Goal: Task Accomplishment & Management: Manage account settings

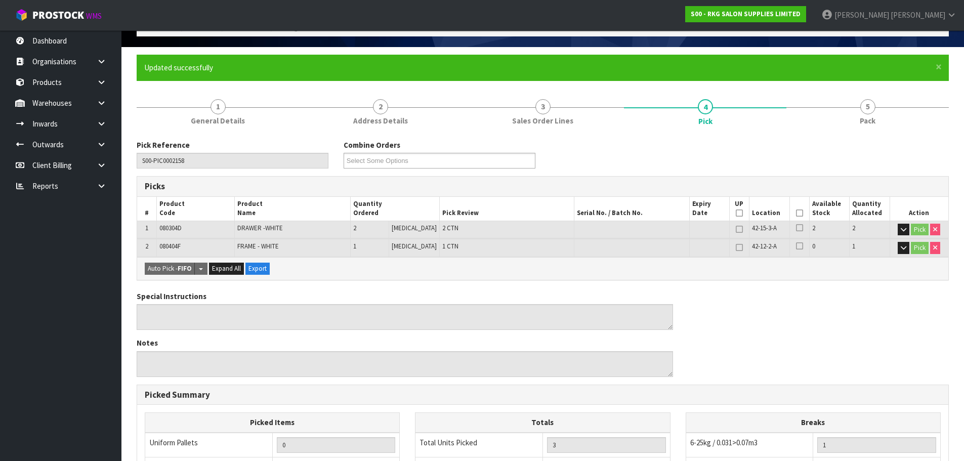
scroll to position [262, 0]
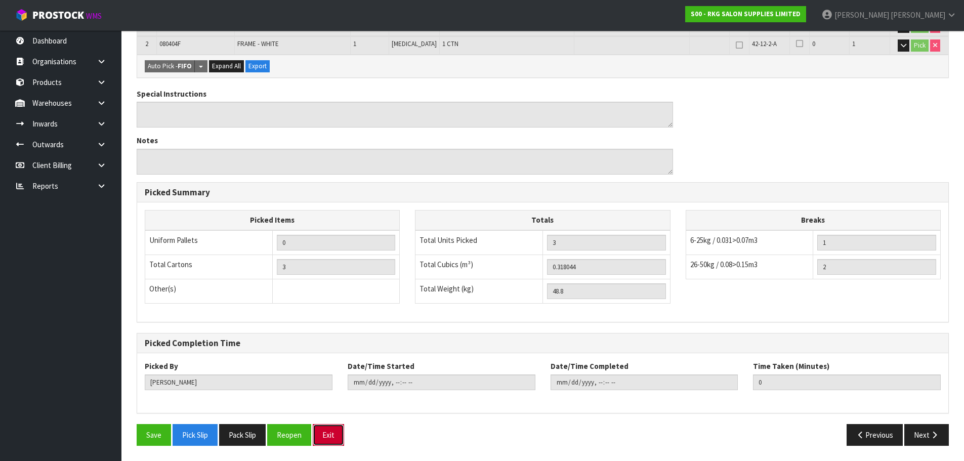
click at [334, 435] on button "Exit" at bounding box center [328, 435] width 31 height 22
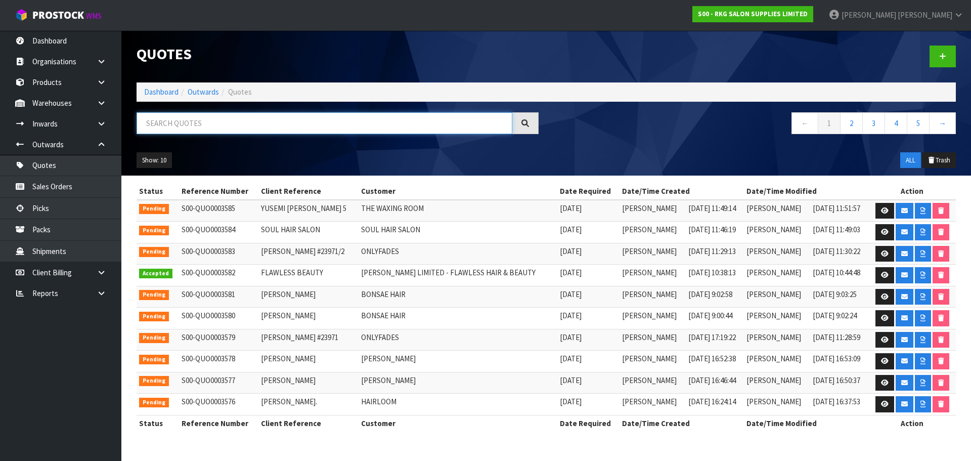
click at [230, 126] on input "text" at bounding box center [325, 123] width 376 height 22
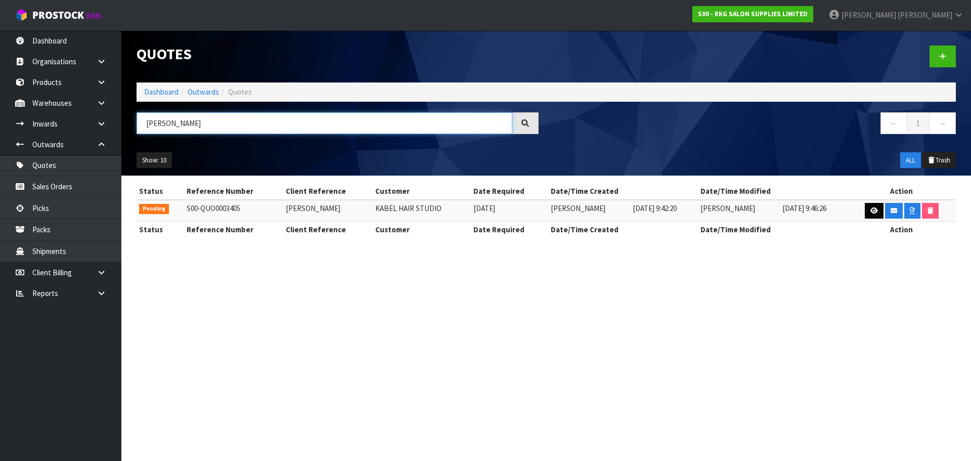
type input "SONIA"
drag, startPoint x: 873, startPoint y: 214, endPoint x: 867, endPoint y: 216, distance: 5.8
click at [873, 214] on link at bounding box center [874, 211] width 19 height 16
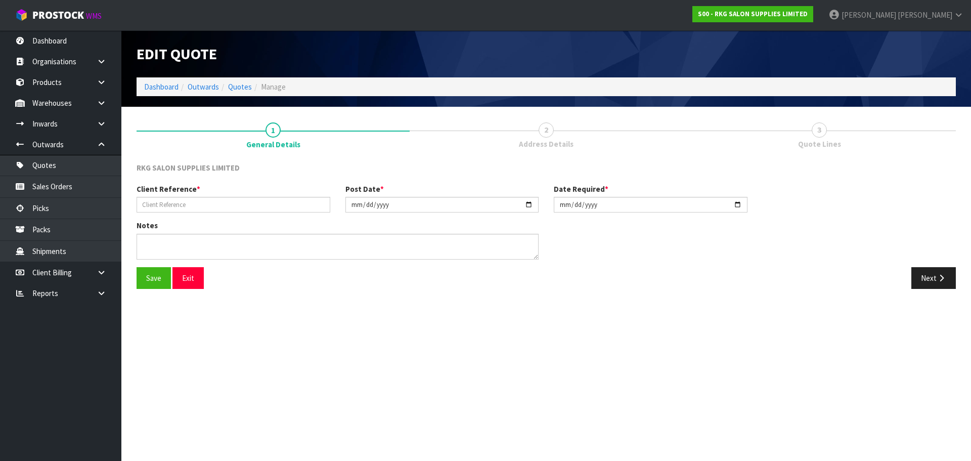
type input "[PERSON_NAME]"
type input "[DATE]"
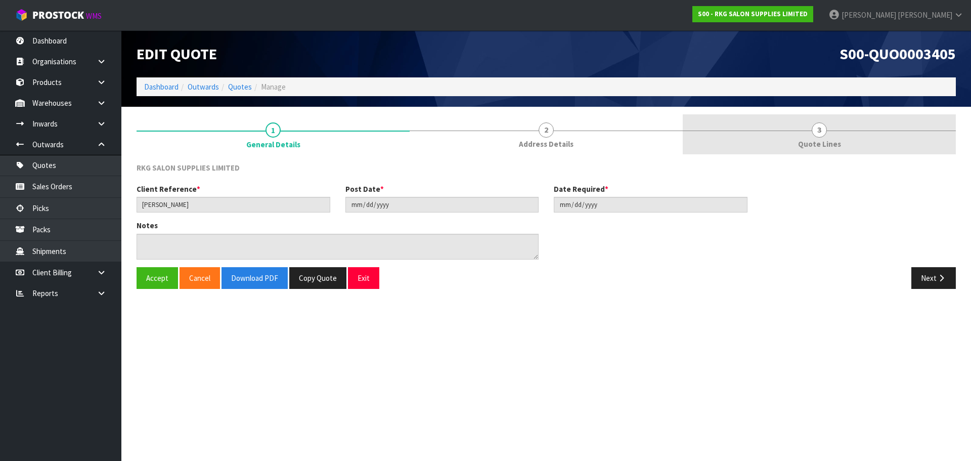
click at [820, 134] on span "3" at bounding box center [819, 129] width 15 height 15
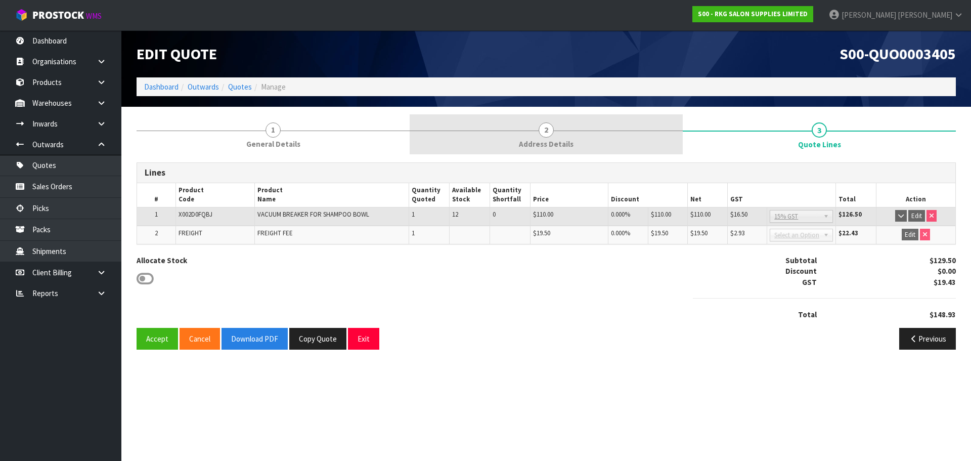
click at [546, 129] on span "2" at bounding box center [546, 129] width 15 height 15
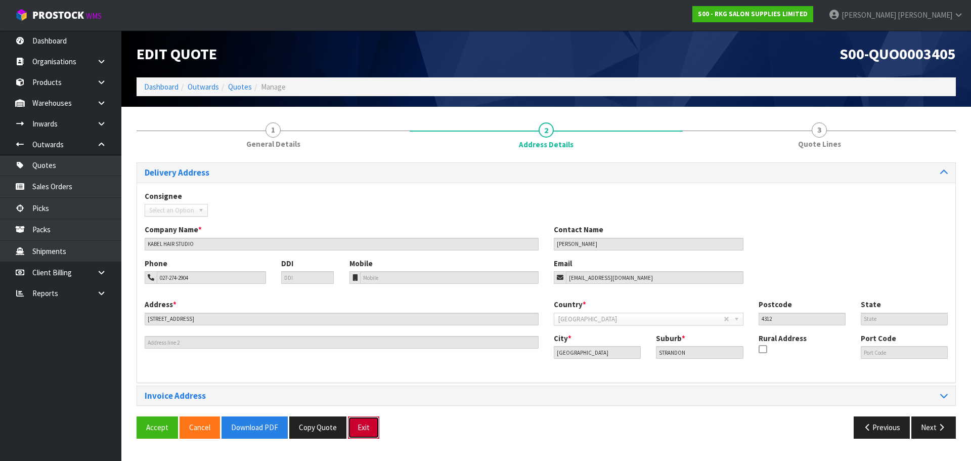
click at [362, 429] on button "Exit" at bounding box center [363, 427] width 31 height 22
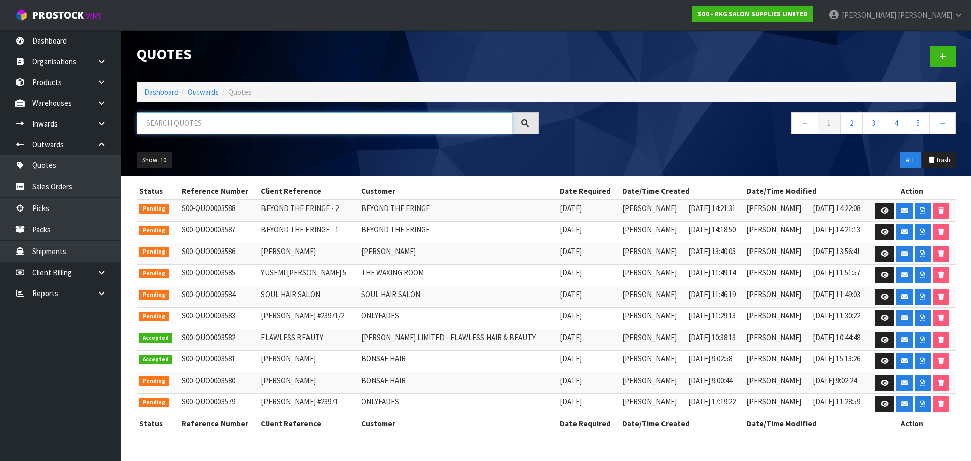
click at [188, 125] on input "text" at bounding box center [325, 123] width 376 height 22
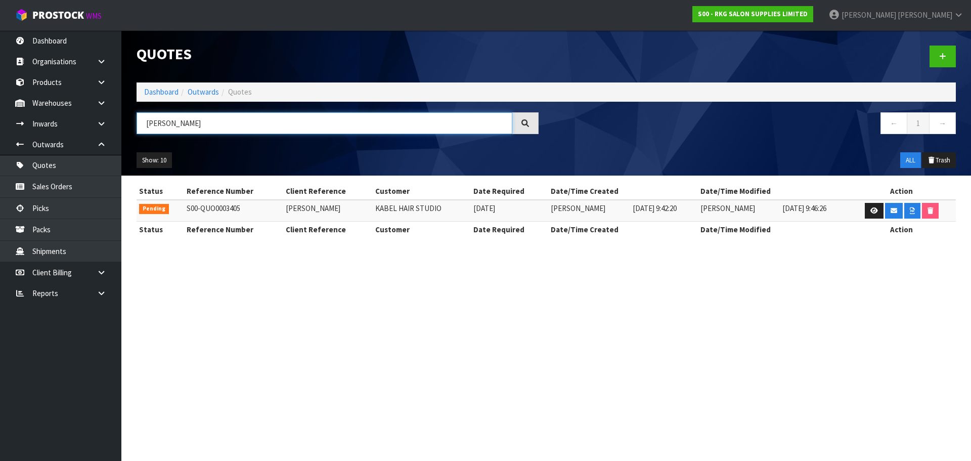
drag, startPoint x: 167, startPoint y: 122, endPoint x: 200, endPoint y: 124, distance: 33.4
click at [200, 124] on input "SONIA STO" at bounding box center [325, 123] width 376 height 22
drag, startPoint x: 168, startPoint y: 123, endPoint x: 143, endPoint y: 126, distance: 25.5
click at [143, 126] on input "SONIA" at bounding box center [325, 123] width 376 height 22
type input "KABEL"
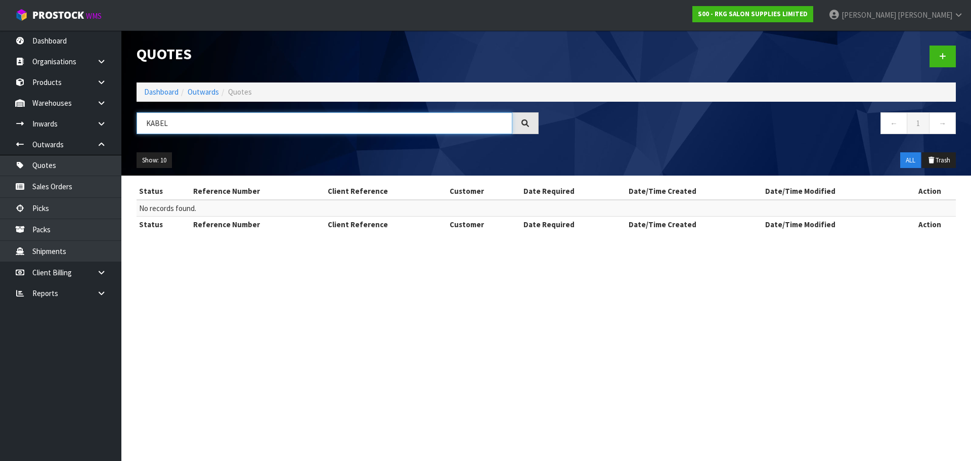
drag, startPoint x: 190, startPoint y: 124, endPoint x: 136, endPoint y: 129, distance: 53.9
click at [136, 129] on div "KABEL" at bounding box center [337, 126] width 417 height 29
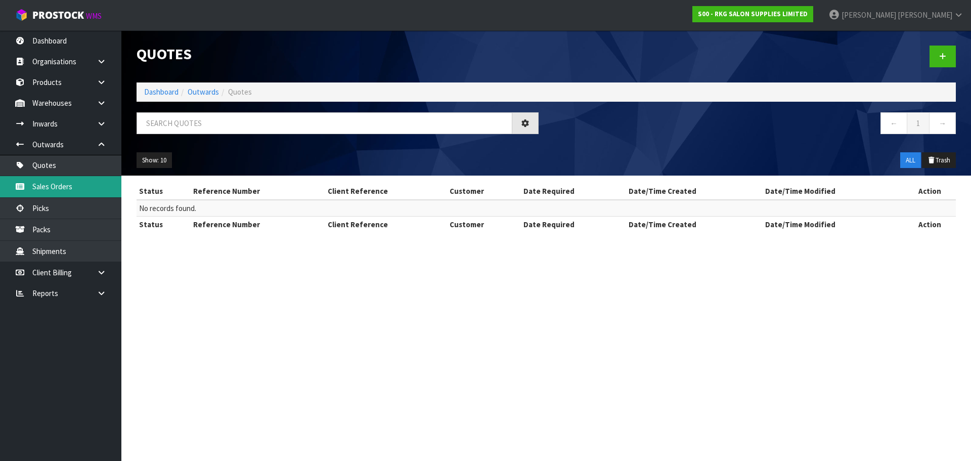
click at [42, 185] on link "Sales Orders" at bounding box center [60, 186] width 121 height 21
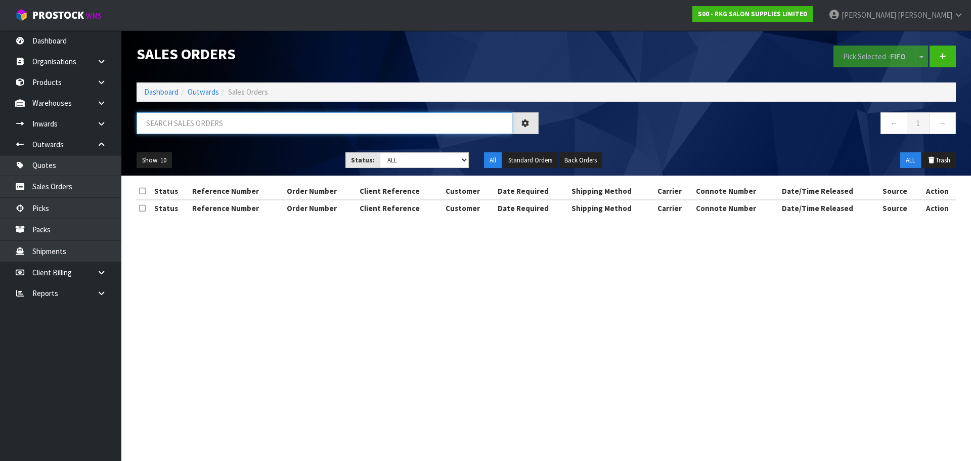
click at [162, 124] on input "text" at bounding box center [325, 123] width 376 height 22
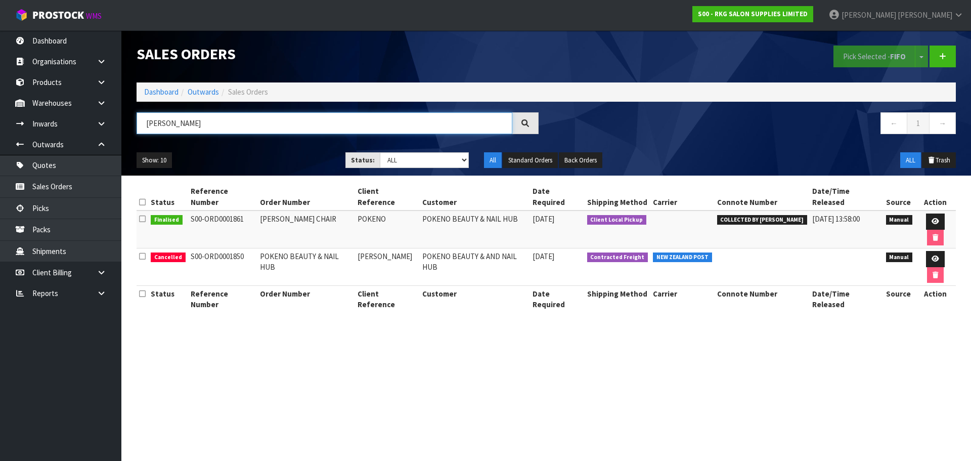
drag, startPoint x: 182, startPoint y: 125, endPoint x: 143, endPoint y: 125, distance: 38.4
click at [143, 125] on input "SONIA" at bounding box center [325, 123] width 376 height 22
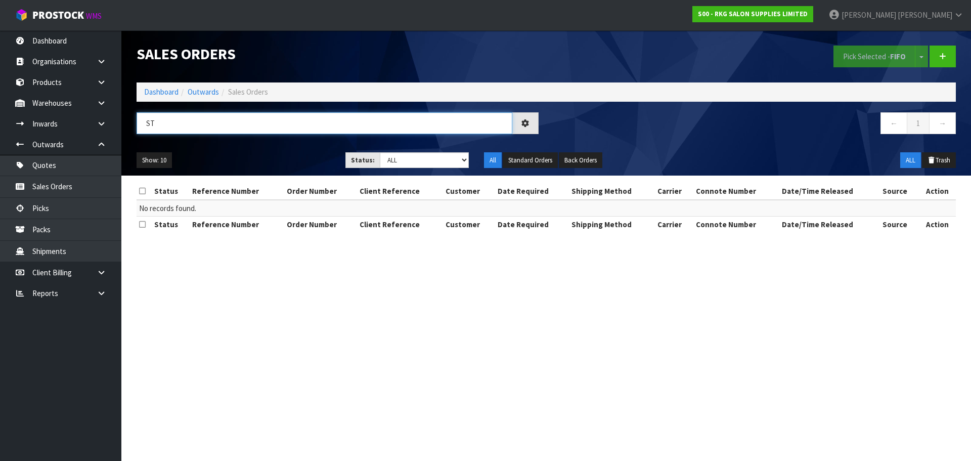
type input "S"
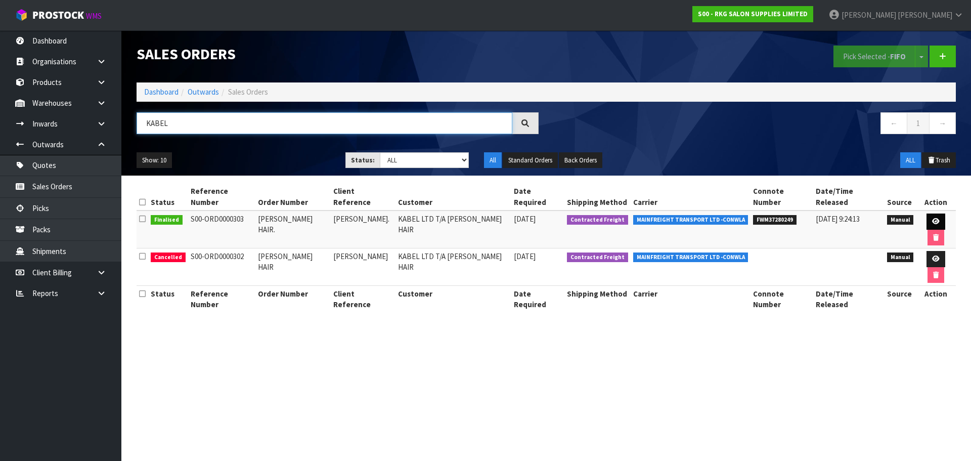
type input "KABEL"
click at [927, 214] on link at bounding box center [936, 221] width 19 height 16
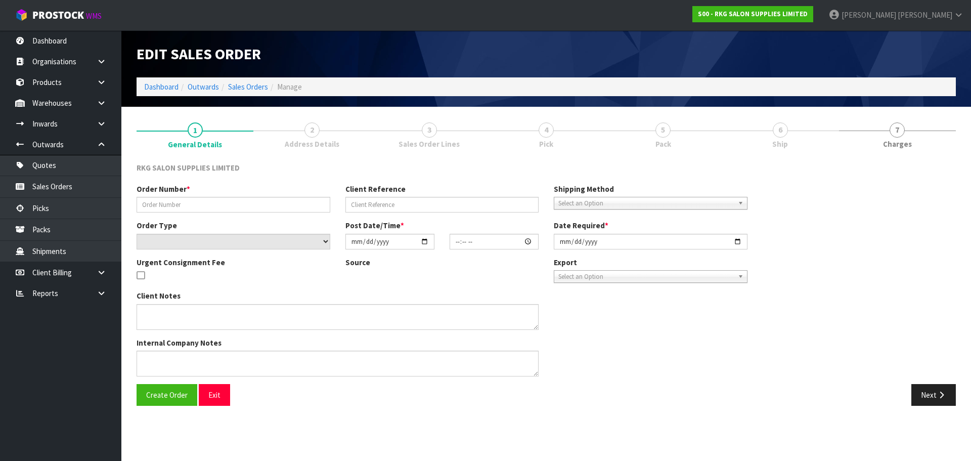
type input "STRANZ HAIR."
type input "KIRSTY NICHOLLS."
select select "number:0"
type input "2021-02-24"
type input "00:00:00.000"
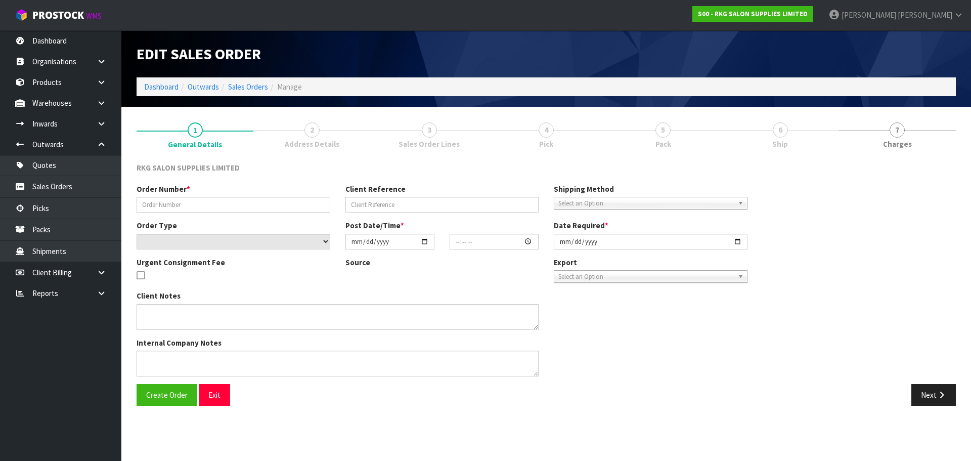
type input "2021-02-24"
type textarea "PLEASE DISPATCH ON 24TH FEB, DELIVERY IS REQUIRED ON FRI 26TH PLEASE. PH: 027-5…"
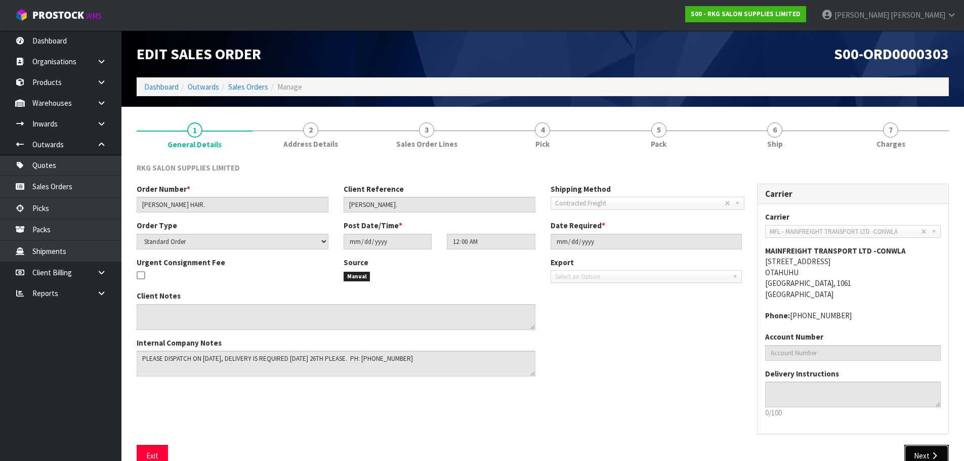
click at [917, 451] on button "Next" at bounding box center [926, 456] width 45 height 22
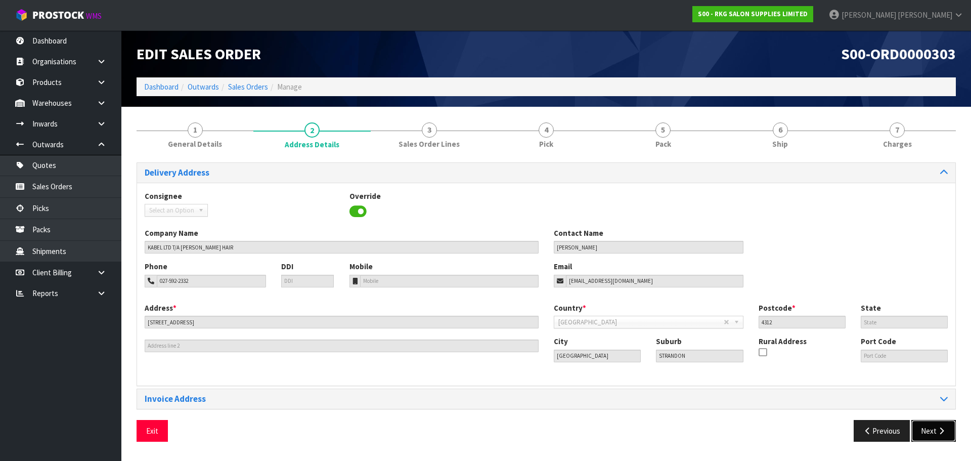
click at [939, 429] on icon "button" at bounding box center [942, 431] width 10 height 8
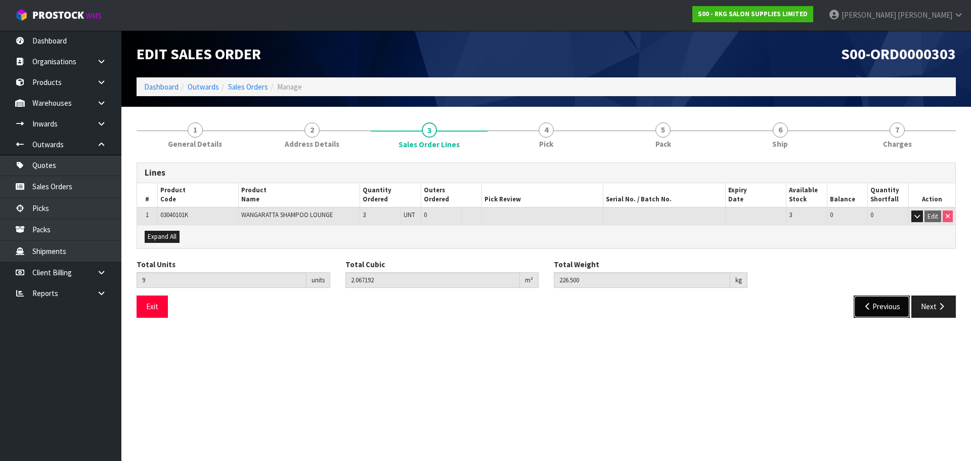
click at [874, 305] on button "Previous" at bounding box center [882, 306] width 57 height 22
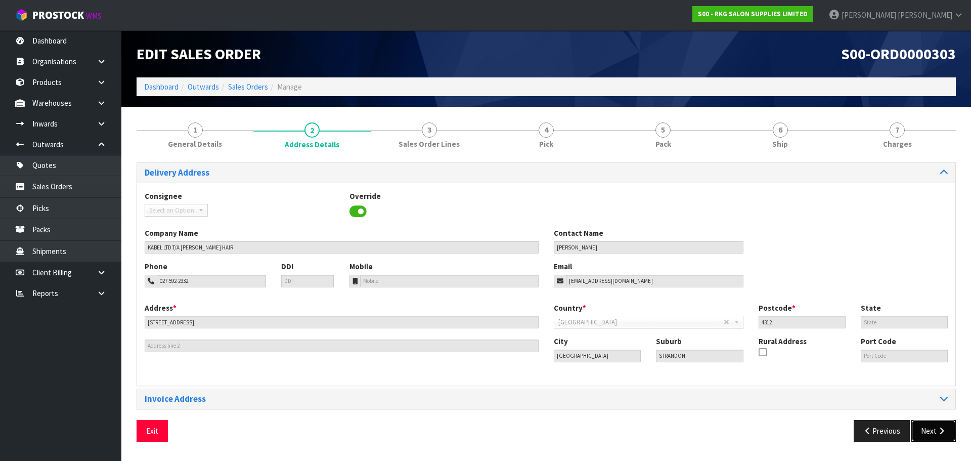
click at [922, 431] on button "Next" at bounding box center [933, 431] width 45 height 22
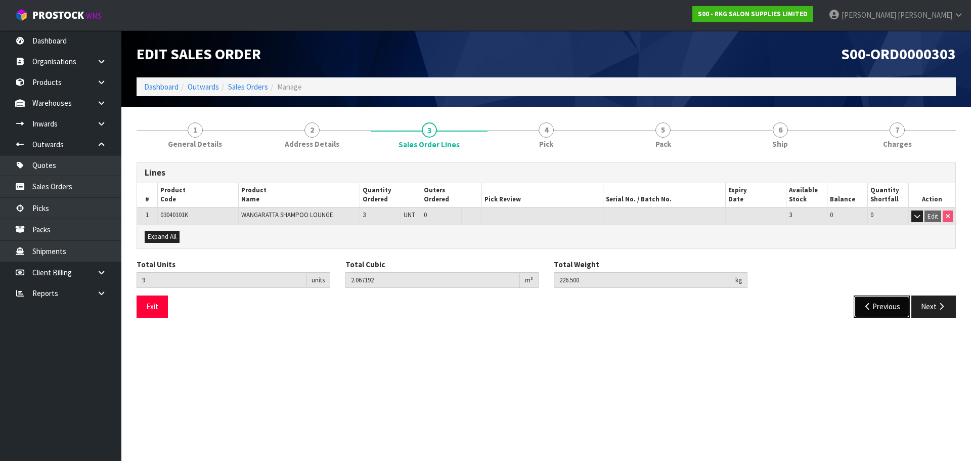
click at [872, 309] on button "Previous" at bounding box center [882, 306] width 57 height 22
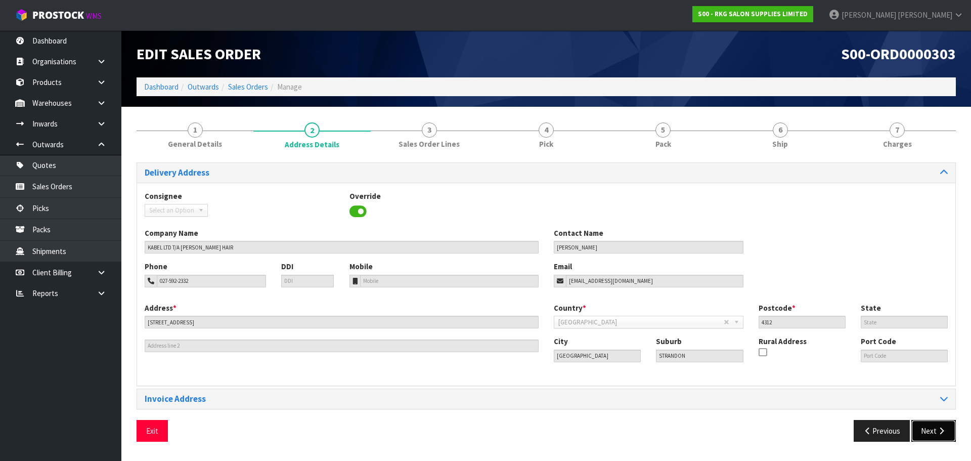
click at [932, 433] on button "Next" at bounding box center [933, 431] width 45 height 22
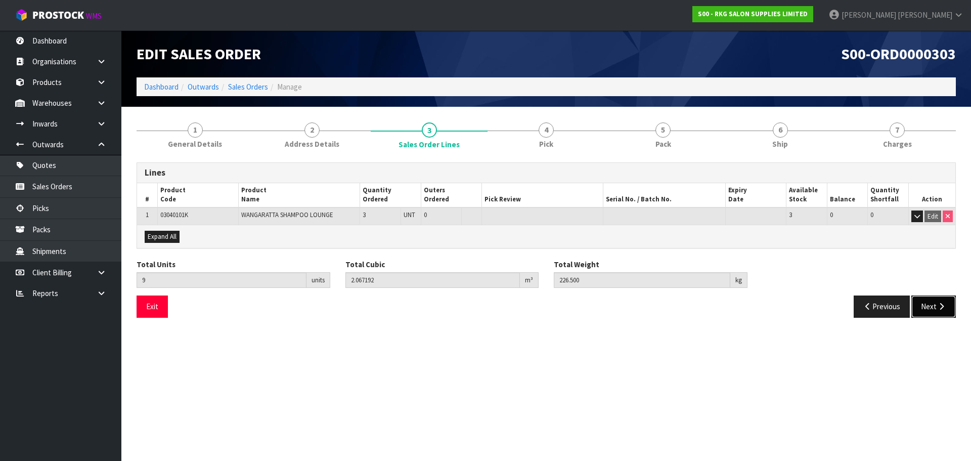
click at [926, 308] on button "Next" at bounding box center [933, 306] width 45 height 22
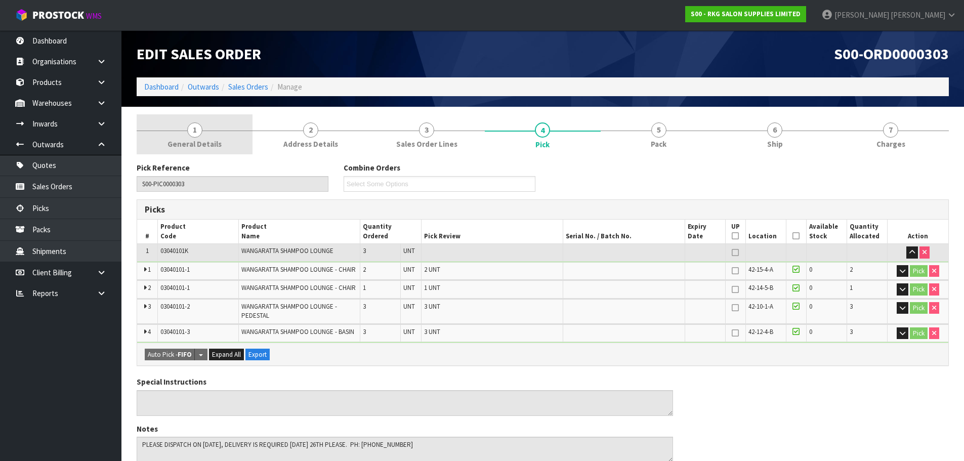
click at [197, 135] on span "1" at bounding box center [194, 129] width 15 height 15
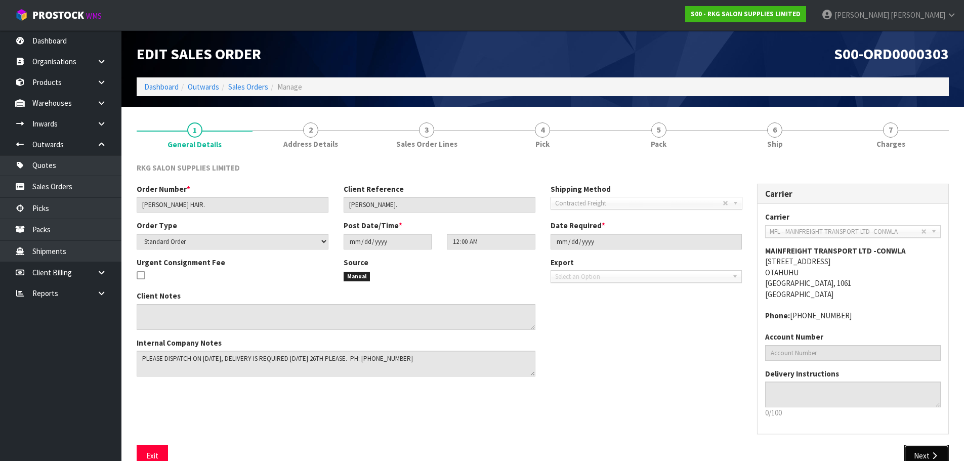
drag, startPoint x: 923, startPoint y: 450, endPoint x: 581, endPoint y: 384, distance: 347.7
click at [923, 450] on button "Next" at bounding box center [926, 456] width 45 height 22
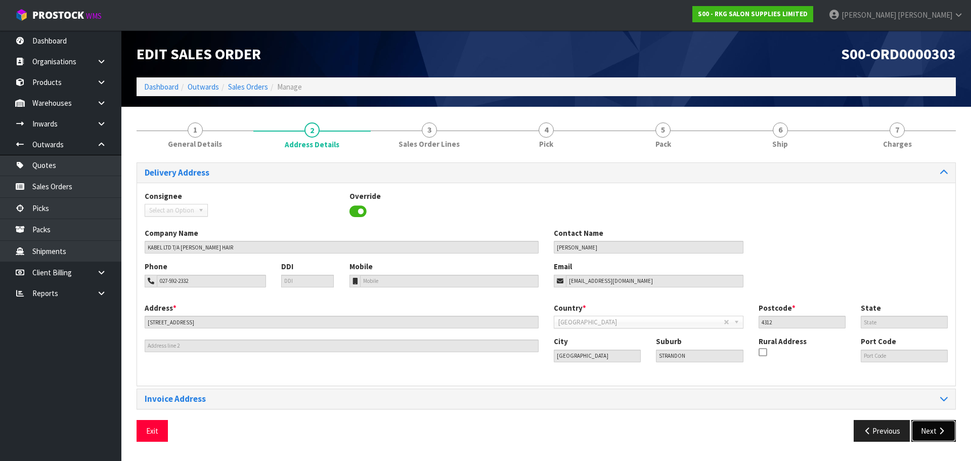
click at [931, 430] on button "Next" at bounding box center [933, 431] width 45 height 22
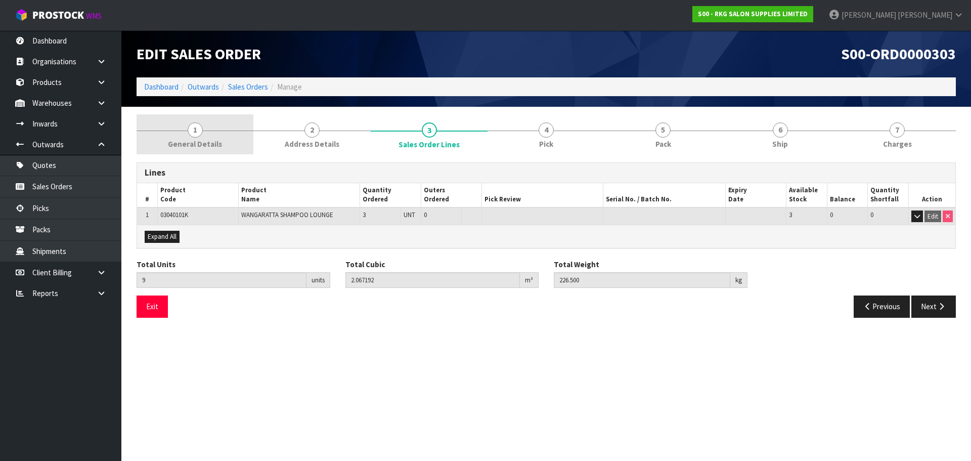
click at [194, 133] on span "1" at bounding box center [195, 129] width 15 height 15
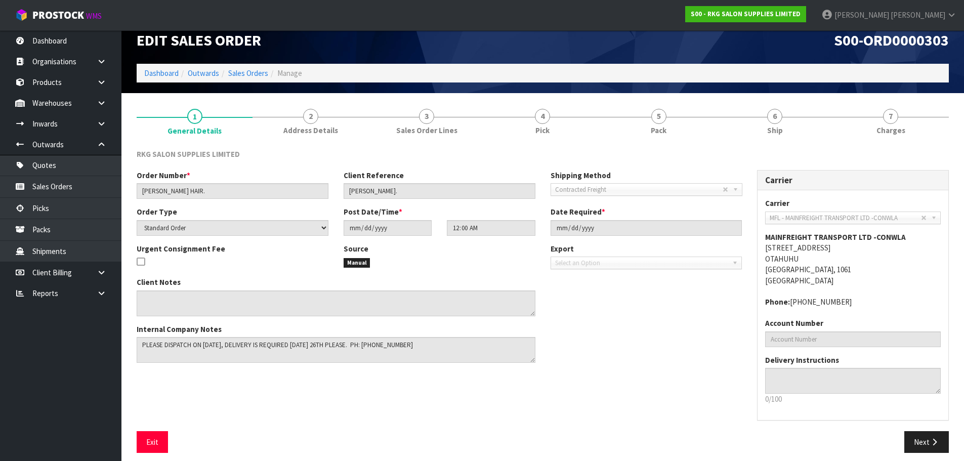
scroll to position [21, 0]
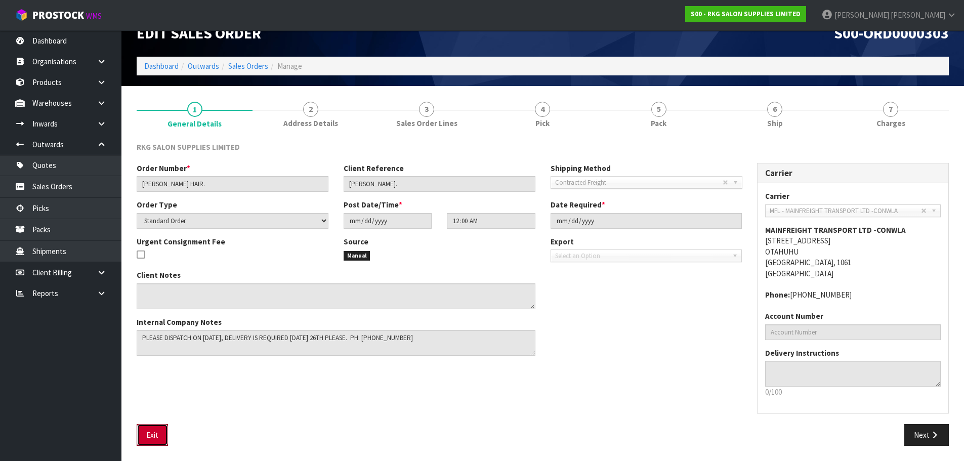
drag, startPoint x: 151, startPoint y: 433, endPoint x: 164, endPoint y: 407, distance: 29.9
click at [151, 433] on button "Exit" at bounding box center [152, 435] width 31 height 22
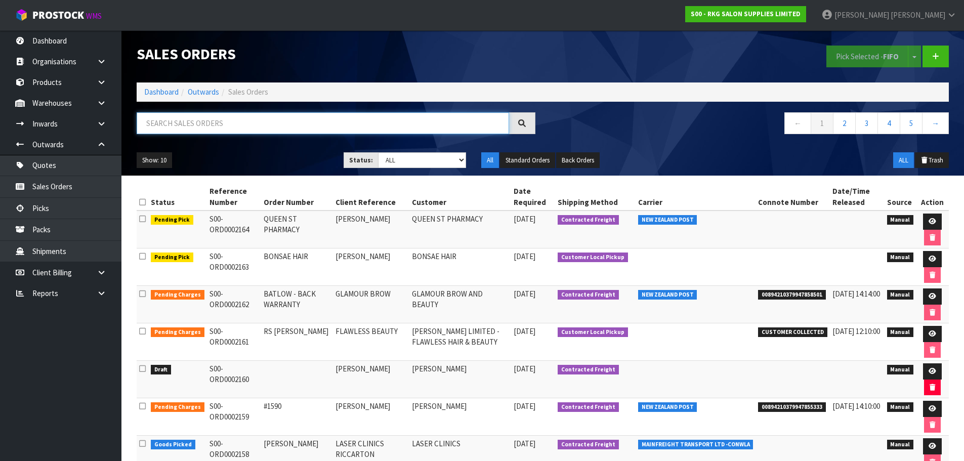
click at [172, 123] on input "text" at bounding box center [323, 123] width 372 height 22
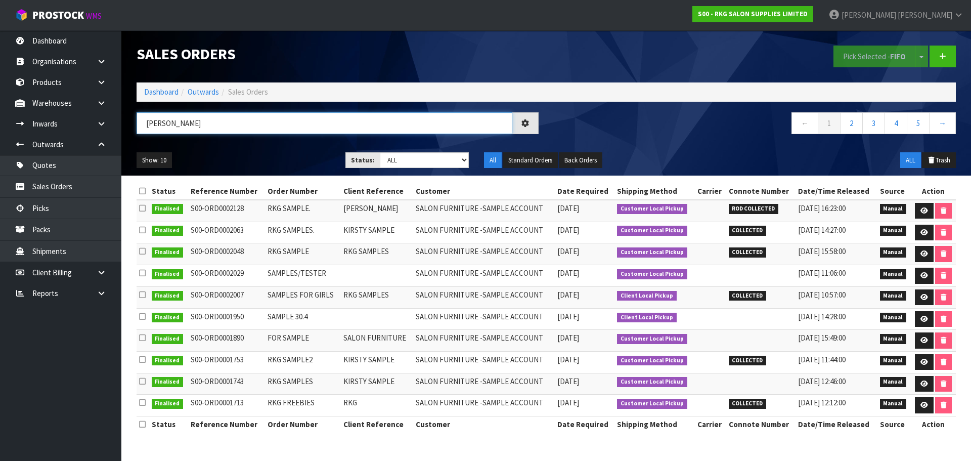
type input "KIRSTY NIC"
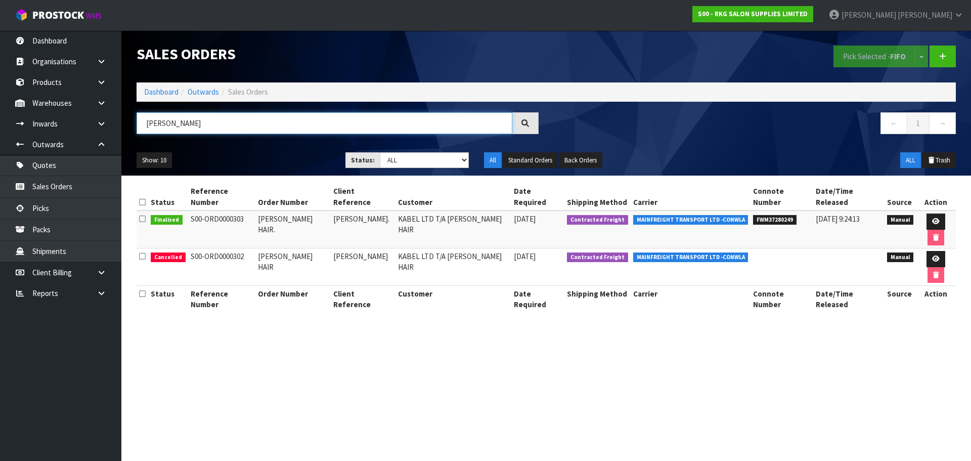
drag, startPoint x: 199, startPoint y: 126, endPoint x: 141, endPoint y: 133, distance: 58.5
click at [141, 133] on input "KIRSTY NIC" at bounding box center [325, 123] width 376 height 22
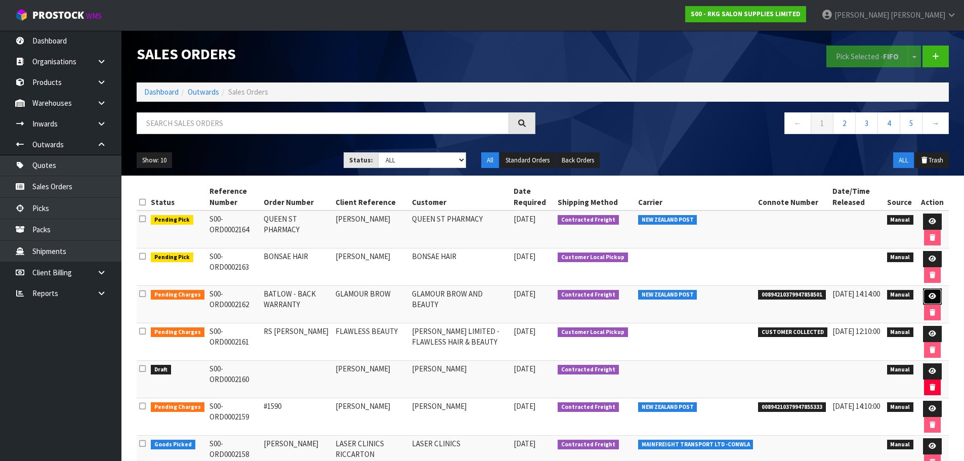
click at [930, 299] on icon at bounding box center [932, 296] width 8 height 7
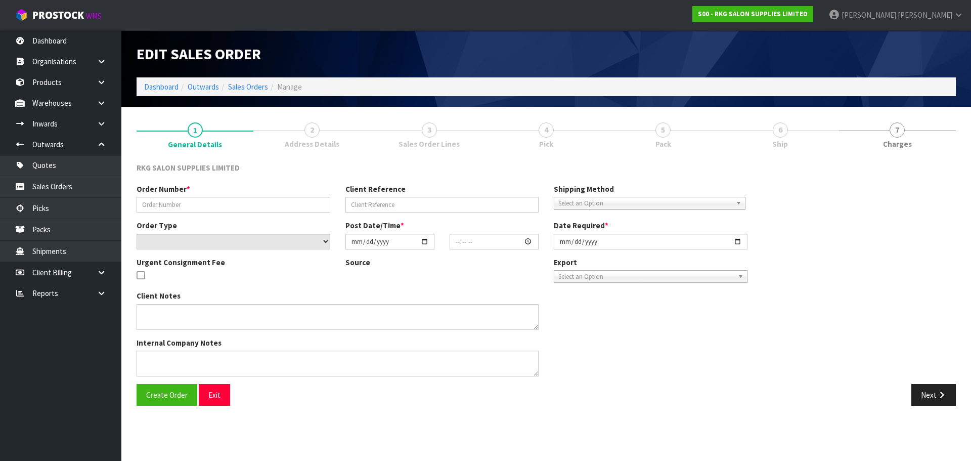
type input "BATLOW - BACK WARRANTY"
type input "GLAMOUR BROW"
select select "number:0"
type input "2025-09-09"
type input "12:36:00.000"
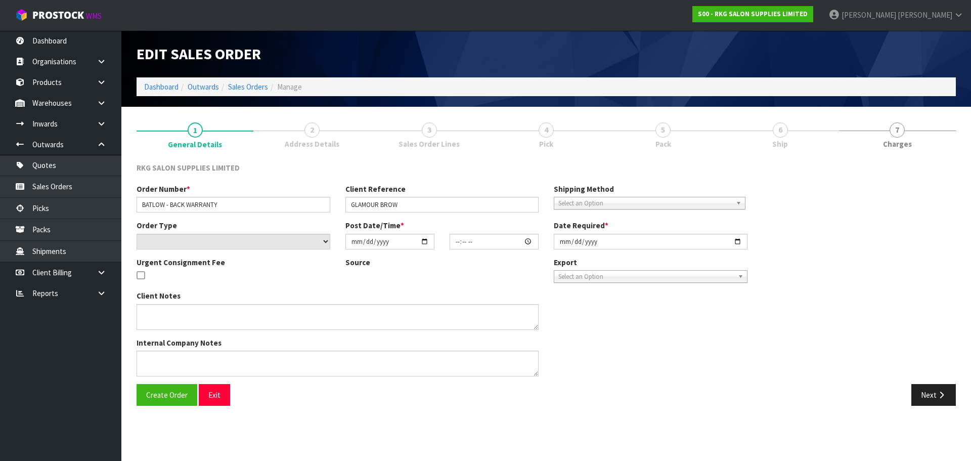
type input "2025-09-09"
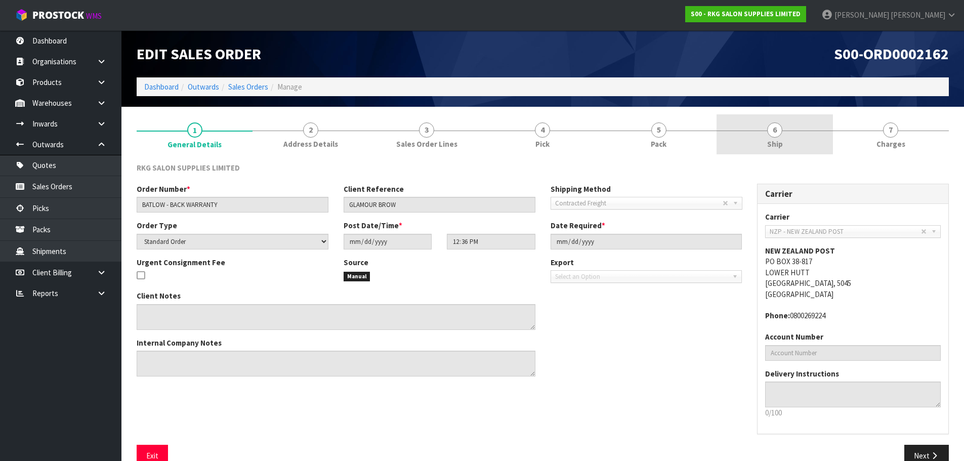
click at [781, 133] on span "6" at bounding box center [774, 129] width 15 height 15
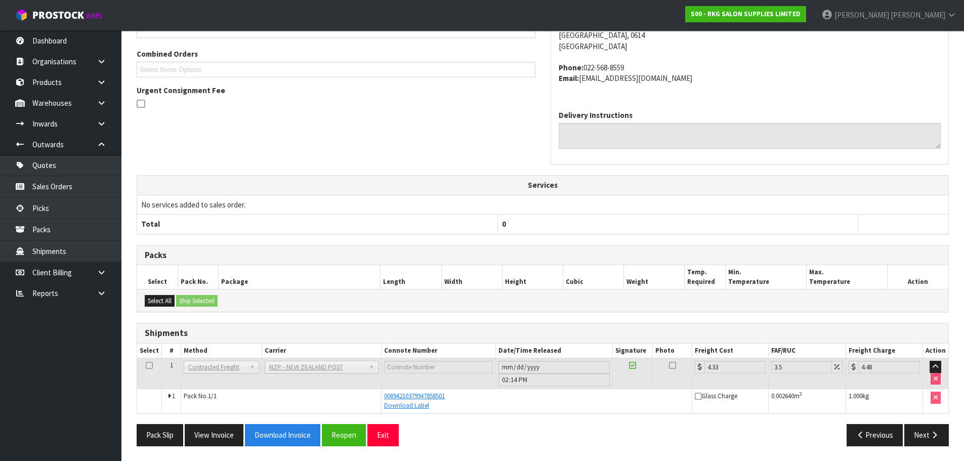
scroll to position [215, 0]
click at [925, 435] on button "Next" at bounding box center [926, 434] width 45 height 22
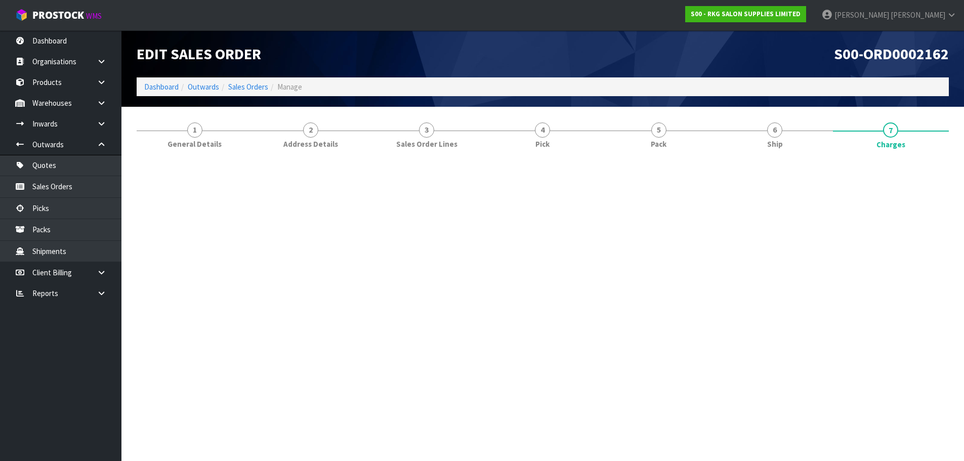
scroll to position [0, 0]
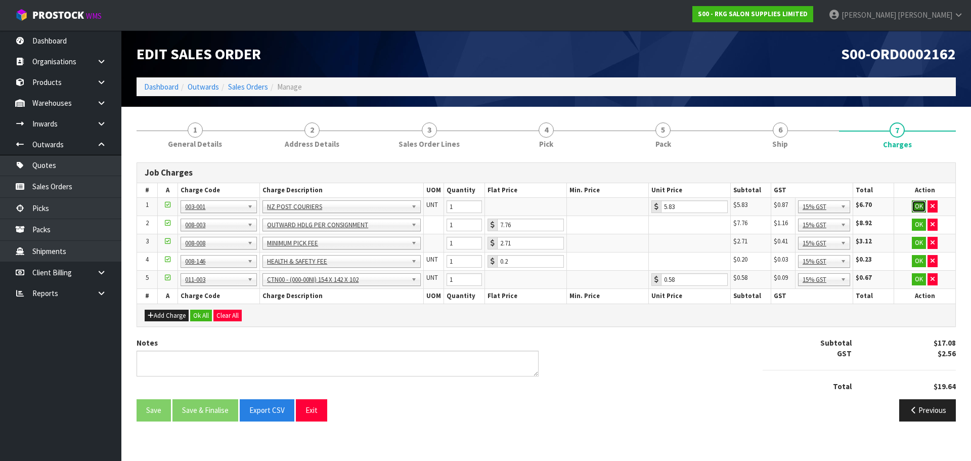
click at [919, 206] on button "OK" at bounding box center [919, 206] width 14 height 12
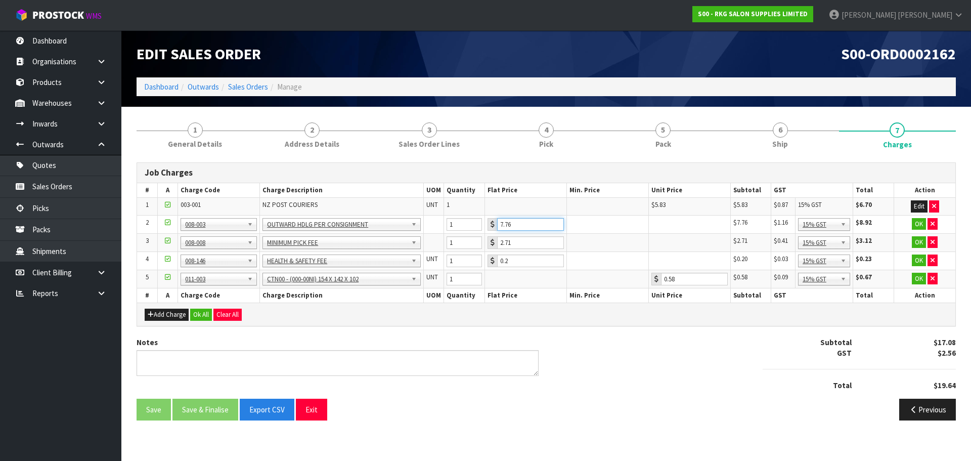
drag, startPoint x: 520, startPoint y: 225, endPoint x: 494, endPoint y: 228, distance: 26.0
click at [494, 228] on div "7.76" at bounding box center [526, 224] width 76 height 13
type input "3.50"
click at [921, 222] on button "OK" at bounding box center [919, 224] width 14 height 12
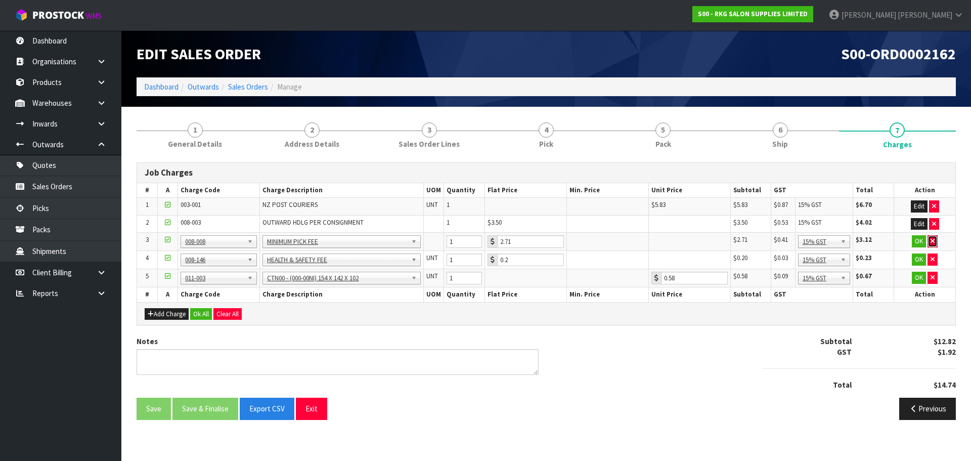
click at [932, 241] on icon "button" at bounding box center [933, 241] width 4 height 7
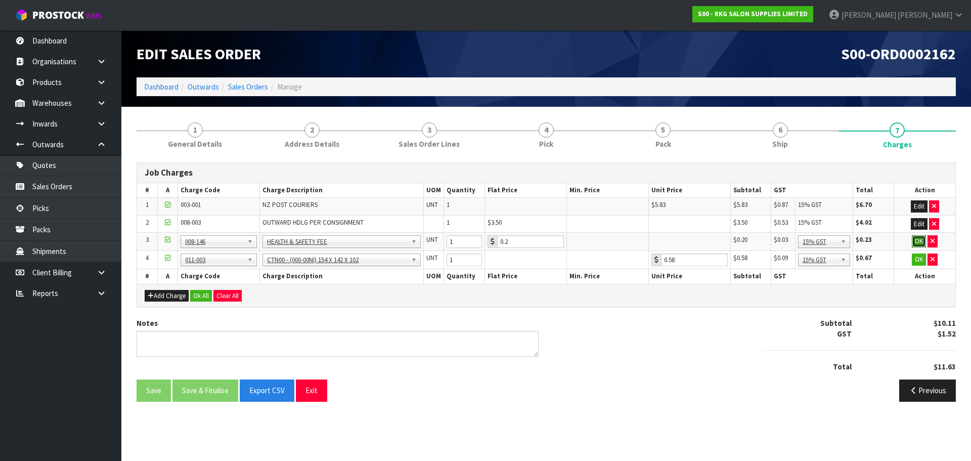
click at [915, 241] on button "OK" at bounding box center [919, 241] width 14 height 12
click at [921, 257] on button "OK" at bounding box center [919, 259] width 14 height 12
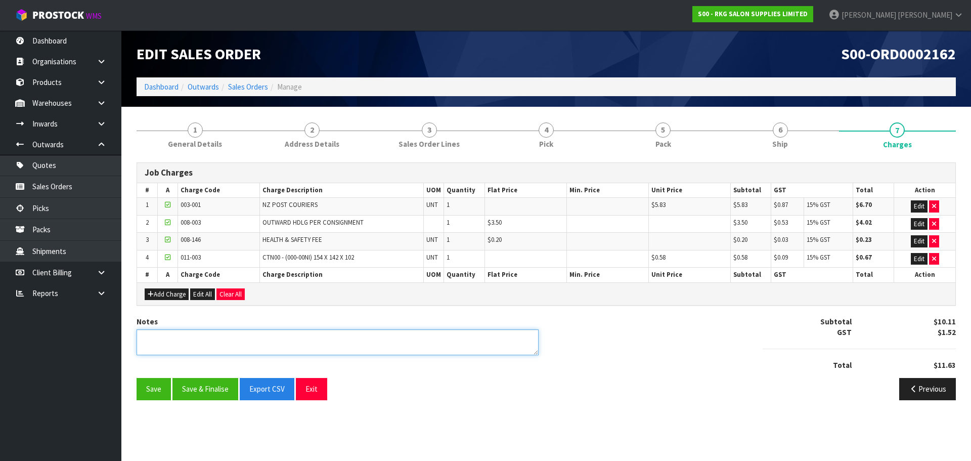
click at [169, 341] on textarea at bounding box center [338, 342] width 402 height 26
type textarea "T"
type textarea "PICKED BY MARIE"
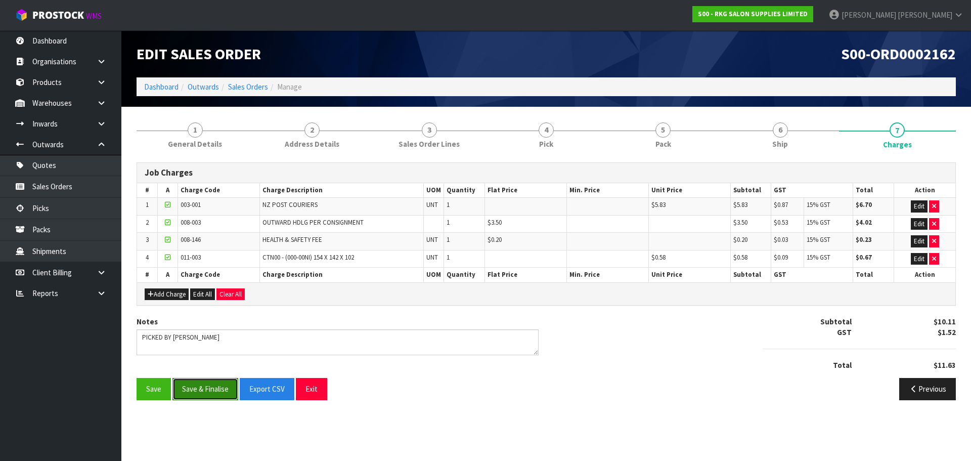
click at [209, 388] on button "Save & Finalise" at bounding box center [205, 389] width 66 height 22
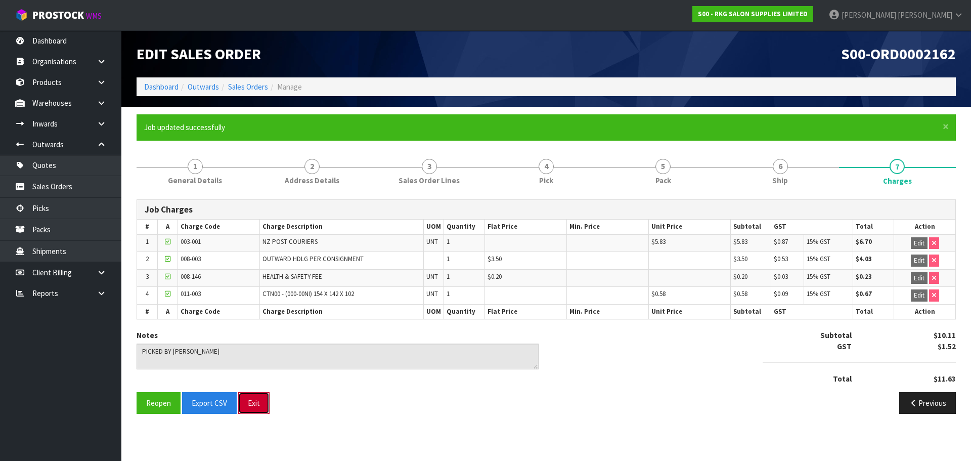
click at [258, 402] on button "Exit" at bounding box center [253, 403] width 31 height 22
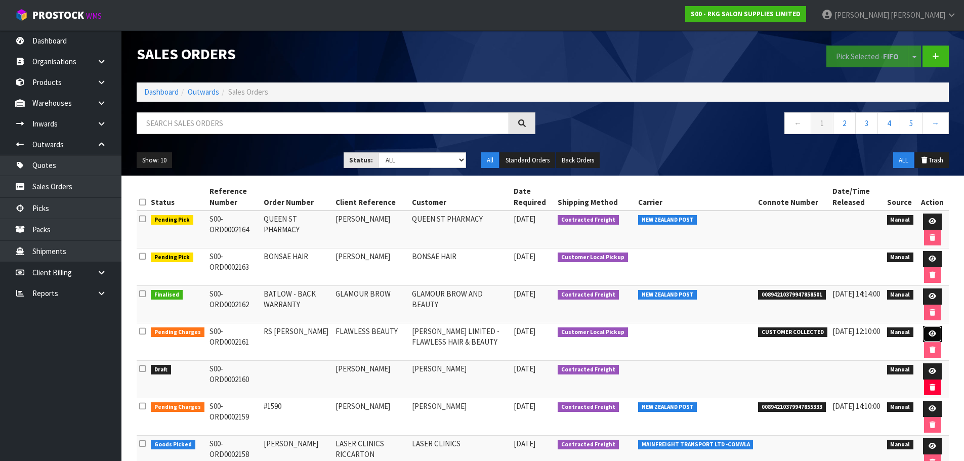
click at [933, 334] on icon at bounding box center [932, 333] width 8 height 7
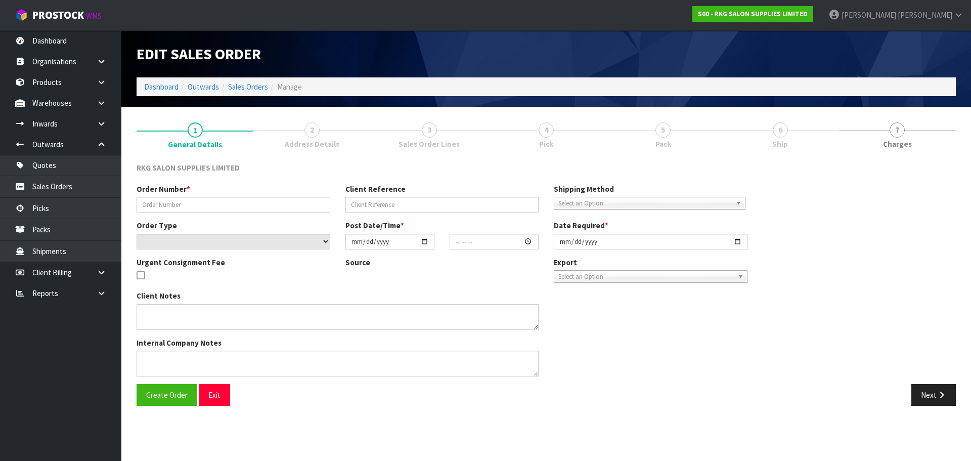
type input "RS [PERSON_NAME]"
type input "FLAWLESS BEAUTY"
select select "number:0"
type input "2025-09-09"
type input "00:00:00.000"
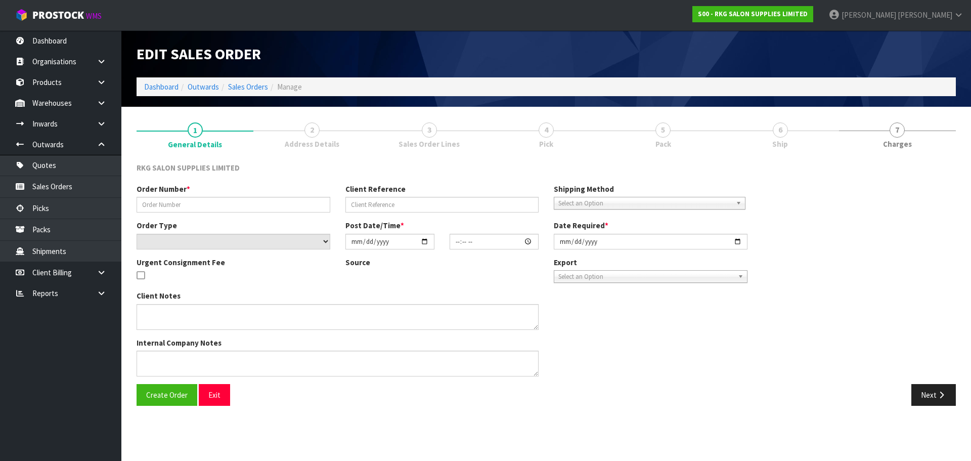
type input "2025-09-09"
type textarea "FOR PICK UP TODAY"
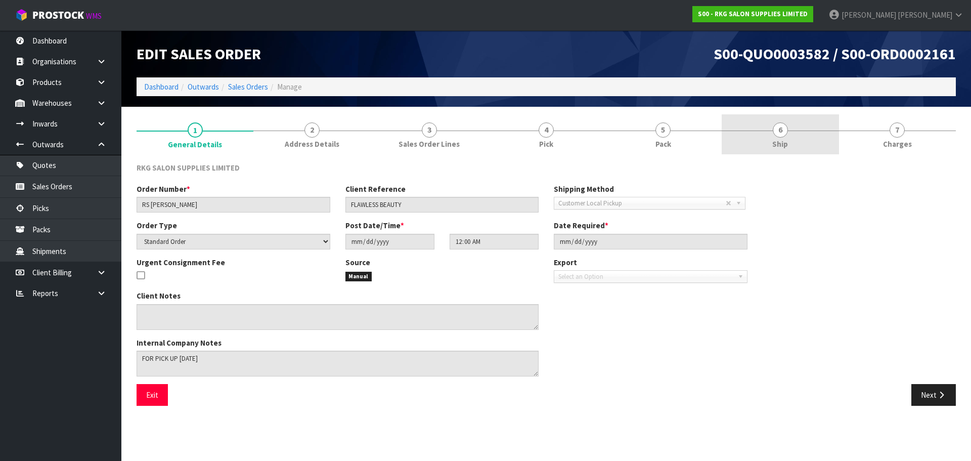
click at [782, 131] on span "6" at bounding box center [780, 129] width 15 height 15
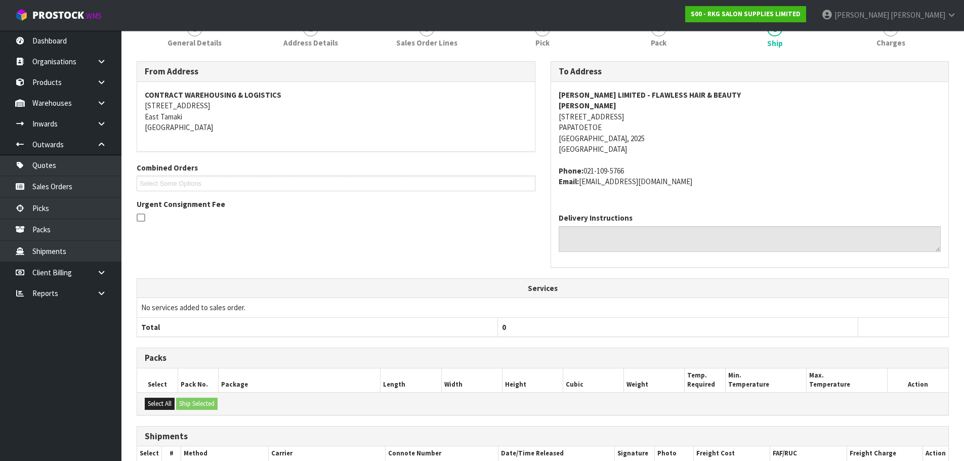
scroll to position [198, 0]
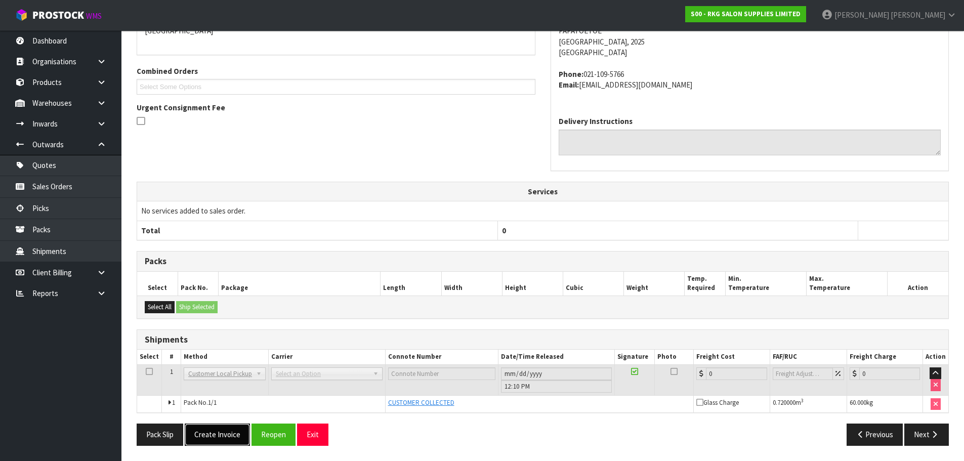
click at [226, 436] on button "Create Invoice" at bounding box center [217, 434] width 65 height 22
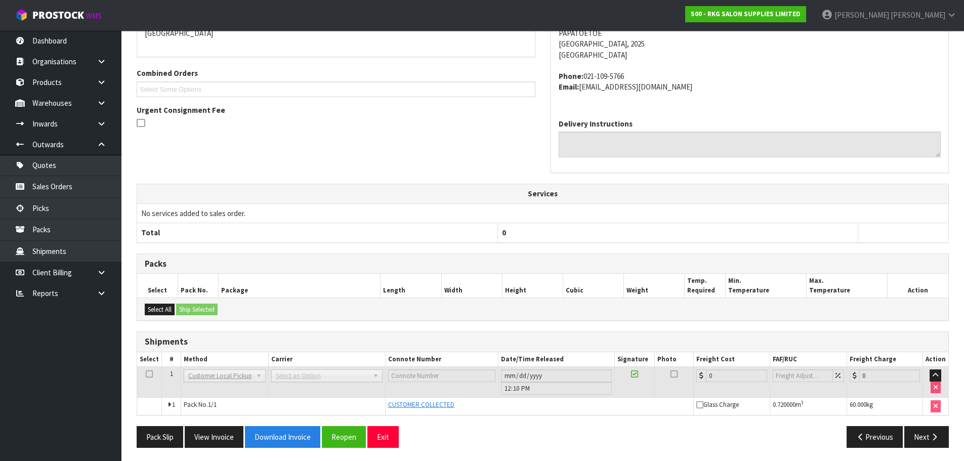
scroll to position [234, 0]
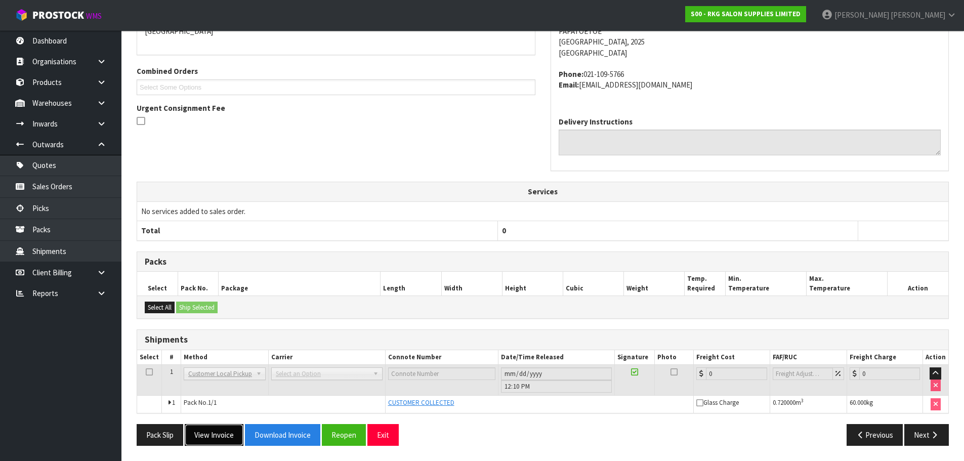
click at [221, 436] on button "View Invoice" at bounding box center [214, 435] width 59 height 22
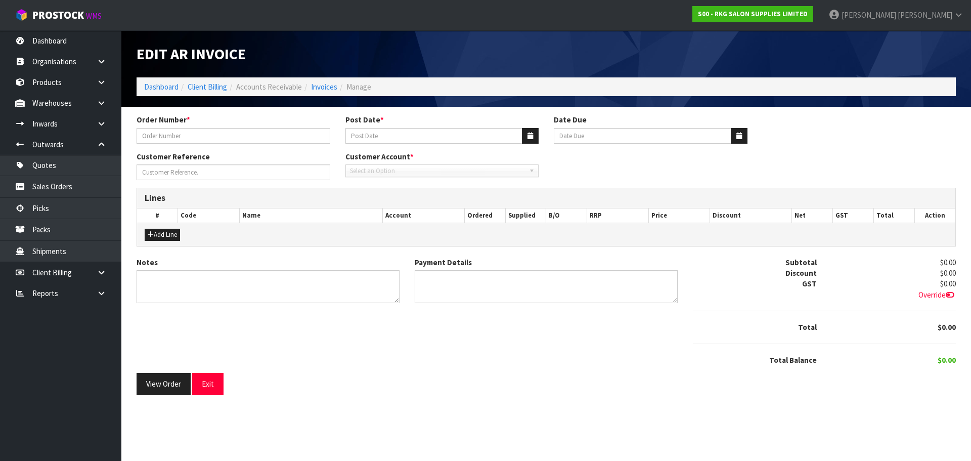
type input "RS [PERSON_NAME]"
type input "[DATE]"
type input "FLAWLESS BEAUTY"
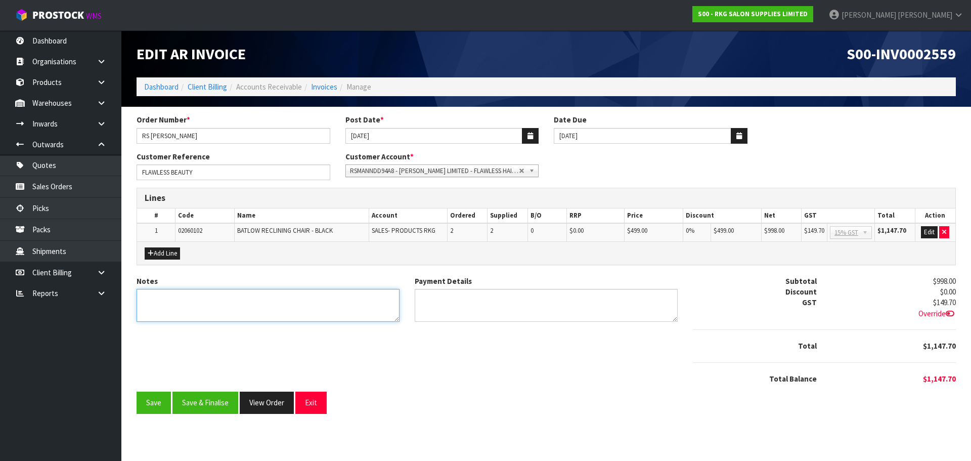
click at [233, 302] on textarea "Notes" at bounding box center [268, 305] width 263 height 33
type textarea "THANK YOU FOR YOUR ORDER. COLLECTED."
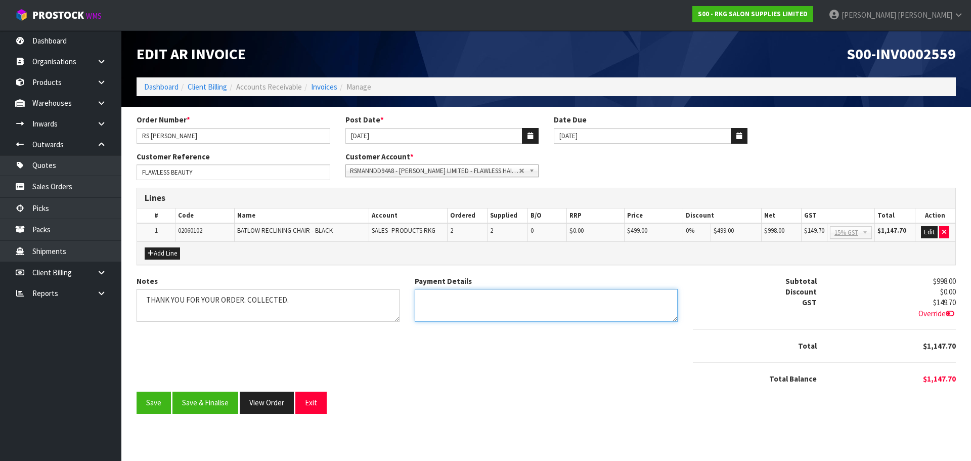
click at [434, 299] on textarea "Payment Details" at bounding box center [546, 305] width 263 height 33
type textarea "EFTPOS 9.9.25"
click at [928, 234] on button "Edit" at bounding box center [929, 232] width 17 height 12
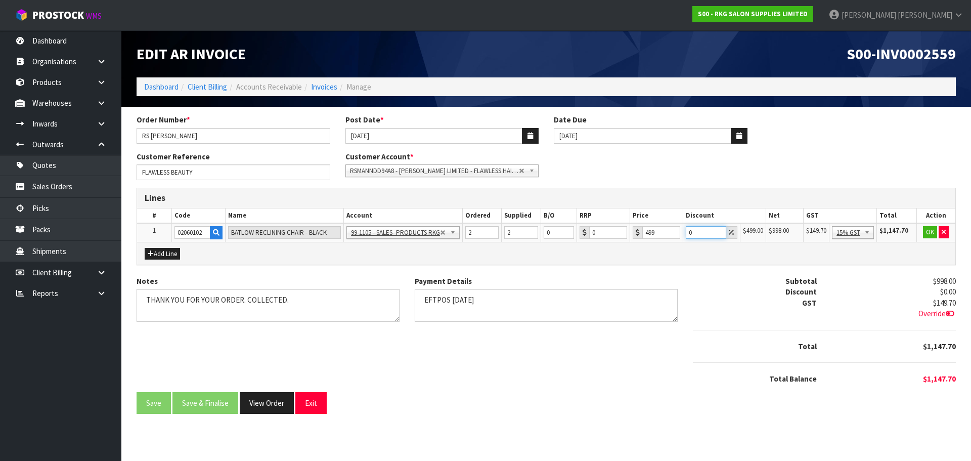
drag, startPoint x: 693, startPoint y: 235, endPoint x: 681, endPoint y: 237, distance: 11.8
click at [681, 237] on tr "1 02060102 BATLOW RECLINING CHAIR - BLACK 99-1100 - SALES -ADMIN 99-1105 - SALE…" at bounding box center [546, 232] width 818 height 19
type input "12.50"
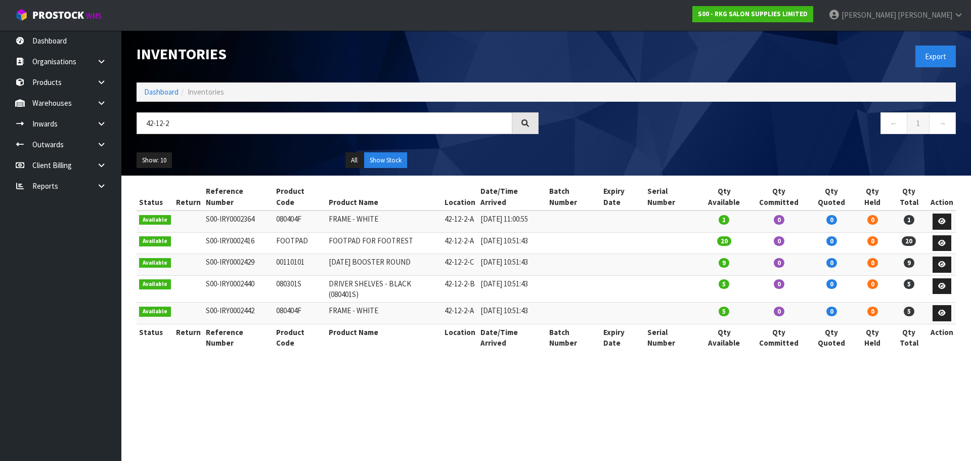
drag, startPoint x: 206, startPoint y: 119, endPoint x: 142, endPoint y: 125, distance: 65.0
click at [142, 125] on input "42-12-2" at bounding box center [325, 123] width 376 height 22
click at [227, 125] on input "42-12-2" at bounding box center [325, 123] width 376 height 22
drag, startPoint x: 223, startPoint y: 122, endPoint x: 143, endPoint y: 121, distance: 80.4
click at [143, 121] on input "42-12-2" at bounding box center [325, 123] width 376 height 22
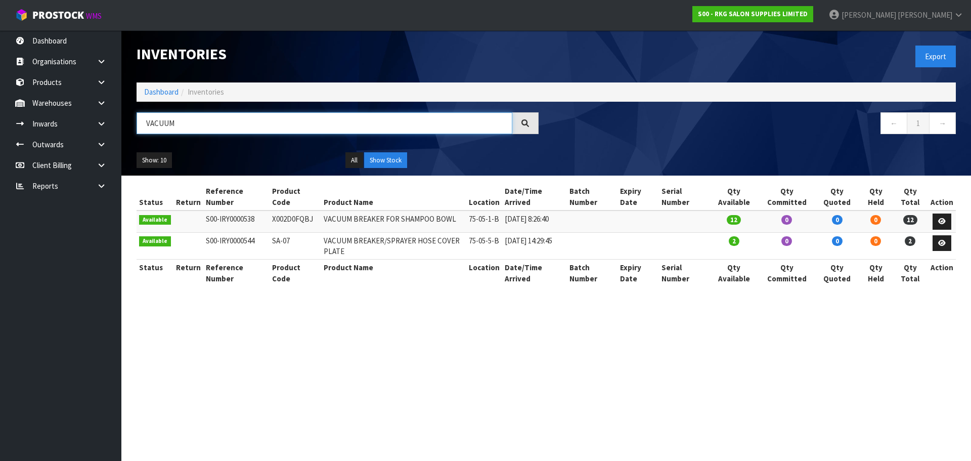
type input "VACUUM"
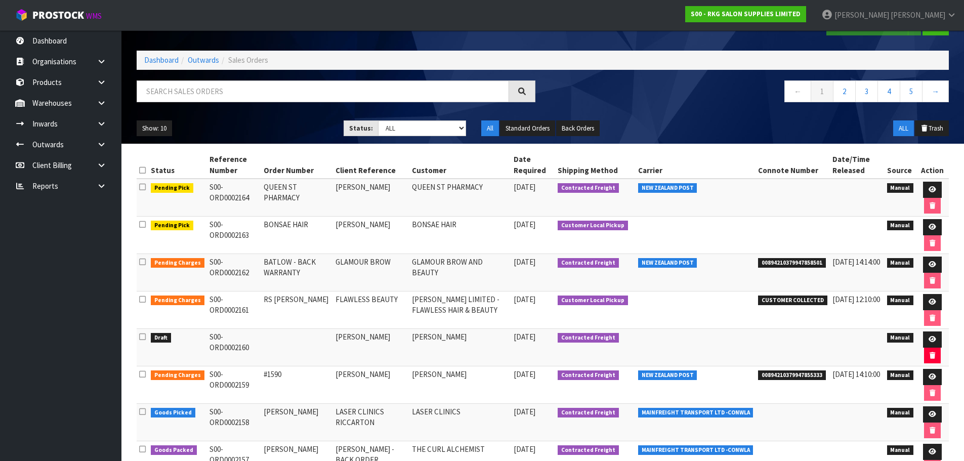
scroll to position [51, 0]
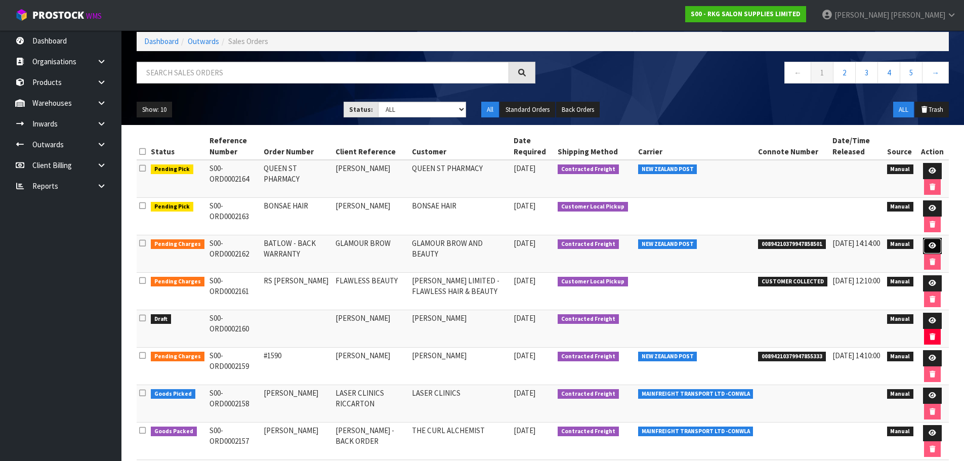
click at [934, 246] on icon at bounding box center [932, 245] width 8 height 7
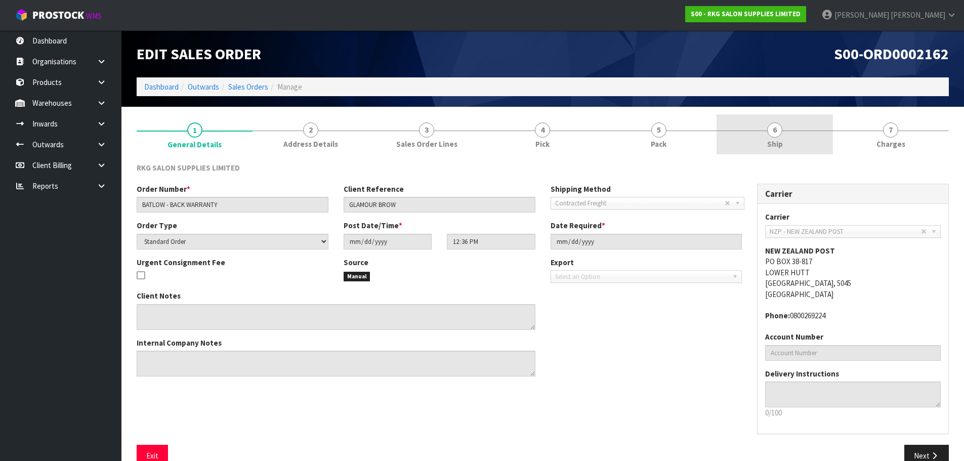
click at [773, 129] on span "6" at bounding box center [774, 129] width 15 height 15
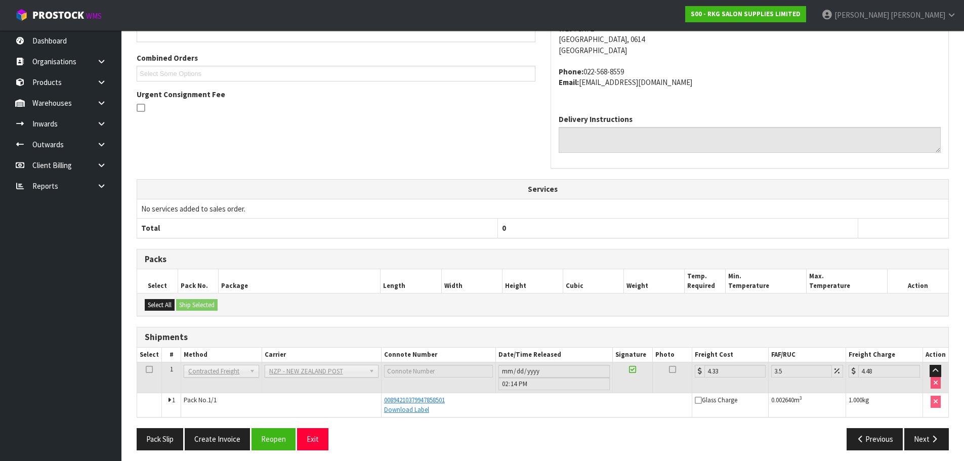
scroll to position [215, 0]
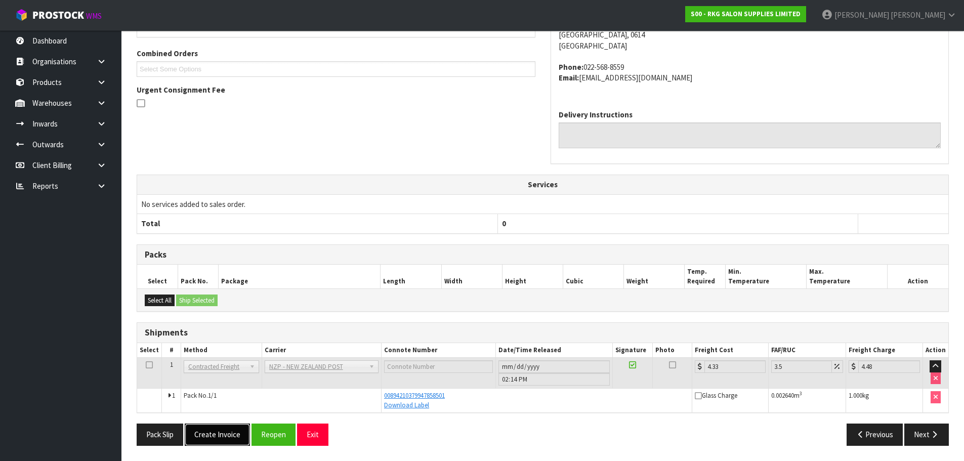
click at [220, 435] on button "Create Invoice" at bounding box center [217, 434] width 65 height 22
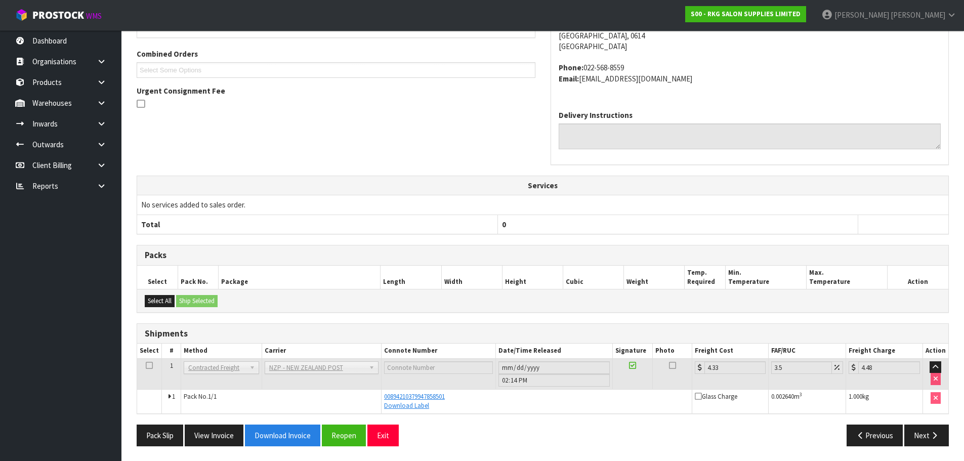
scroll to position [252, 0]
click at [216, 437] on button "View Invoice" at bounding box center [214, 435] width 59 height 22
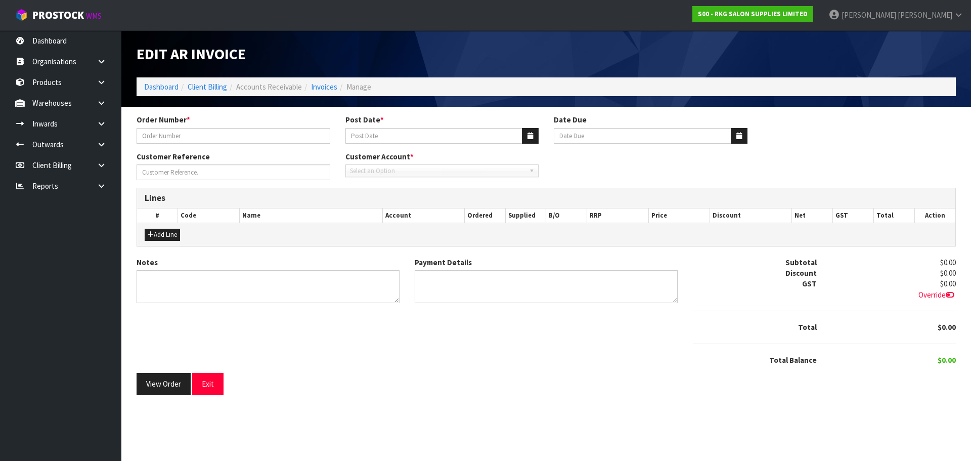
type input "BATLOW - BACK WARRANTY"
type input "[DATE]"
type input "GLAMOUR BROW"
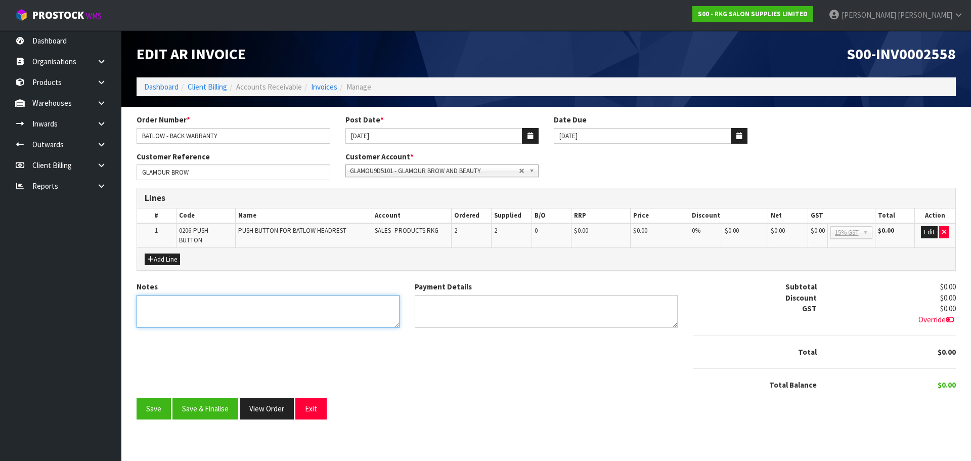
click at [217, 309] on textarea "Notes" at bounding box center [268, 311] width 263 height 33
type textarea "WARRANTY PART"
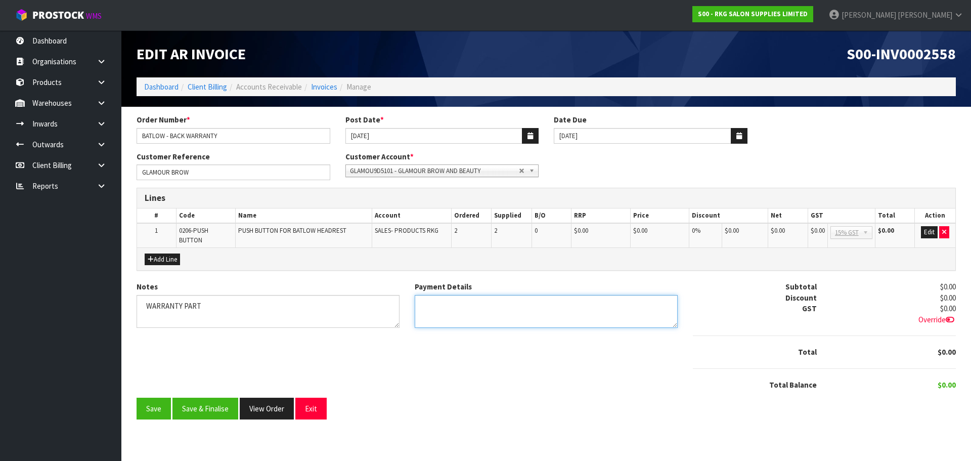
click at [436, 311] on textarea "Payment Details" at bounding box center [546, 311] width 263 height 33
type textarea "N/A"
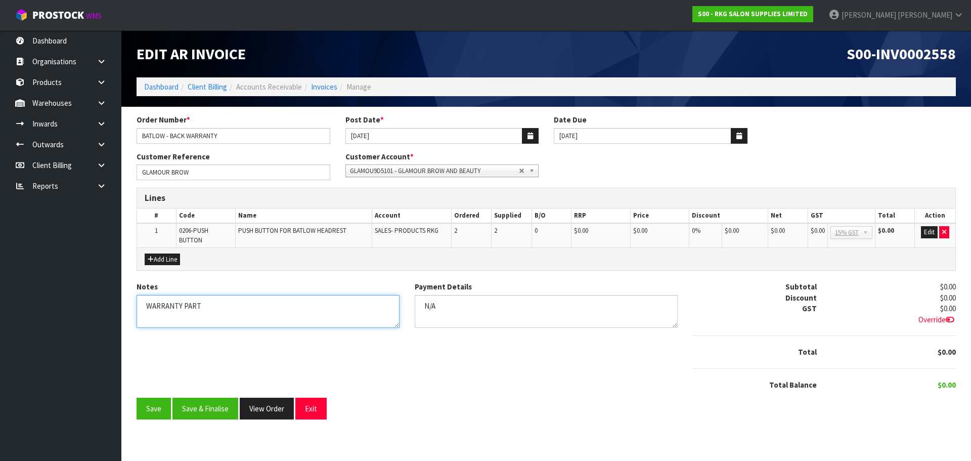
click at [272, 309] on textarea "Notes" at bounding box center [268, 311] width 263 height 33
click at [450, 169] on span "GLAMOU9D5101 - GLAMOUR BROW AND BEAUTY" at bounding box center [434, 171] width 169 height 12
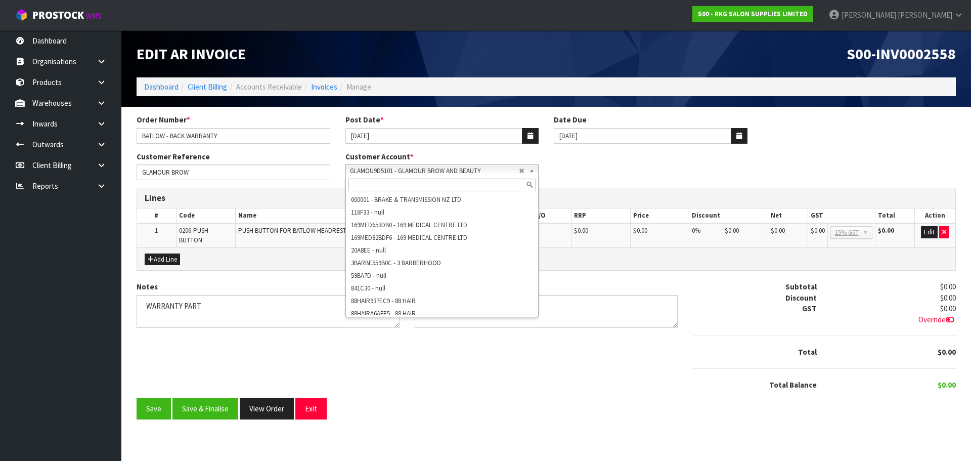
scroll to position [9759, 0]
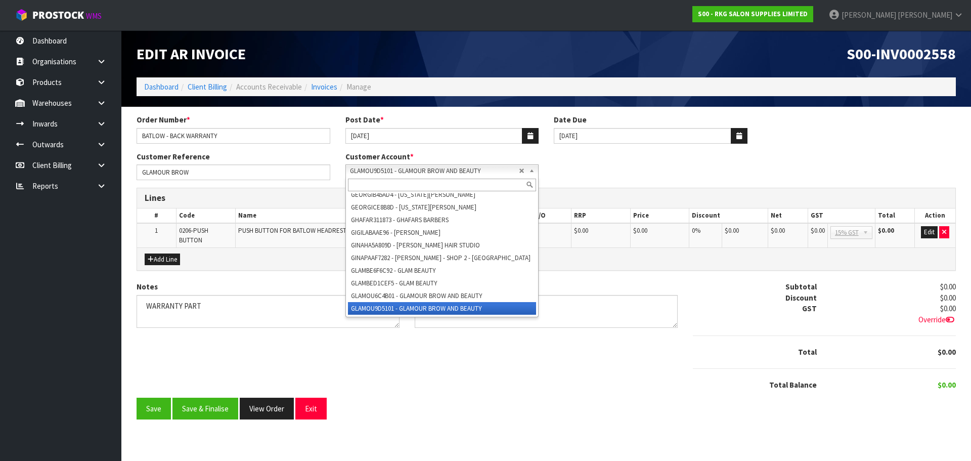
paste input "GLAMOUD8C894"
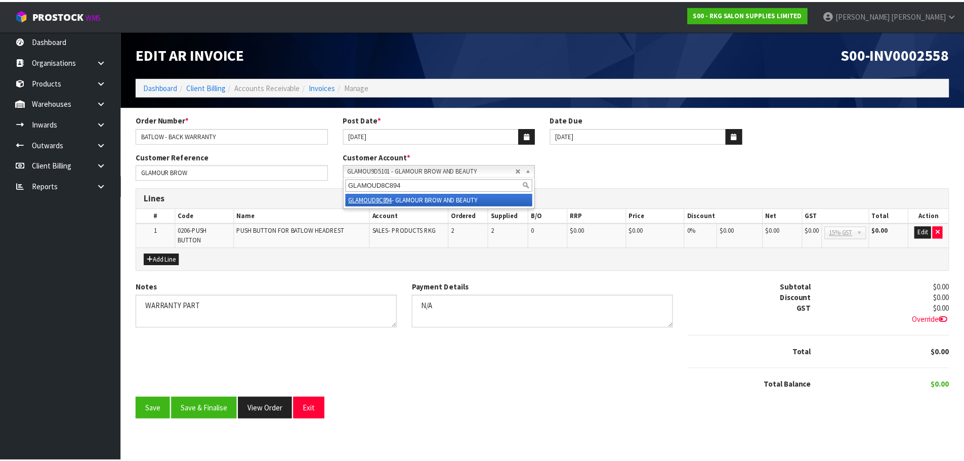
scroll to position [0, 0]
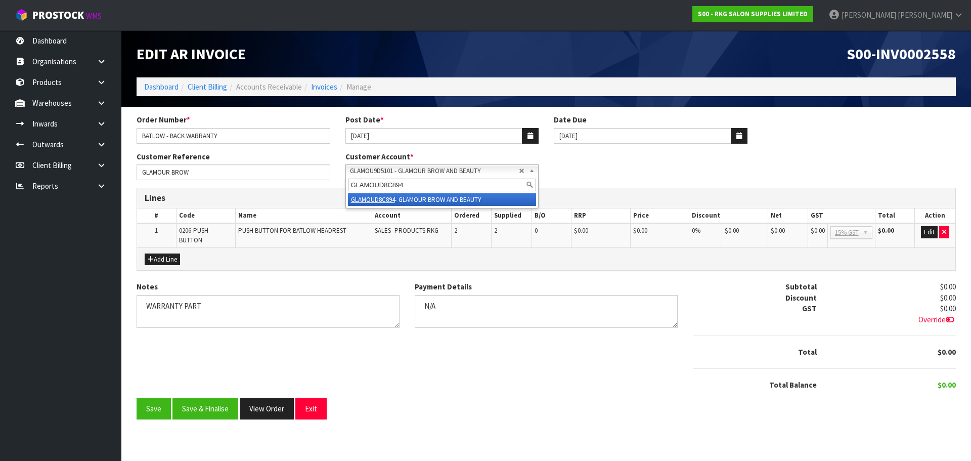
type input "GLAMOUD8C894"
click at [439, 200] on li "GLAMOUD8C894 - GLAMOUR BROW AND BEAUTY" at bounding box center [442, 199] width 189 height 13
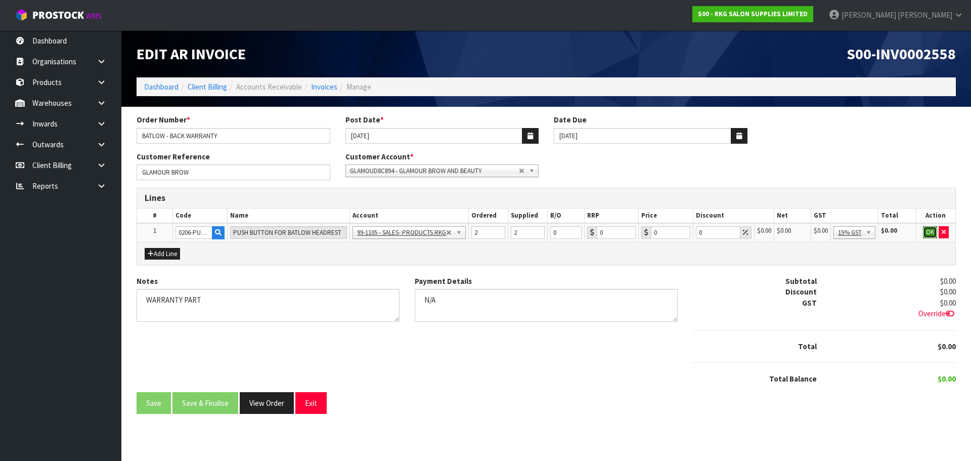
click at [929, 233] on button "OK" at bounding box center [930, 232] width 14 height 12
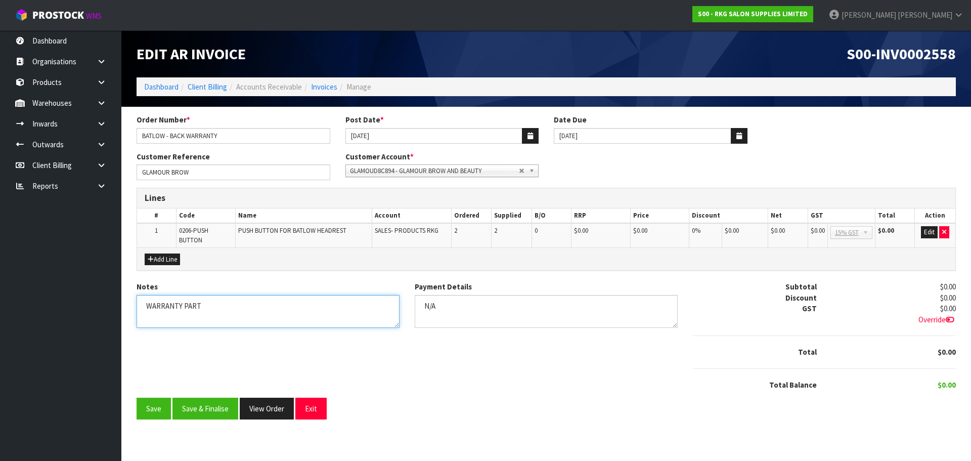
click at [246, 308] on textarea "Notes" at bounding box center [268, 311] width 263 height 33
type textarea "WARRANTY PART FOR BATLOW CHAIR"
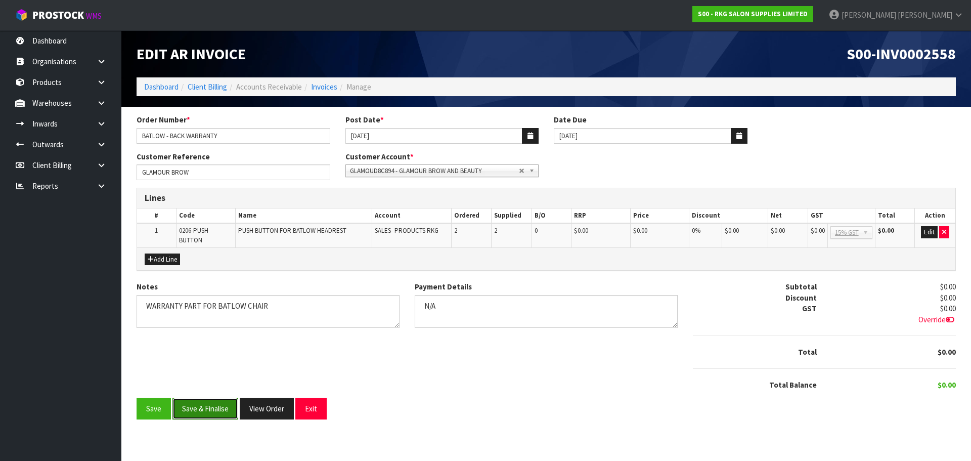
click at [202, 411] on button "Save & Finalise" at bounding box center [205, 409] width 66 height 22
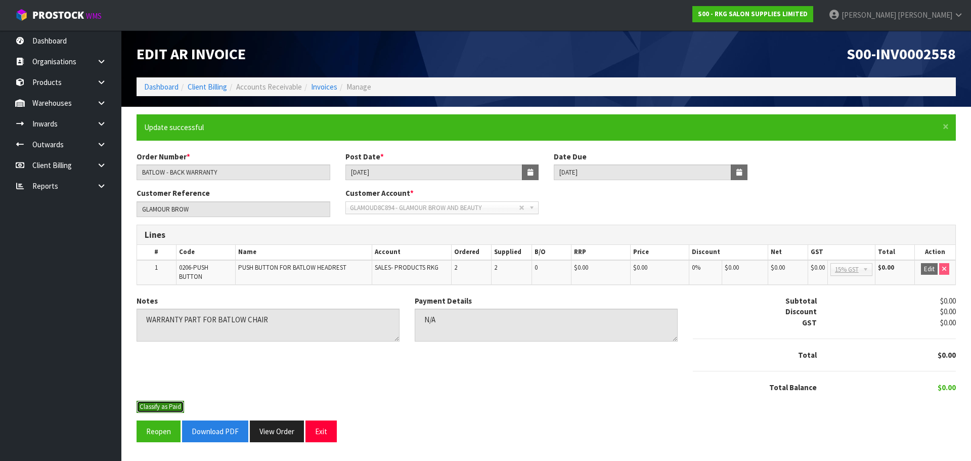
click at [170, 404] on button "Classify as Paid" at bounding box center [161, 407] width 48 height 12
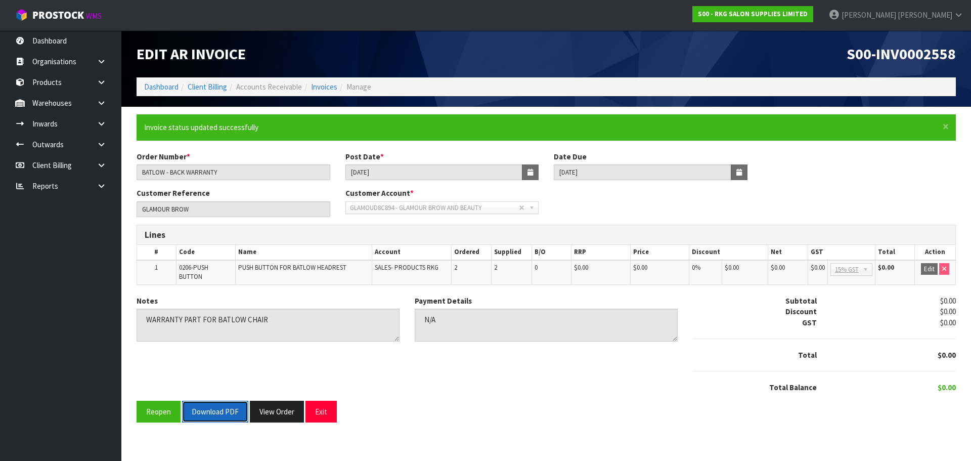
click at [227, 413] on button "Download PDF" at bounding box center [215, 412] width 66 height 22
click at [328, 408] on button "Exit" at bounding box center [320, 412] width 31 height 22
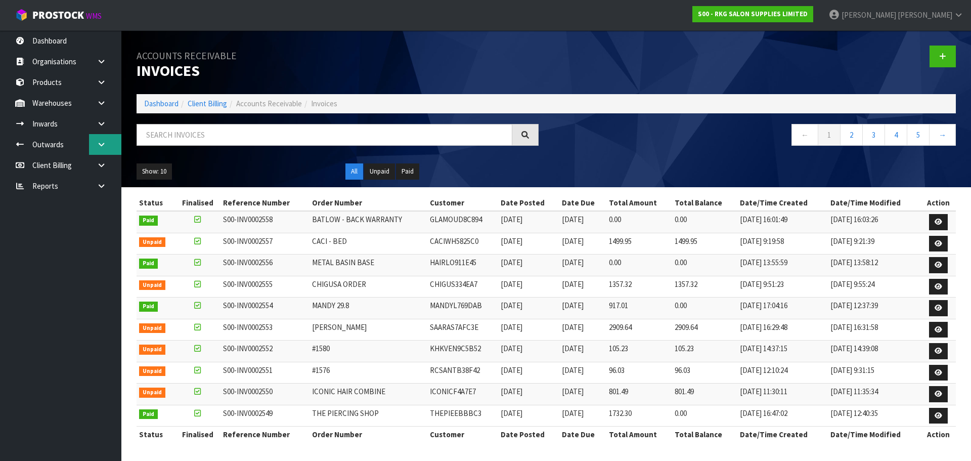
click at [100, 145] on icon at bounding box center [102, 145] width 10 height 8
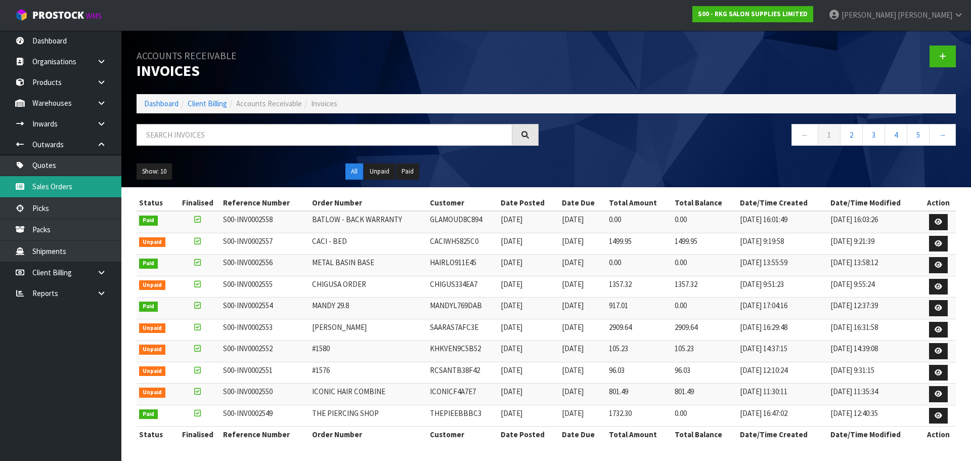
click at [47, 187] on link "Sales Orders" at bounding box center [60, 186] width 121 height 21
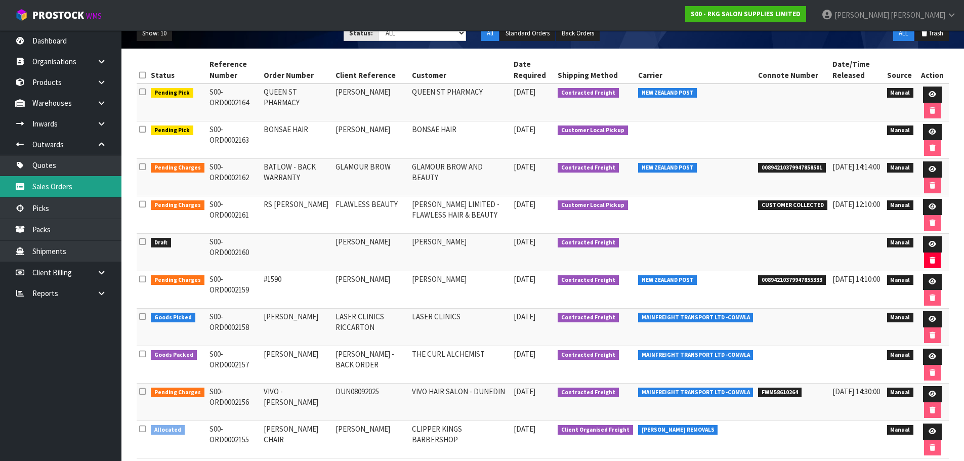
scroll to position [68, 0]
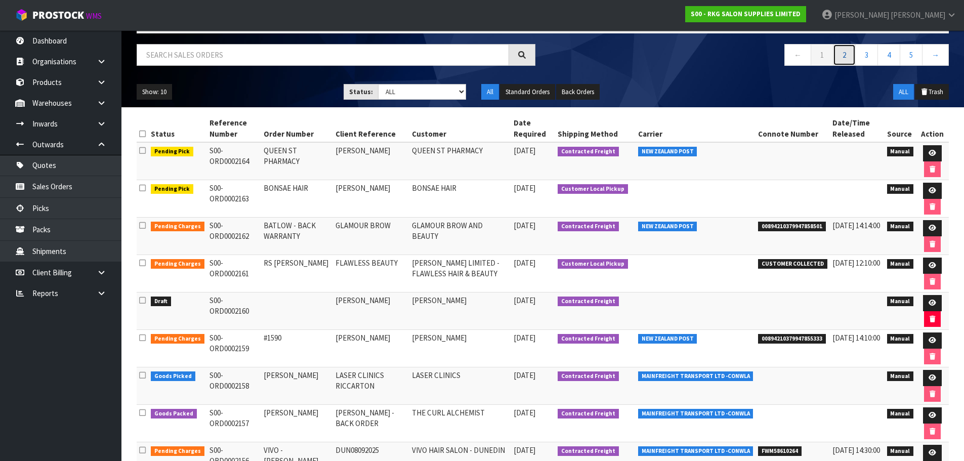
click at [845, 53] on link "2" at bounding box center [844, 55] width 23 height 22
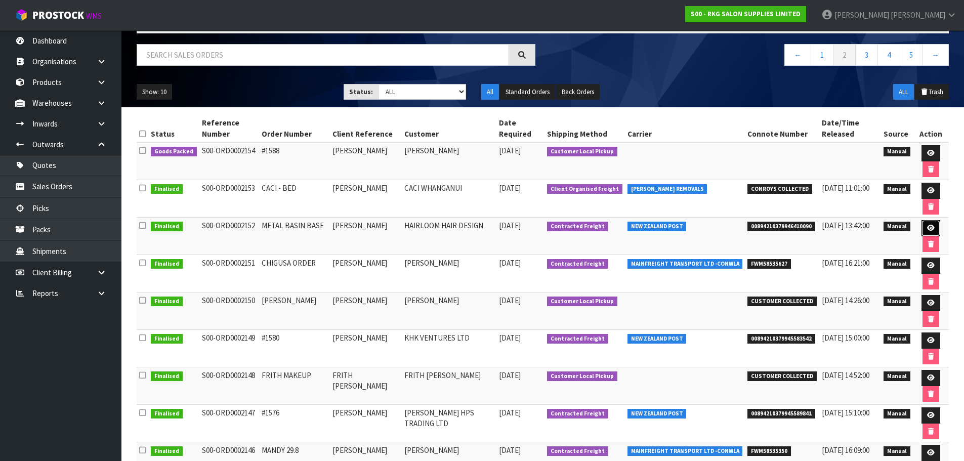
click at [929, 228] on icon at bounding box center [931, 228] width 8 height 7
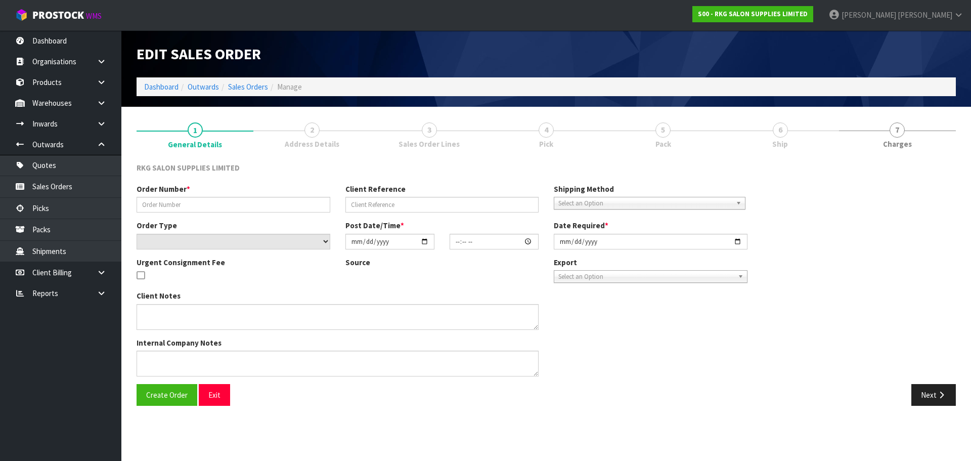
type input "METAL BASIN BASE"
type input "LOUISA HENDERSON"
select select "number:0"
type input "2025-09-04"
type input "09:11:00.000"
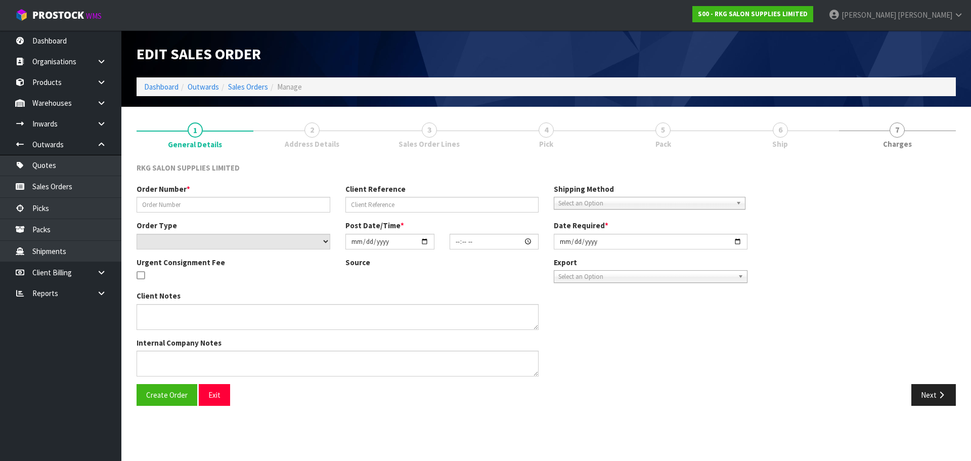
type input "2025-09-04"
type textarea "MISCELLANEOUS ITEM: METAL BASIN BASE (CLUNES 03150101E) PLEASE BUBBLE WRAP"
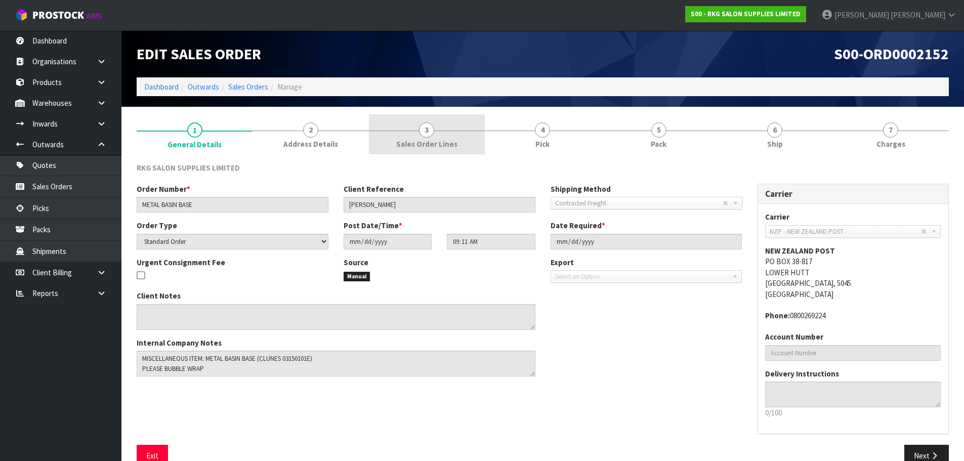
click at [430, 131] on span "3" at bounding box center [426, 129] width 15 height 15
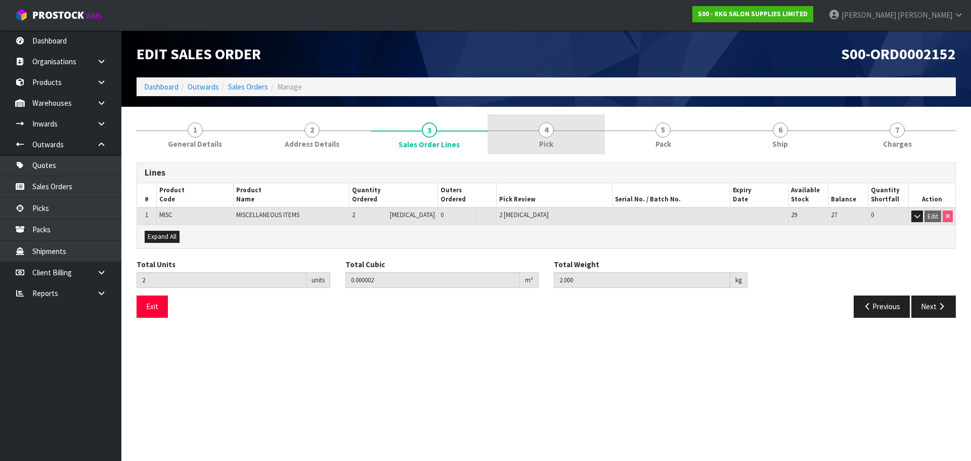
click at [548, 132] on span "4" at bounding box center [546, 129] width 15 height 15
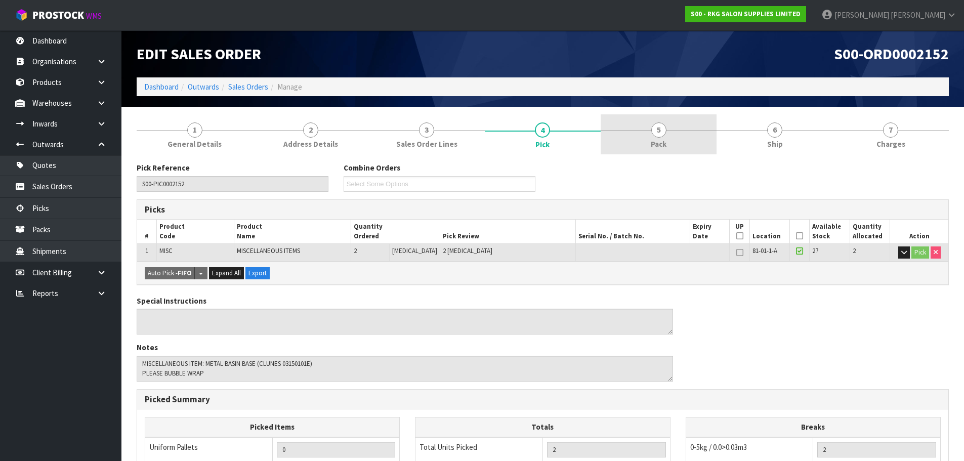
click at [662, 134] on span "5" at bounding box center [658, 129] width 15 height 15
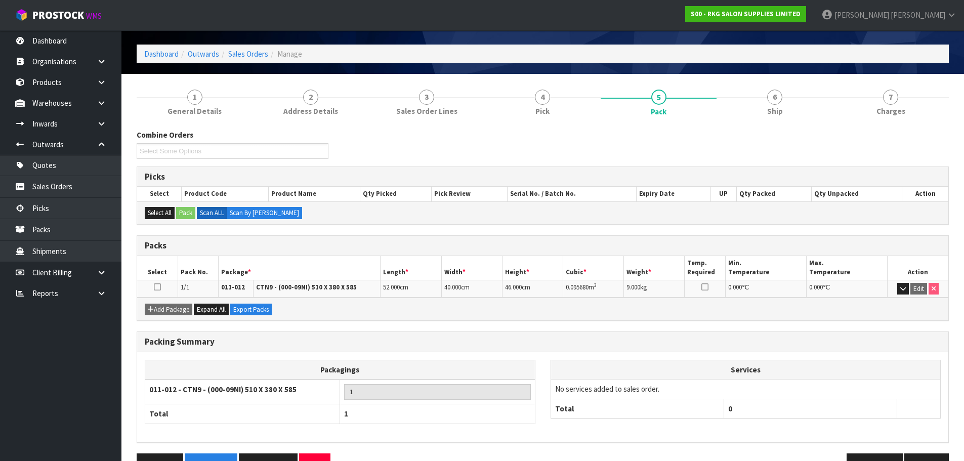
scroll to position [51, 0]
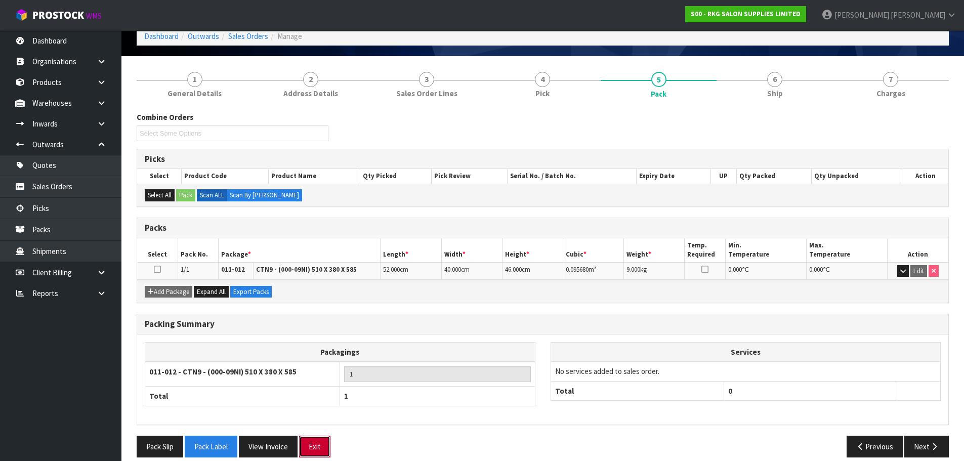
click at [324, 437] on button "Exit" at bounding box center [314, 446] width 31 height 22
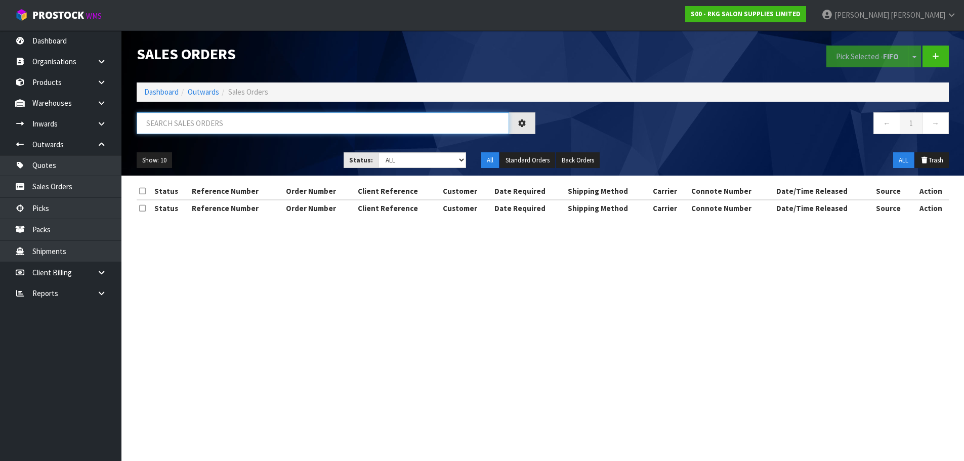
click at [207, 129] on input "text" at bounding box center [323, 123] width 372 height 22
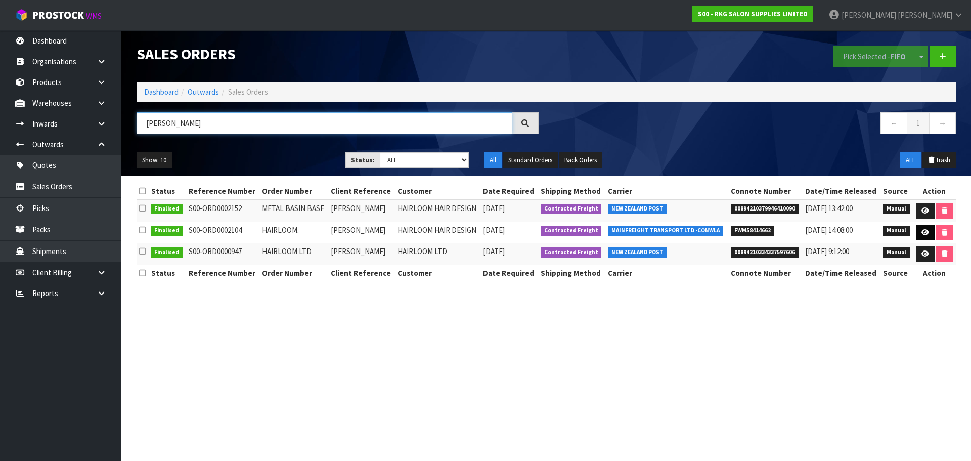
type input "LOUISA"
click at [922, 232] on icon at bounding box center [926, 232] width 8 height 7
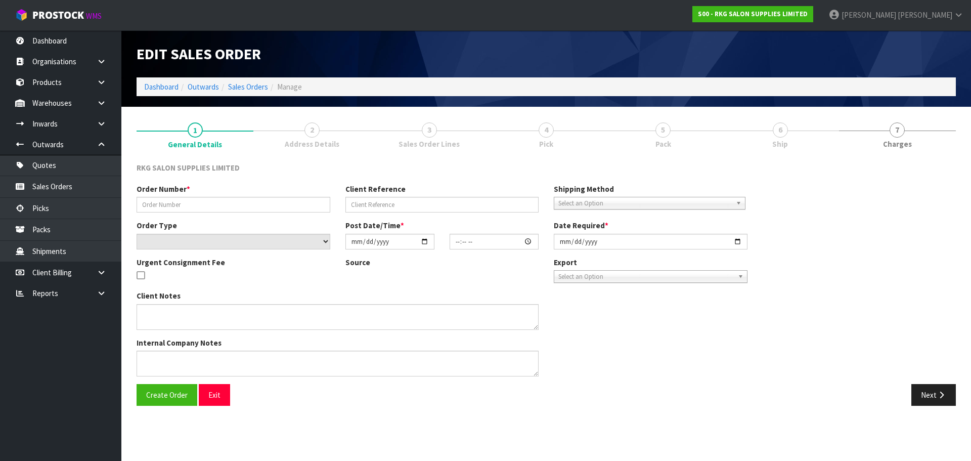
type input "HAIRLOOM."
type input "LOUISA HENDERSON"
select select "number:0"
type input "2025-08-22"
type input "00:00:00.000"
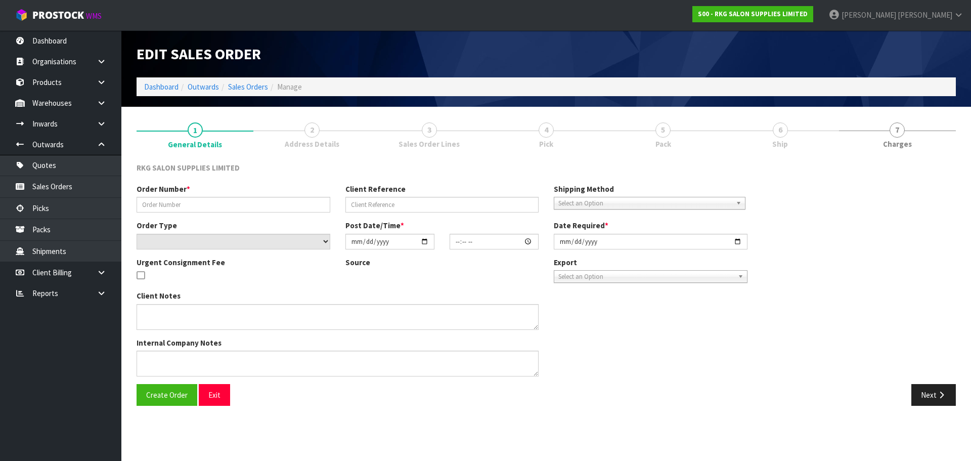
type input "2025-08-26"
type textarea "PLEASE ALL IN 1 PALLET FOR DELIVERY ON FRIDAY 29/8"
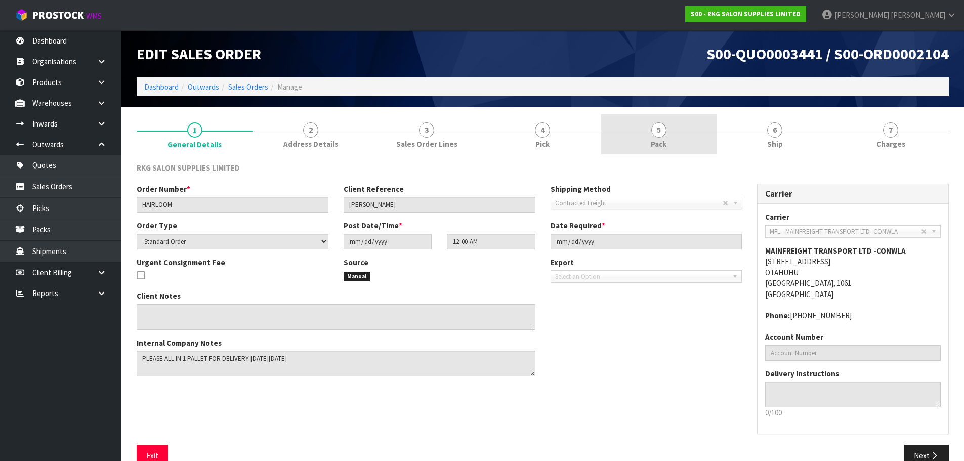
click at [655, 130] on span "5" at bounding box center [658, 129] width 15 height 15
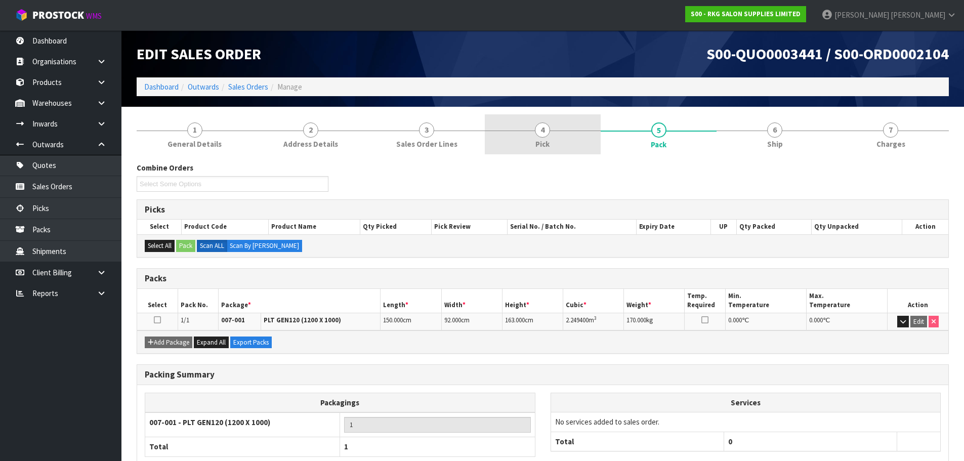
click at [532, 129] on link "4 Pick" at bounding box center [543, 134] width 116 height 40
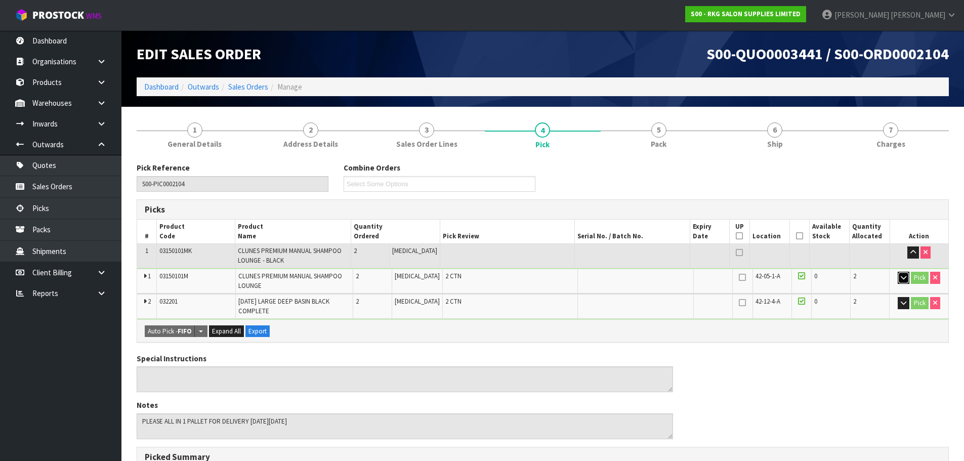
click at [898, 278] on button "button" at bounding box center [903, 278] width 12 height 12
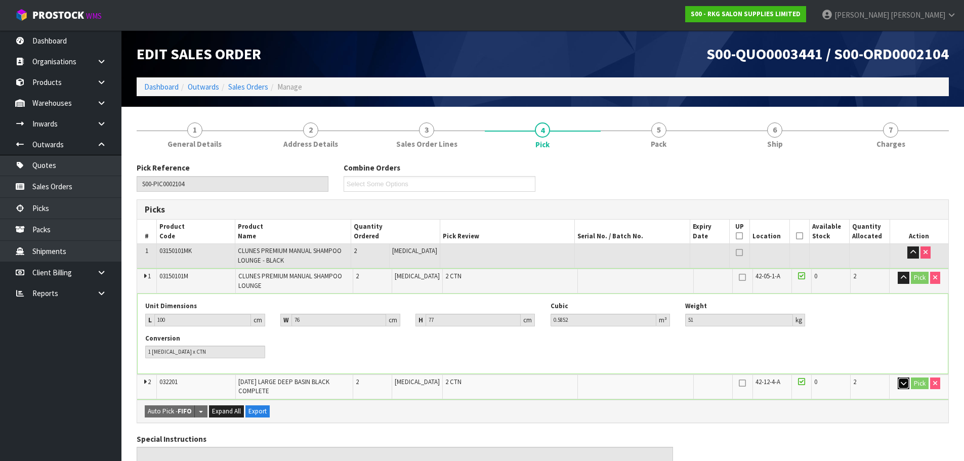
click at [901, 383] on icon "button" at bounding box center [903, 383] width 6 height 7
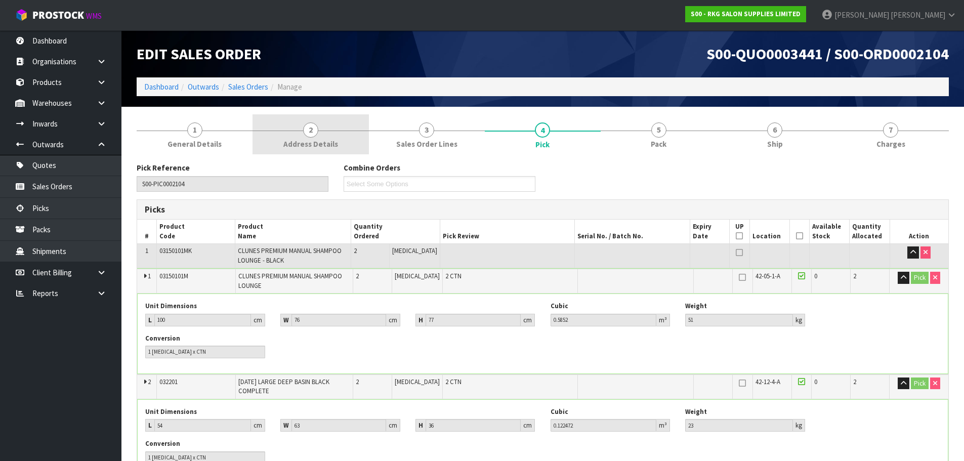
click at [308, 134] on span "2" at bounding box center [310, 129] width 15 height 15
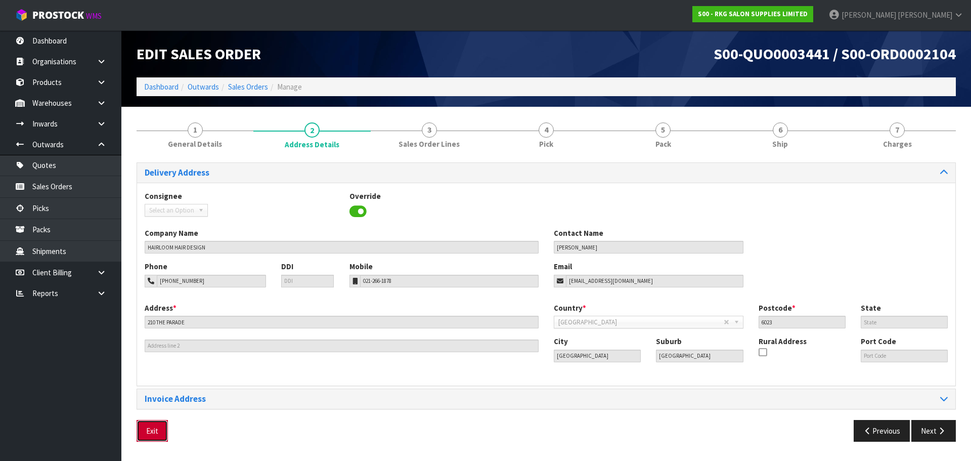
drag, startPoint x: 150, startPoint y: 429, endPoint x: 166, endPoint y: 381, distance: 50.5
click at [151, 429] on button "Exit" at bounding box center [152, 431] width 31 height 22
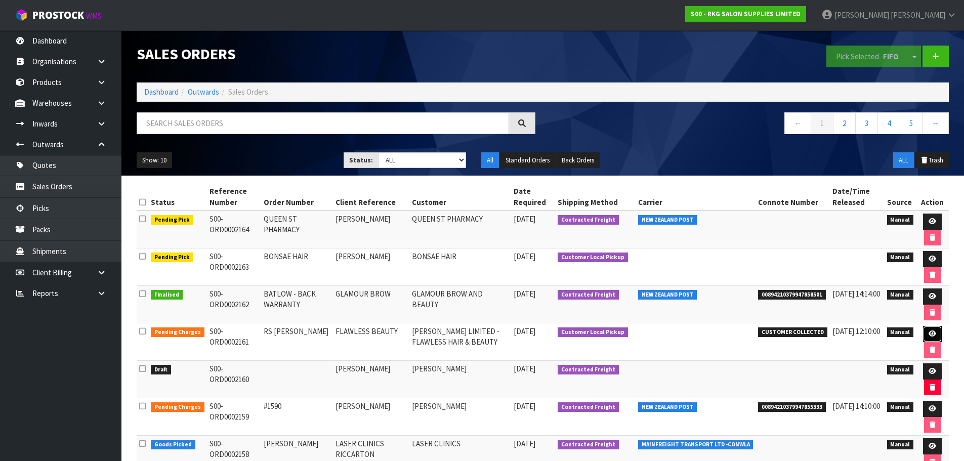
click at [930, 332] on icon at bounding box center [932, 333] width 8 height 7
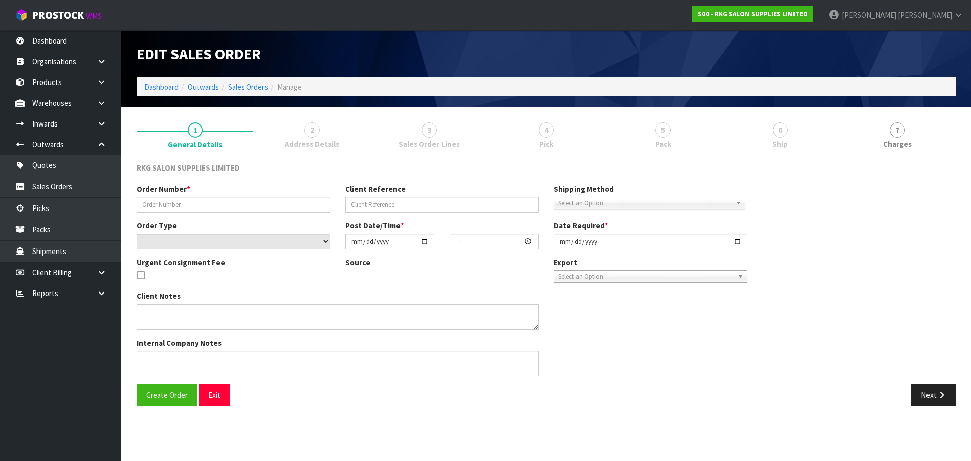
type input "RS [PERSON_NAME]"
type input "FLAWLESS BEAUTY"
select select "number:0"
type input "2025-09-09"
type input "00:00:00.000"
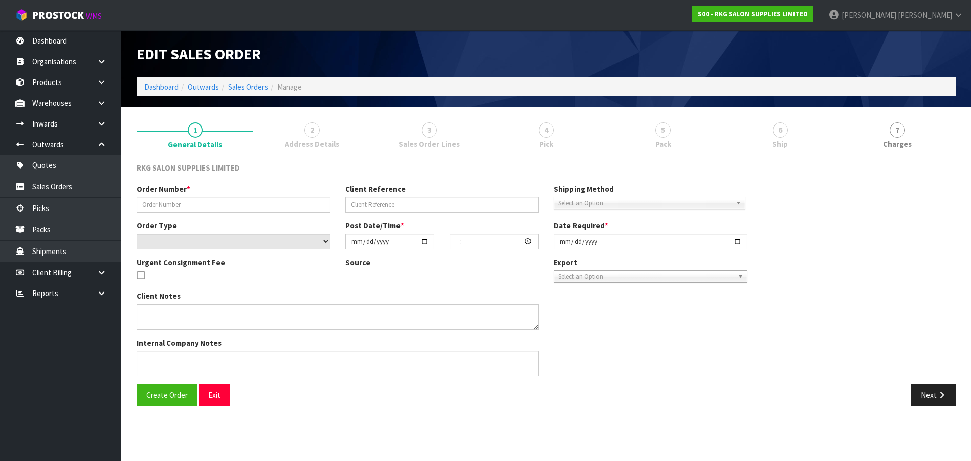
type input "2025-09-09"
type textarea "FOR PICK UP TODAY"
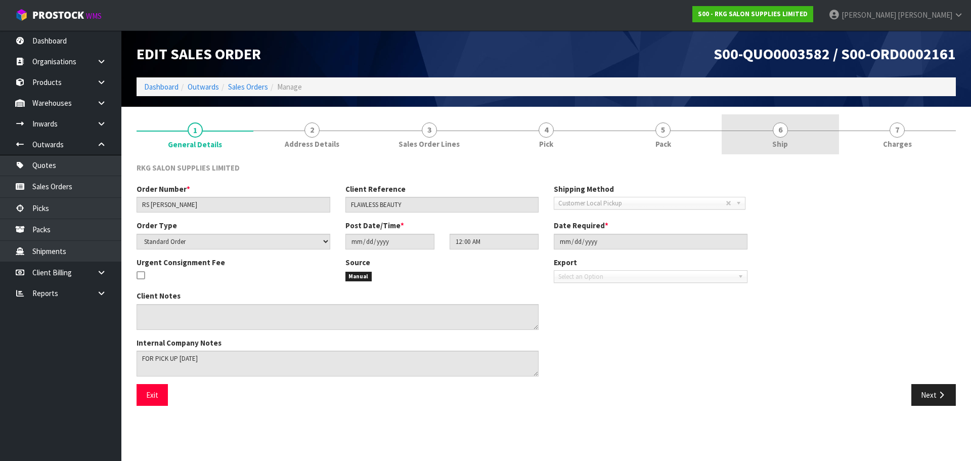
click at [780, 134] on span "6" at bounding box center [780, 129] width 15 height 15
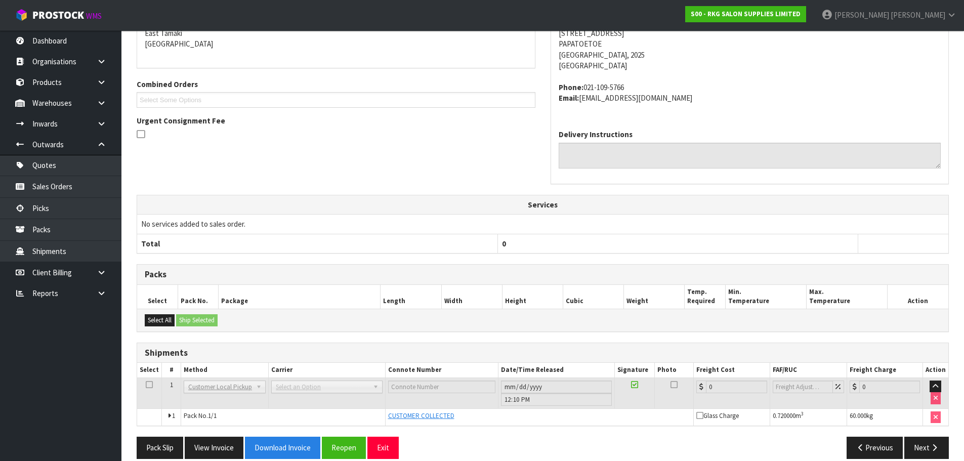
scroll to position [198, 0]
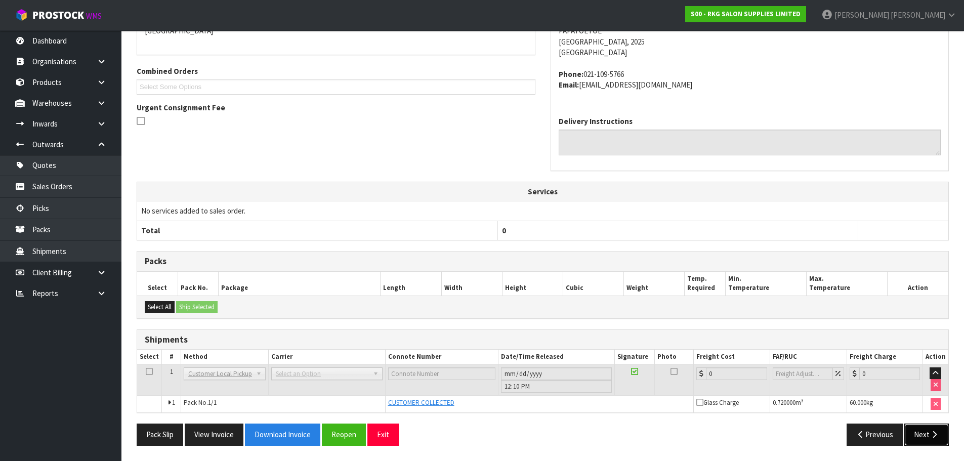
click at [918, 436] on button "Next" at bounding box center [926, 434] width 45 height 22
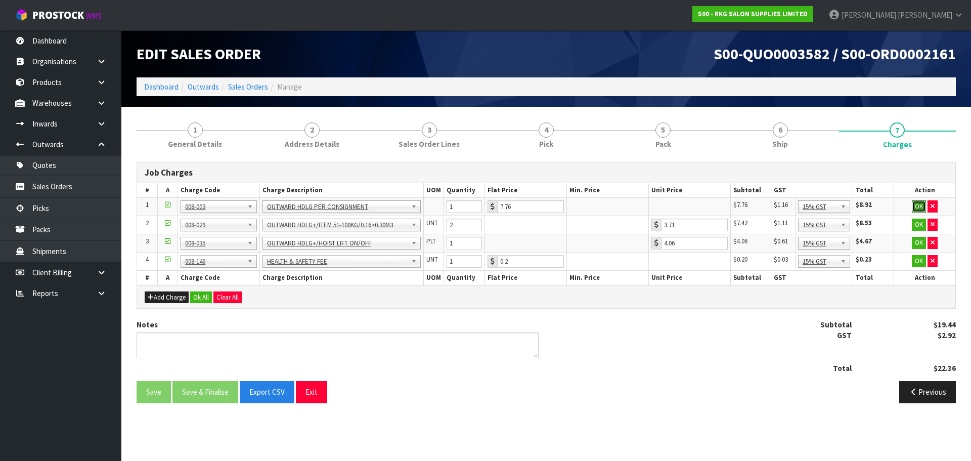
click at [916, 204] on button "OK" at bounding box center [919, 206] width 14 height 12
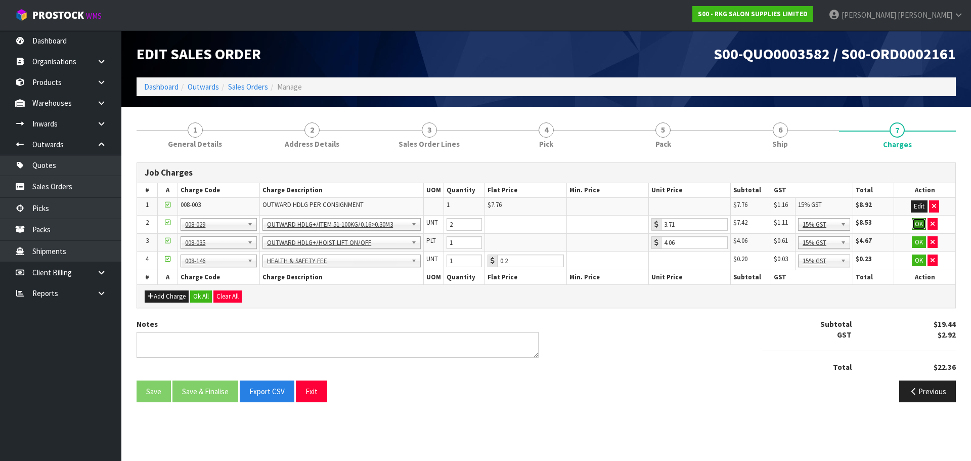
click at [918, 223] on button "OK" at bounding box center [919, 224] width 14 height 12
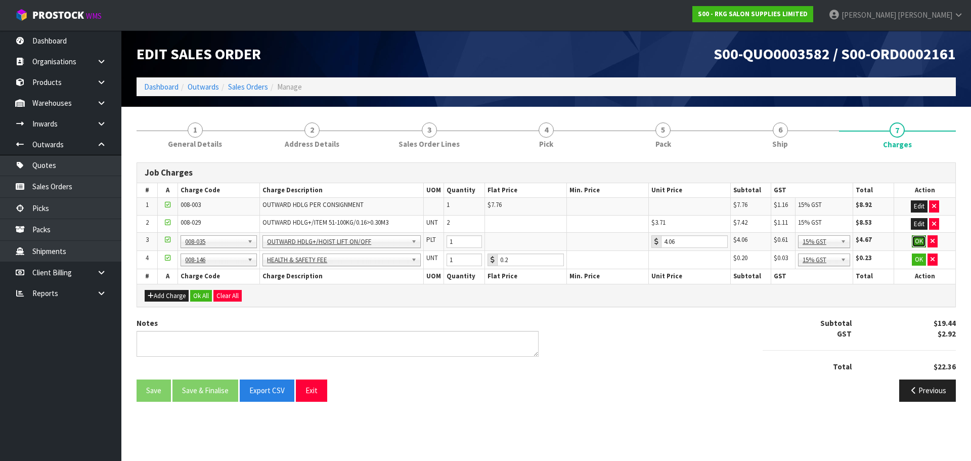
click at [918, 241] on button "OK" at bounding box center [919, 241] width 14 height 12
click at [917, 259] on button "OK" at bounding box center [919, 259] width 14 height 12
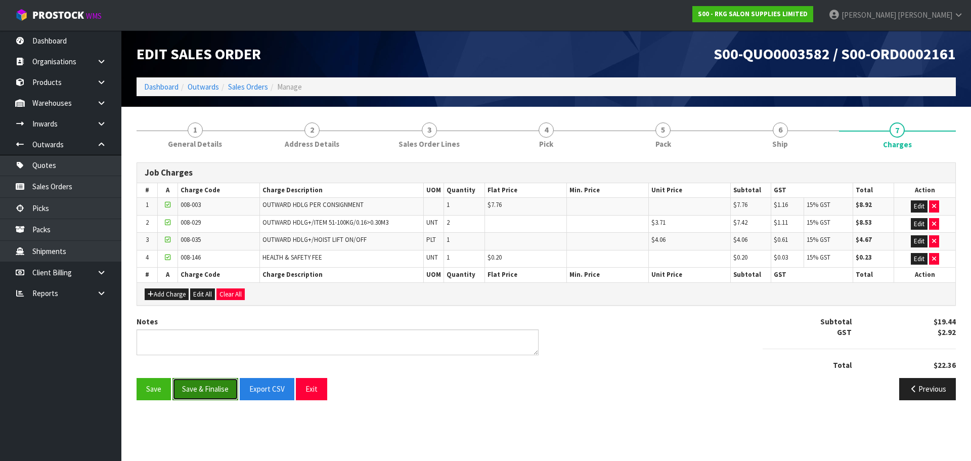
click at [203, 389] on button "Save & Finalise" at bounding box center [205, 389] width 66 height 22
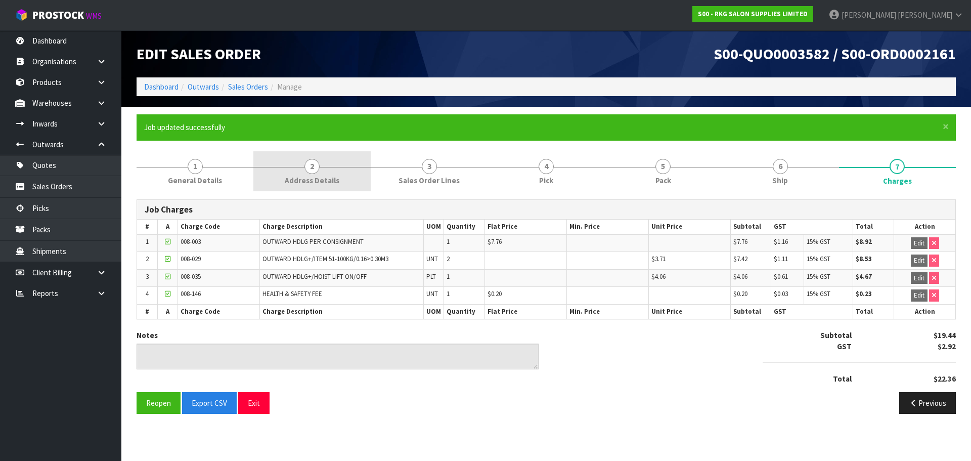
click at [312, 170] on span "2" at bounding box center [311, 166] width 15 height 15
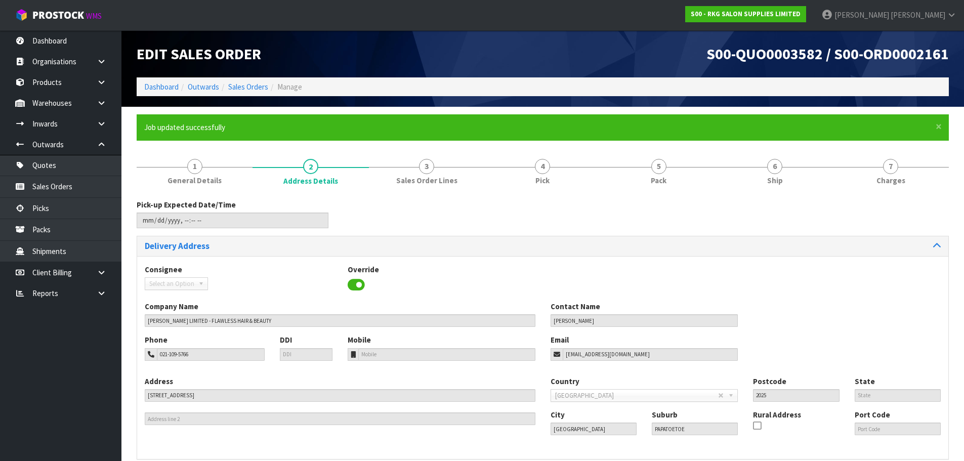
scroll to position [69, 0]
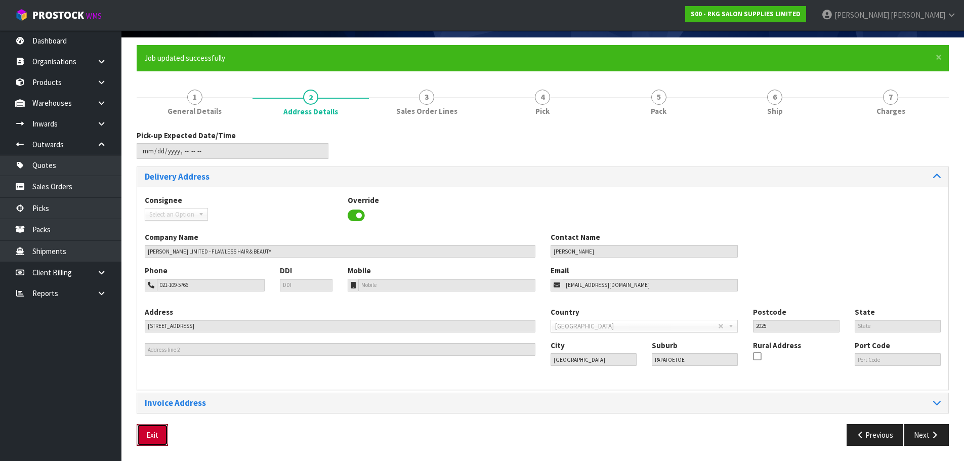
drag, startPoint x: 155, startPoint y: 431, endPoint x: 161, endPoint y: 422, distance: 11.1
click at [155, 431] on button "Exit" at bounding box center [152, 435] width 31 height 22
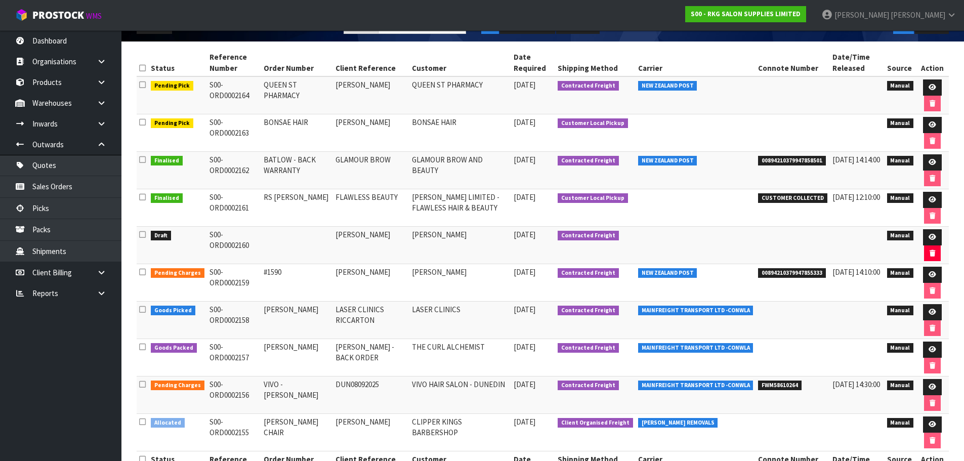
scroll to position [152, 0]
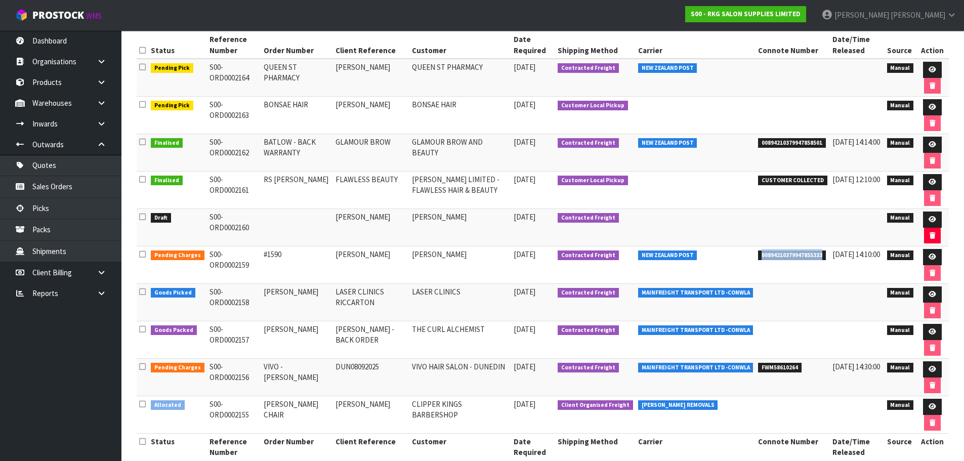
drag, startPoint x: 757, startPoint y: 254, endPoint x: 823, endPoint y: 256, distance: 66.3
click at [823, 256] on td "00894210379947855333" at bounding box center [792, 264] width 74 height 37
copy span "00894210379947855333"
click at [936, 255] on link at bounding box center [932, 257] width 19 height 16
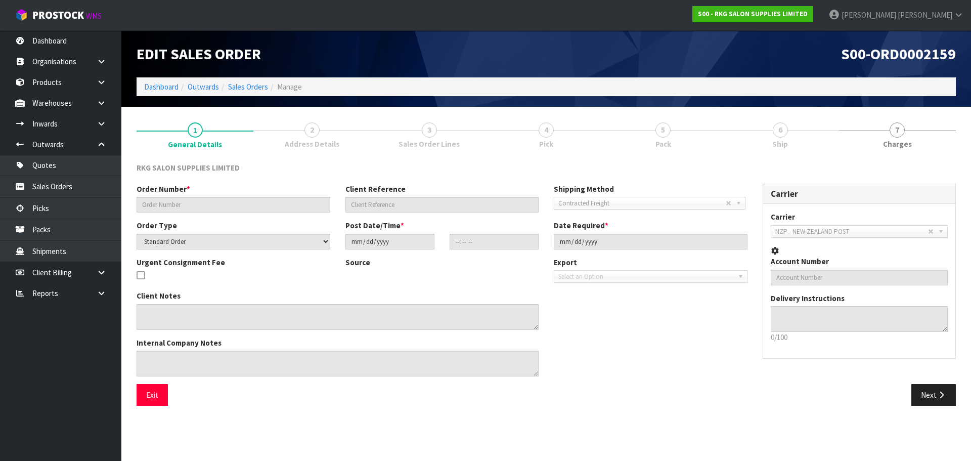
type input "#1590"
type input "[PERSON_NAME]"
select select "number:0"
type input "2025-09-08"
type input "16:02:00.000"
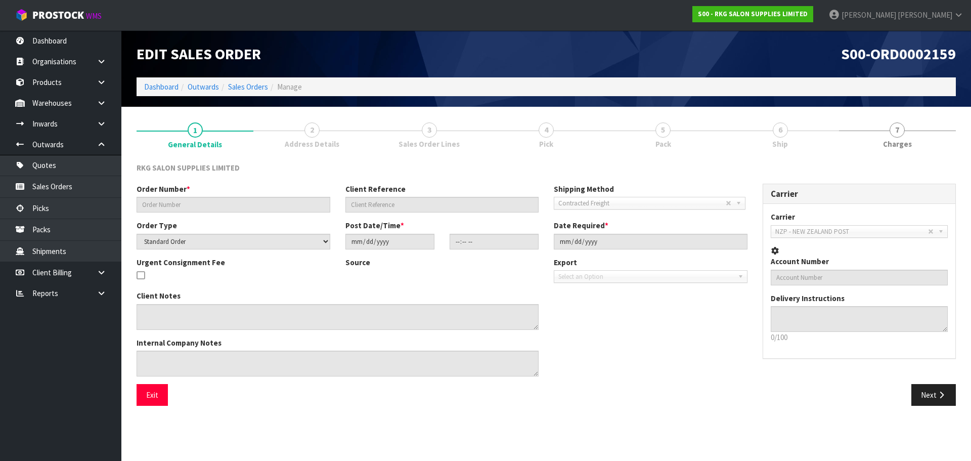
type input "2025-09-08"
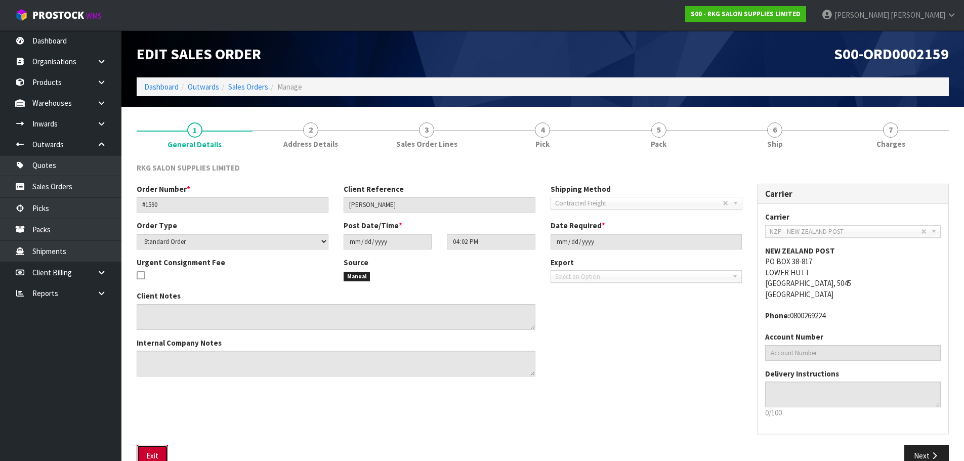
click at [151, 453] on button "Exit" at bounding box center [152, 456] width 31 height 22
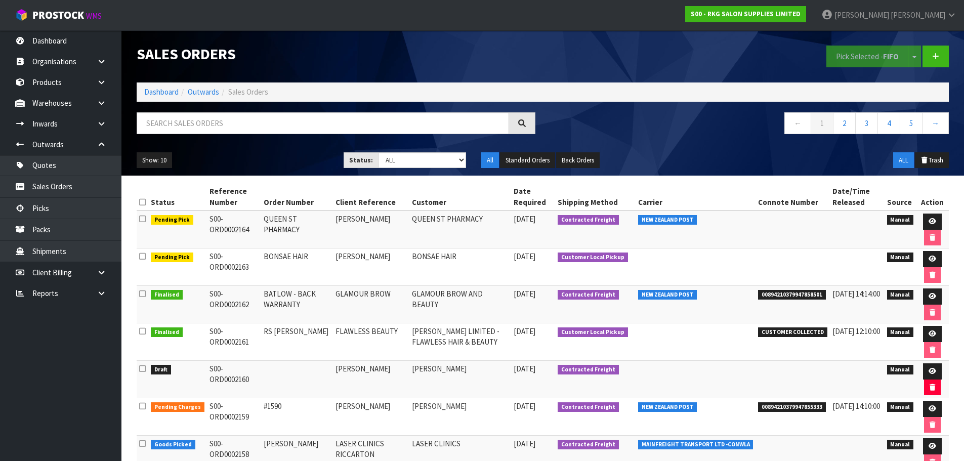
click at [758, 407] on span "00894210379947855333" at bounding box center [792, 407] width 68 height 10
drag, startPoint x: 757, startPoint y: 407, endPoint x: 820, endPoint y: 406, distance: 63.7
click at [820, 406] on span "00894210379947855333" at bounding box center [792, 407] width 68 height 10
copy span "00894210379947855333"
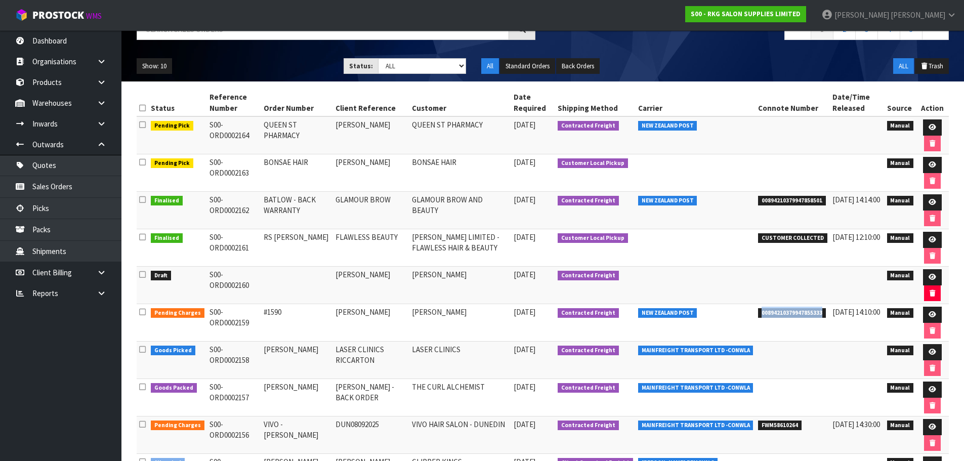
scroll to position [101, 0]
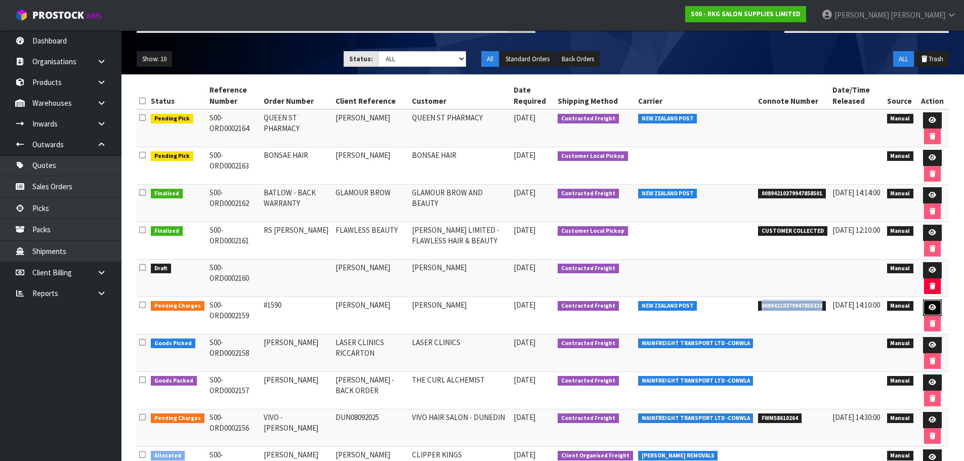
click at [929, 309] on icon at bounding box center [932, 307] width 8 height 7
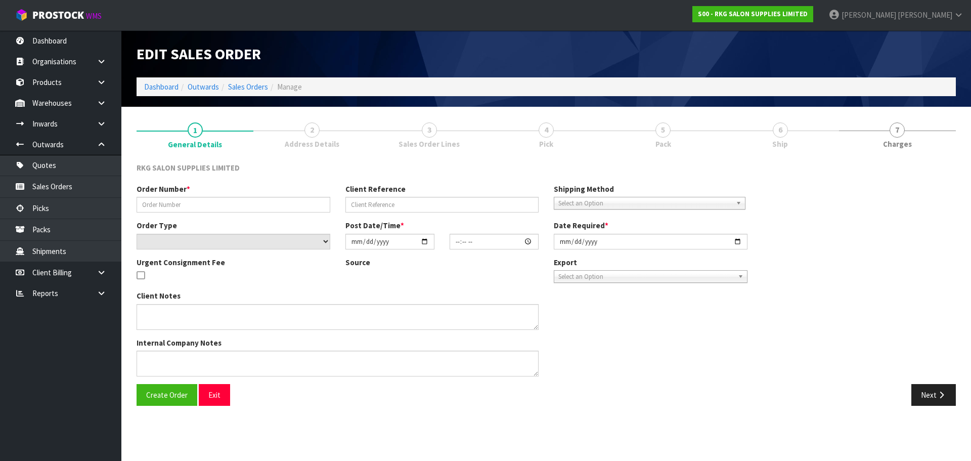
type input "#1590"
type input "[PERSON_NAME]"
select select "number:0"
type input "2025-09-08"
type input "16:02:00.000"
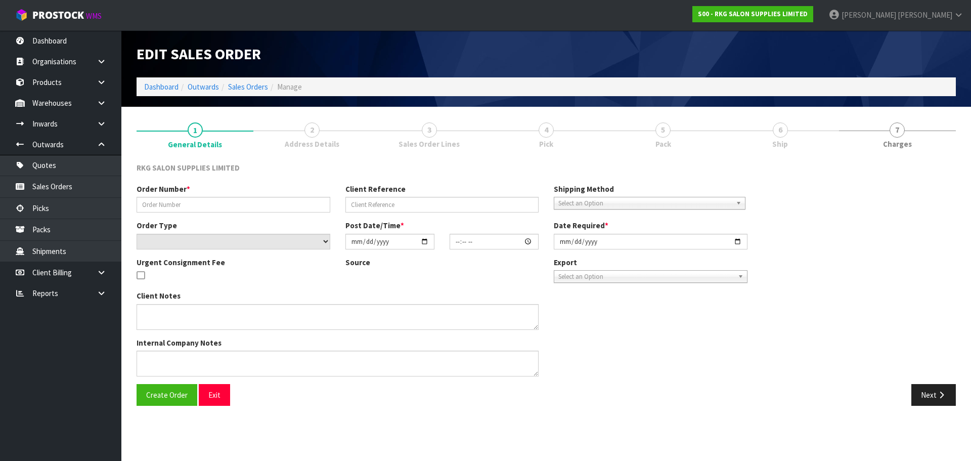
type input "2025-09-08"
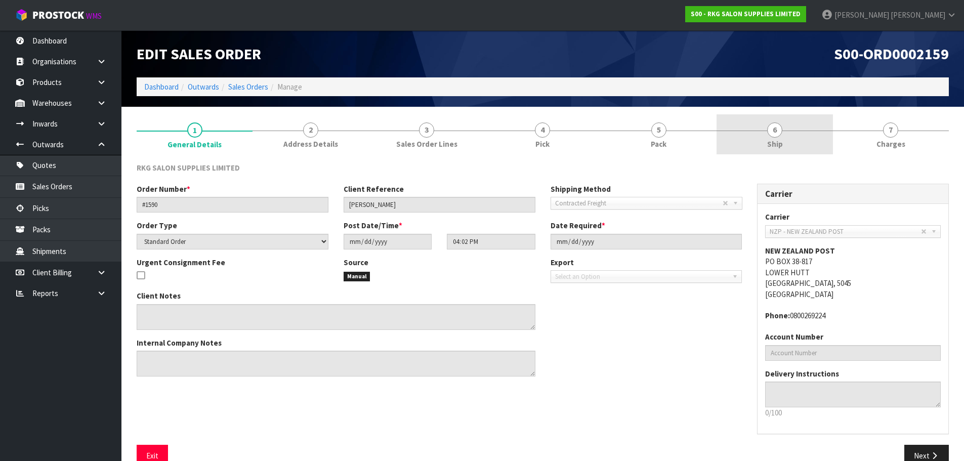
click at [781, 127] on span "6" at bounding box center [774, 129] width 15 height 15
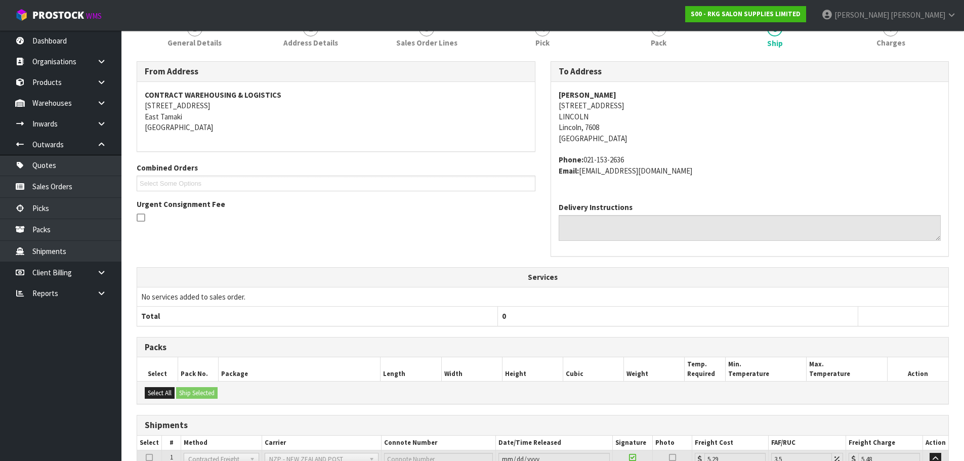
scroll to position [194, 0]
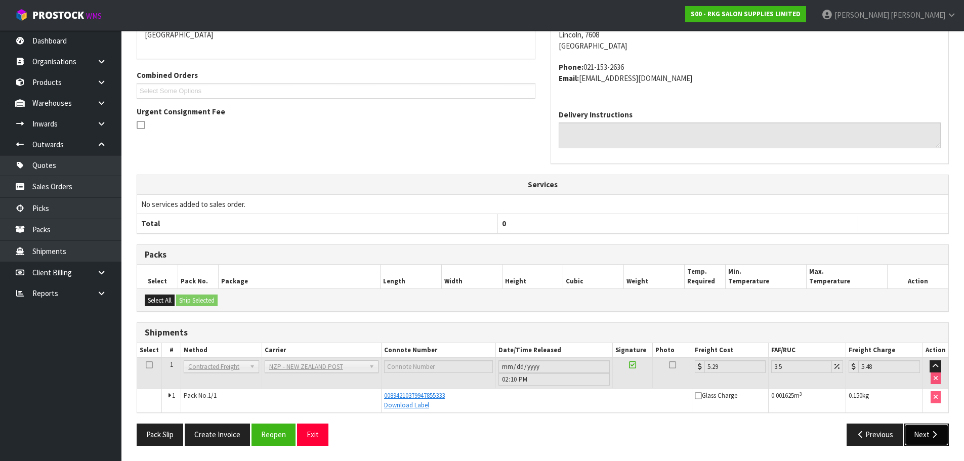
click at [921, 434] on button "Next" at bounding box center [926, 434] width 45 height 22
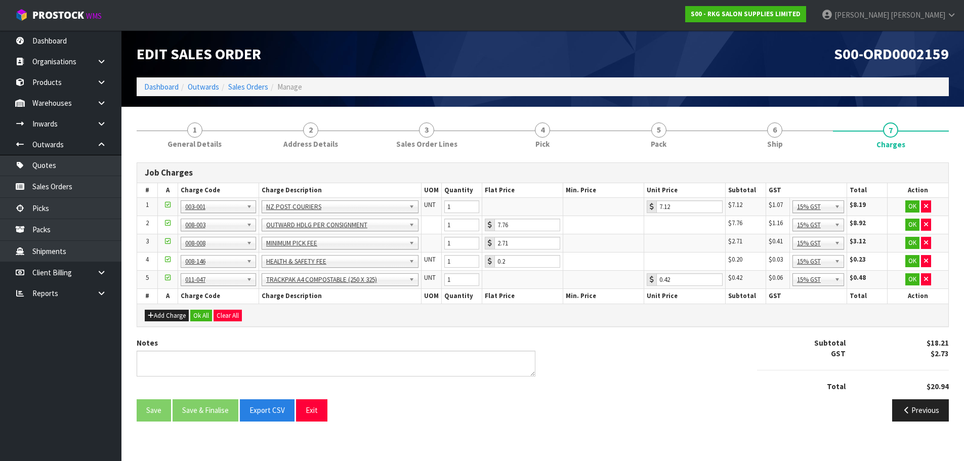
scroll to position [0, 0]
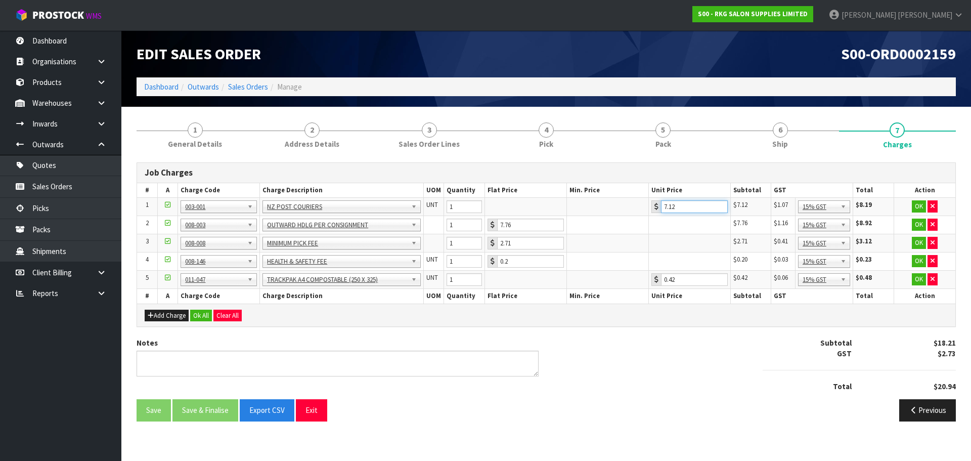
click at [693, 205] on input "7.12" at bounding box center [694, 206] width 67 height 13
click at [918, 204] on button "OK" at bounding box center [919, 206] width 14 height 12
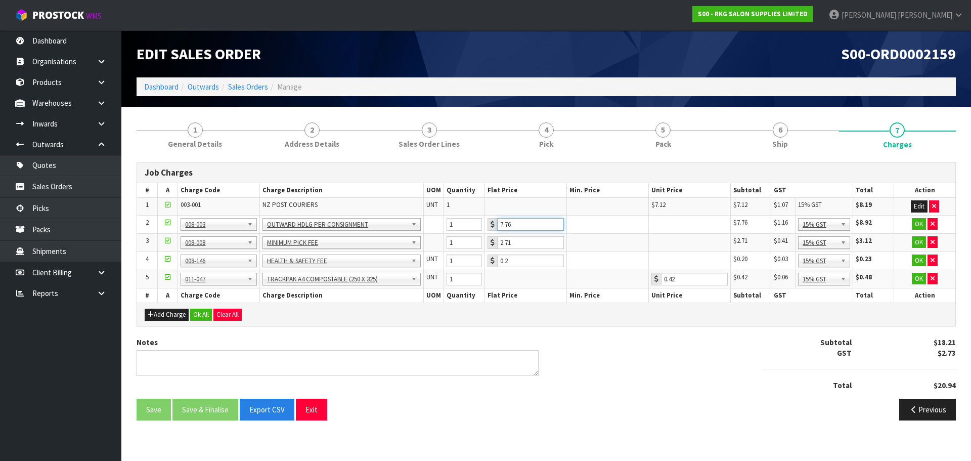
drag, startPoint x: 518, startPoint y: 222, endPoint x: 493, endPoint y: 223, distance: 25.3
click at [493, 223] on div "7.76" at bounding box center [526, 224] width 76 height 13
type input "3.50"
click at [917, 226] on button "OK" at bounding box center [919, 224] width 14 height 12
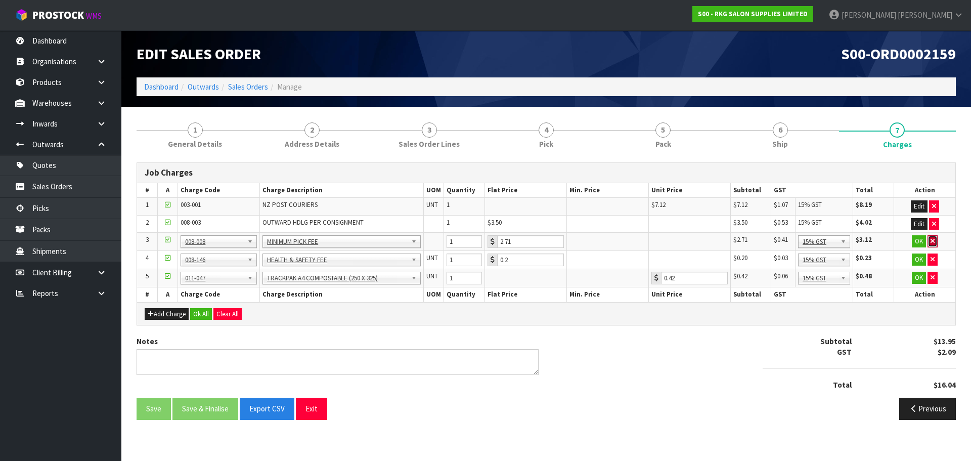
click at [932, 241] on icon "button" at bounding box center [933, 241] width 4 height 7
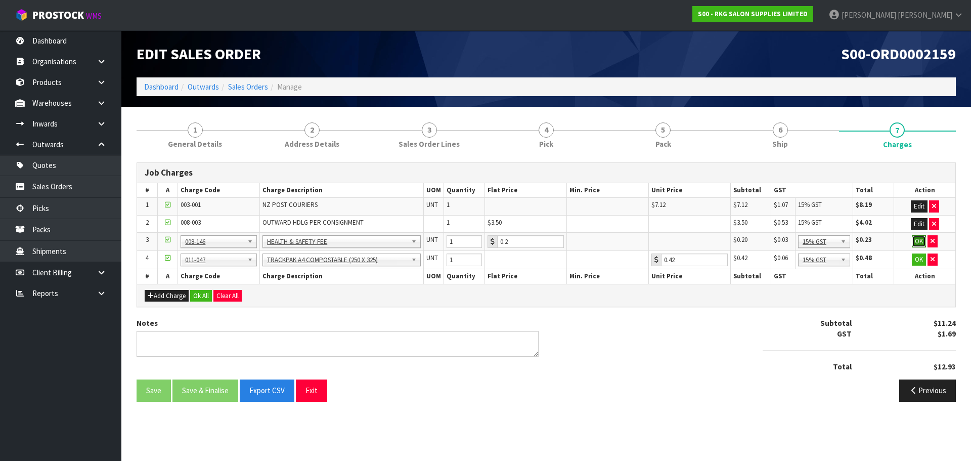
click at [914, 240] on button "OK" at bounding box center [919, 241] width 14 height 12
click at [916, 256] on button "OK" at bounding box center [919, 259] width 14 height 12
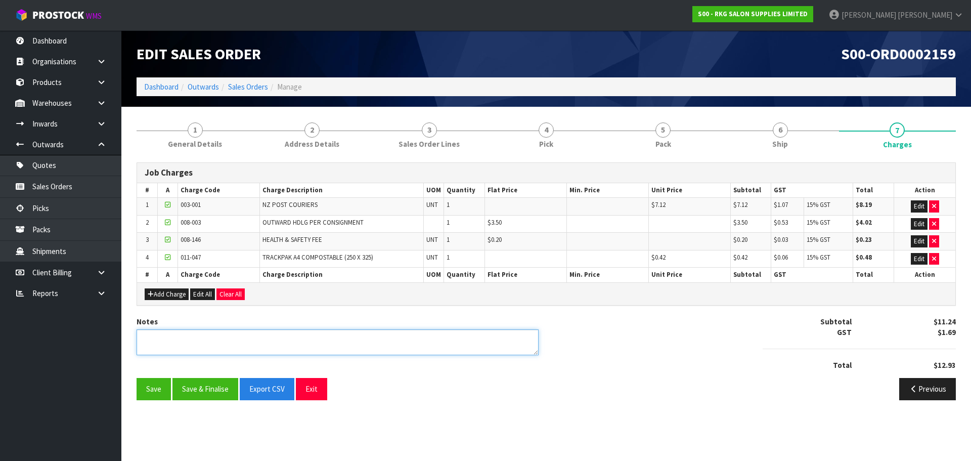
click at [207, 333] on textarea at bounding box center [338, 342] width 402 height 26
type textarea "PICKED BY MARIE"
click at [150, 387] on button "Save" at bounding box center [154, 389] width 34 height 22
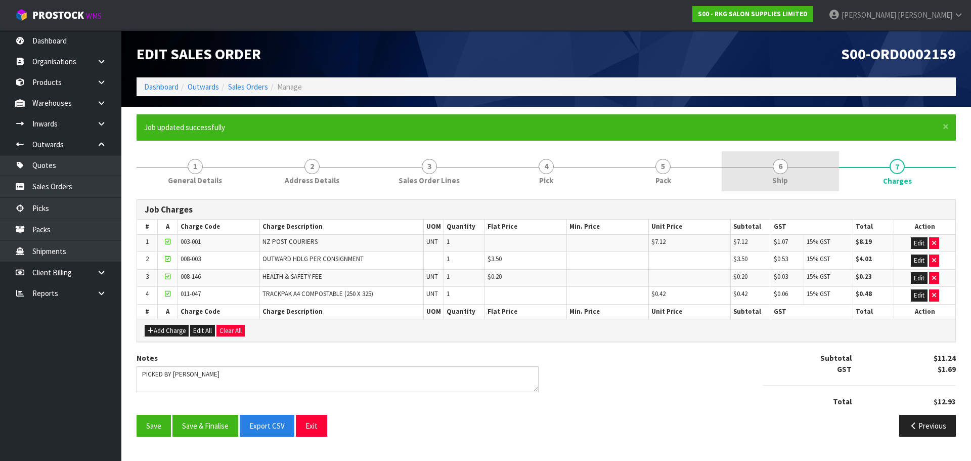
click at [781, 167] on span "6" at bounding box center [780, 166] width 15 height 15
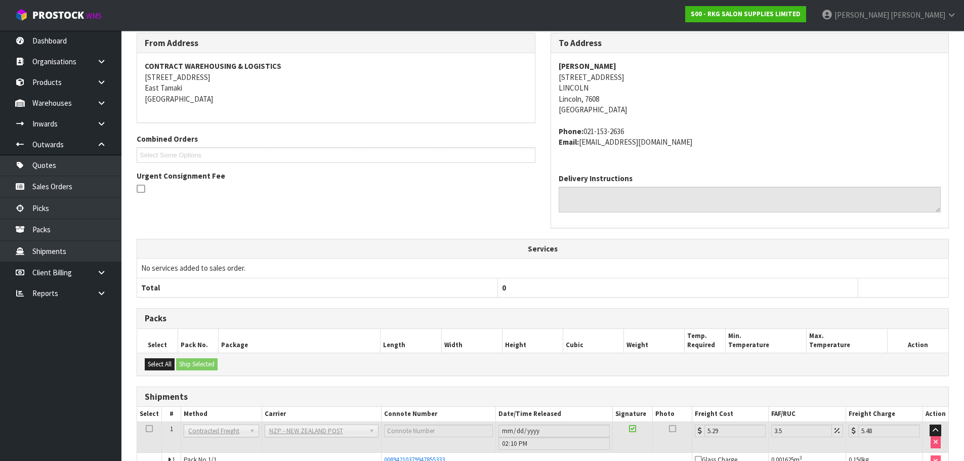
scroll to position [230, 0]
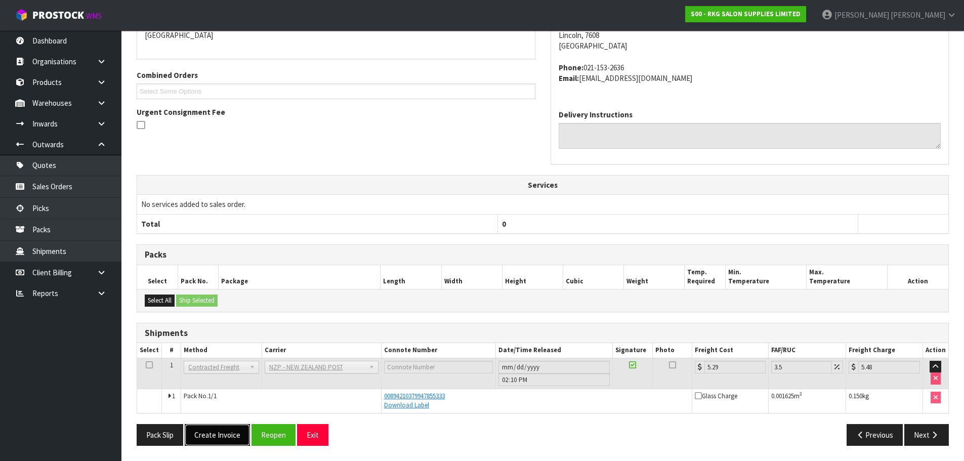
click at [212, 433] on button "Create Invoice" at bounding box center [217, 435] width 65 height 22
click at [213, 436] on button "View Invoice" at bounding box center [214, 435] width 59 height 22
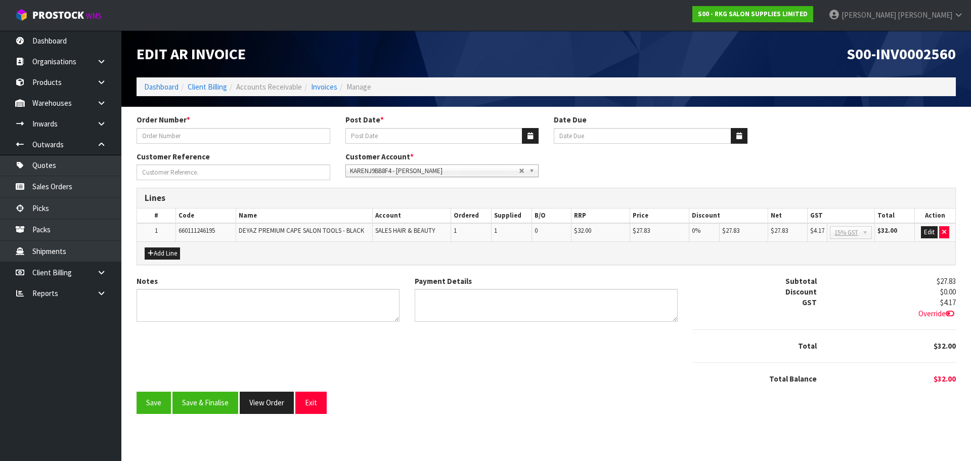
type input "#1590"
type input "[DATE]"
type input "[PERSON_NAME]"
click at [223, 296] on textarea "Notes" at bounding box center [268, 305] width 263 height 33
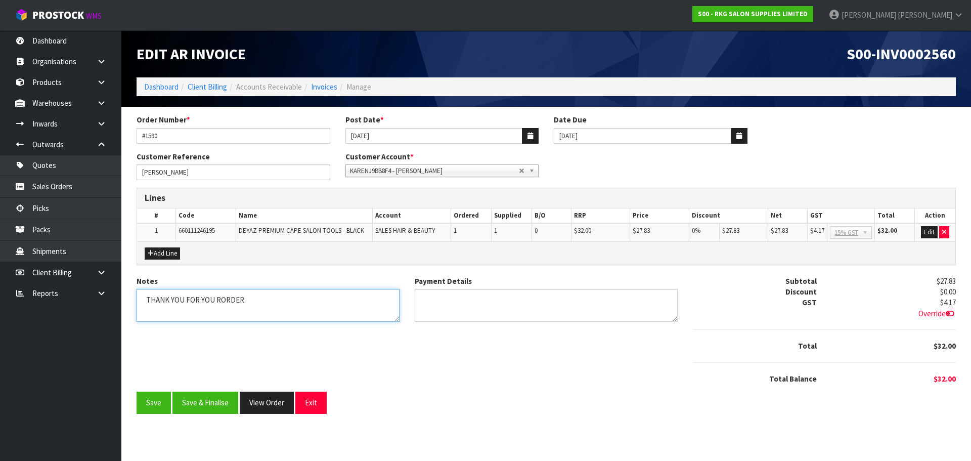
click at [216, 300] on textarea "Notes" at bounding box center [268, 305] width 263 height 33
type textarea "THANK YOU FOR YOUR ORDER."
click at [452, 299] on textarea "Payment Details" at bounding box center [546, 305] width 263 height 33
click at [461, 299] on textarea "Payment Details" at bounding box center [546, 305] width 263 height 33
click at [452, 301] on textarea "Payment Details" at bounding box center [546, 305] width 263 height 33
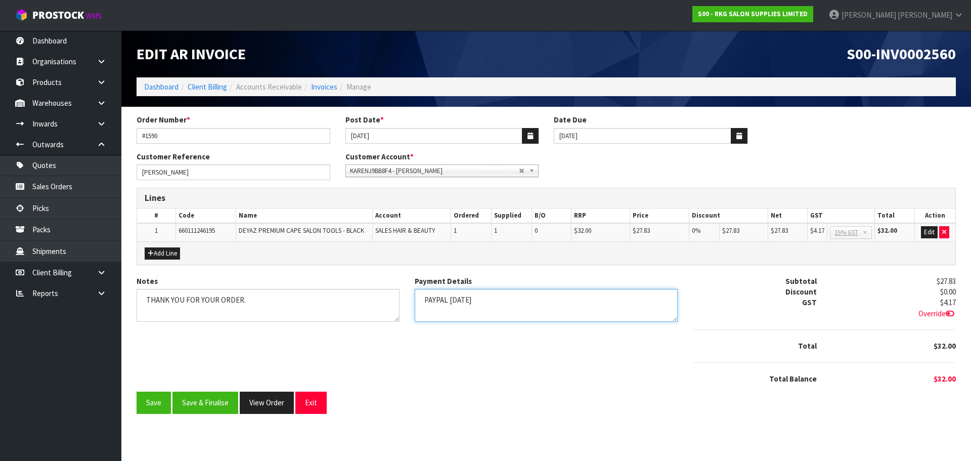
click at [493, 301] on textarea "Payment Details" at bounding box center [546, 305] width 263 height 33
type textarea "PAYPAL [DATE]"
click at [160, 256] on button "Add Line" at bounding box center [162, 253] width 35 height 12
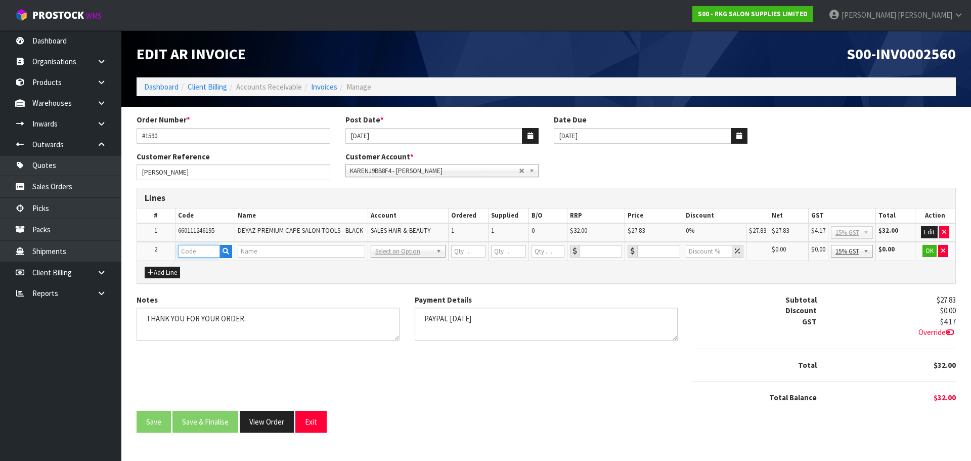
click at [191, 252] on input "text" at bounding box center [199, 251] width 42 height 13
type input "FRE"
click at [195, 267] on strong "FRE" at bounding box center [195, 269] width 13 height 10
type input "FREIGHT"
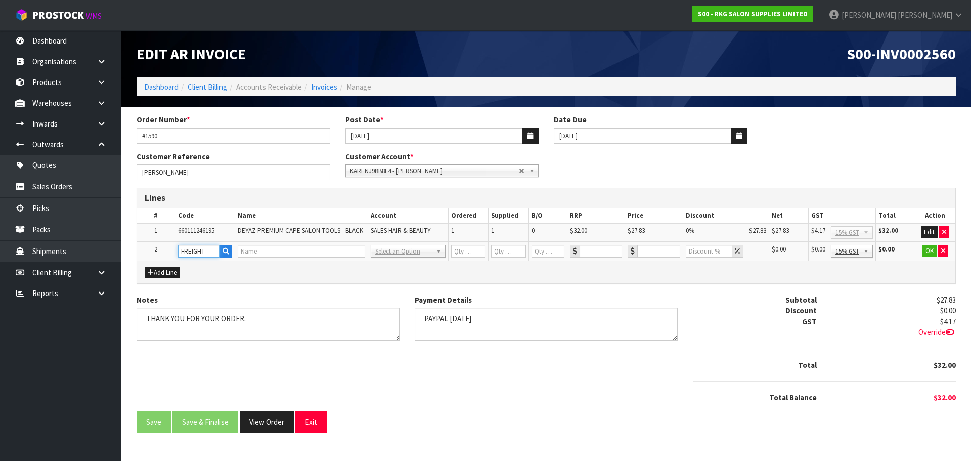
type input "1"
type input "0"
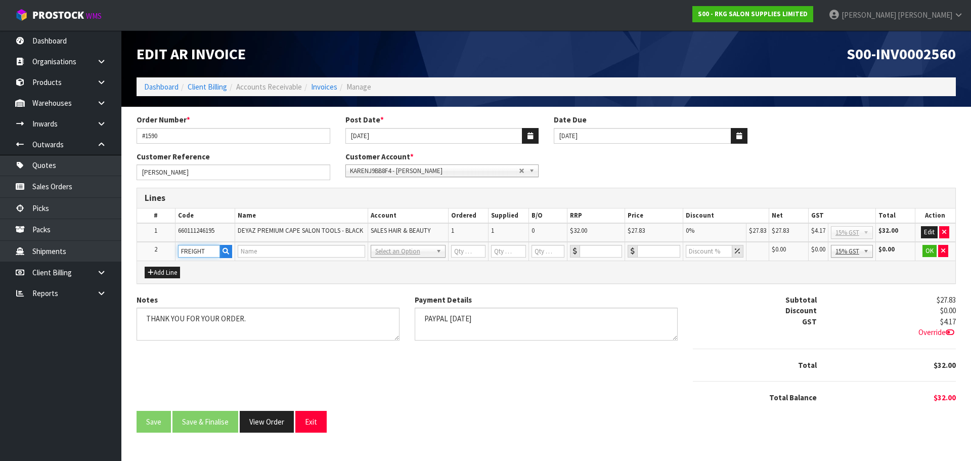
type input "0"
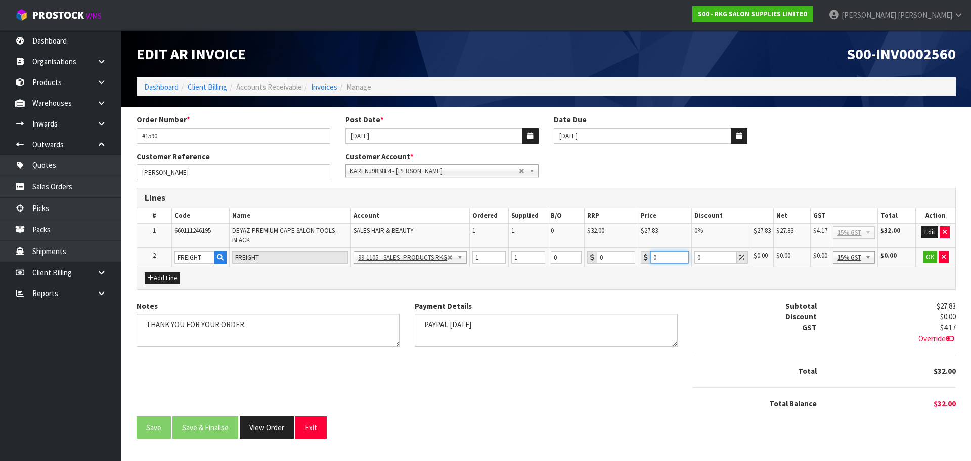
drag, startPoint x: 664, startPoint y: 259, endPoint x: 649, endPoint y: 259, distance: 14.7
click at [649, 259] on div "0" at bounding box center [665, 257] width 48 height 13
type input "25"
click at [929, 259] on button "OK" at bounding box center [930, 257] width 14 height 12
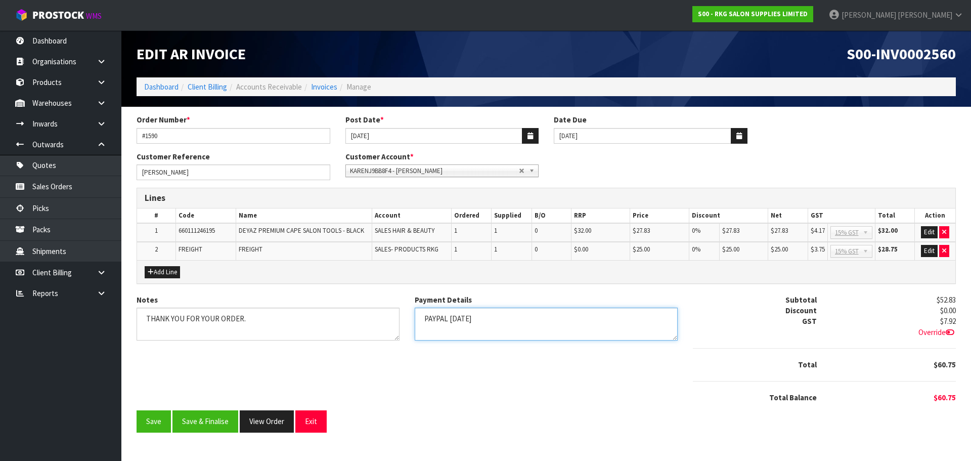
click at [485, 322] on textarea "Payment Details" at bounding box center [546, 324] width 263 height 33
click at [235, 326] on textarea "Notes" at bounding box center [268, 324] width 263 height 33
click at [217, 421] on button "Save & Finalise" at bounding box center [205, 421] width 66 height 22
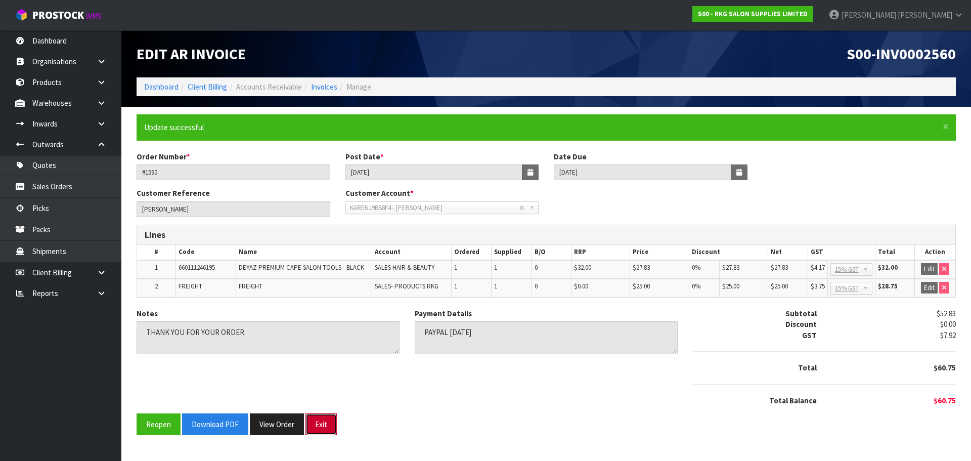
click at [324, 424] on button "Exit" at bounding box center [320, 424] width 31 height 22
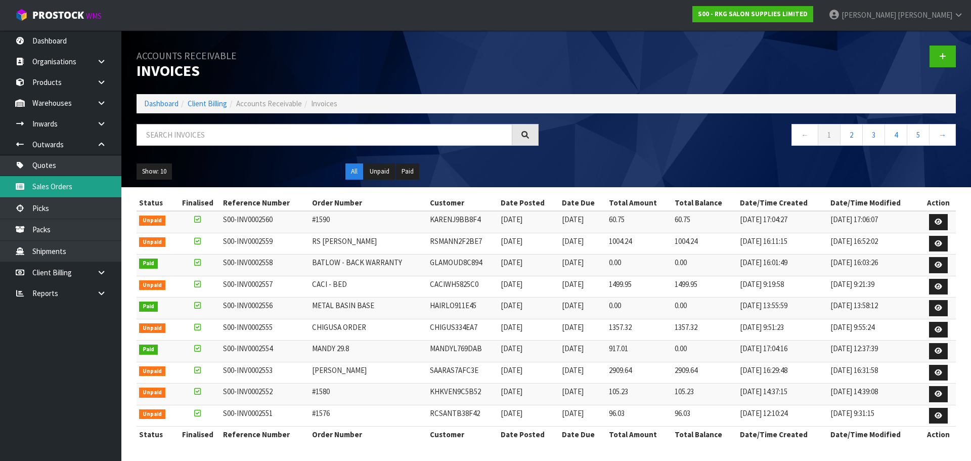
click at [49, 188] on link "Sales Orders" at bounding box center [60, 186] width 121 height 21
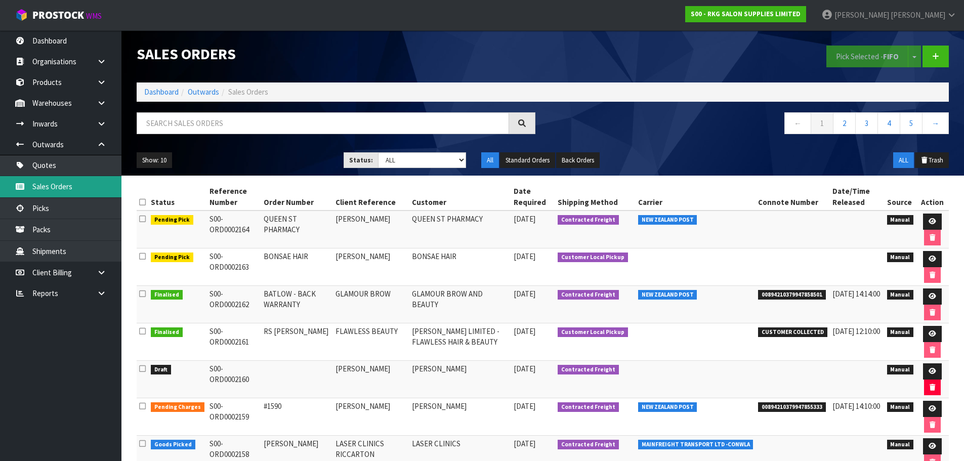
scroll to position [51, 0]
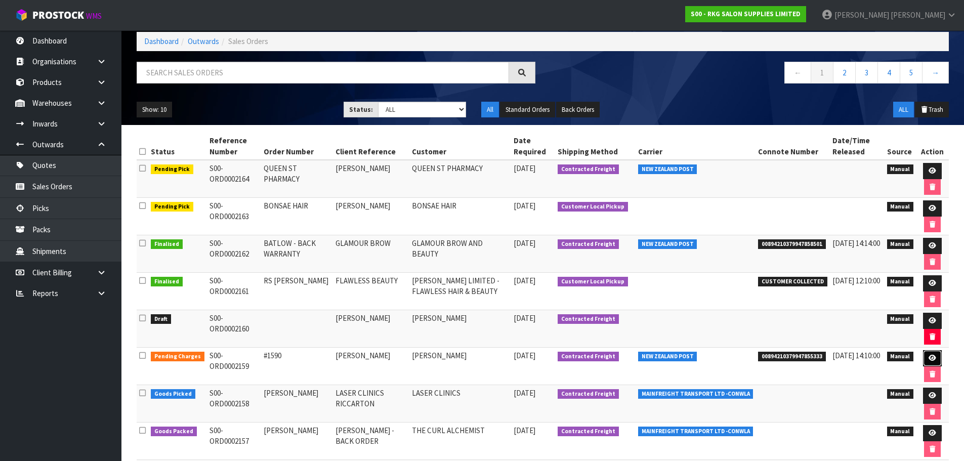
click at [933, 358] on icon at bounding box center [932, 358] width 8 height 7
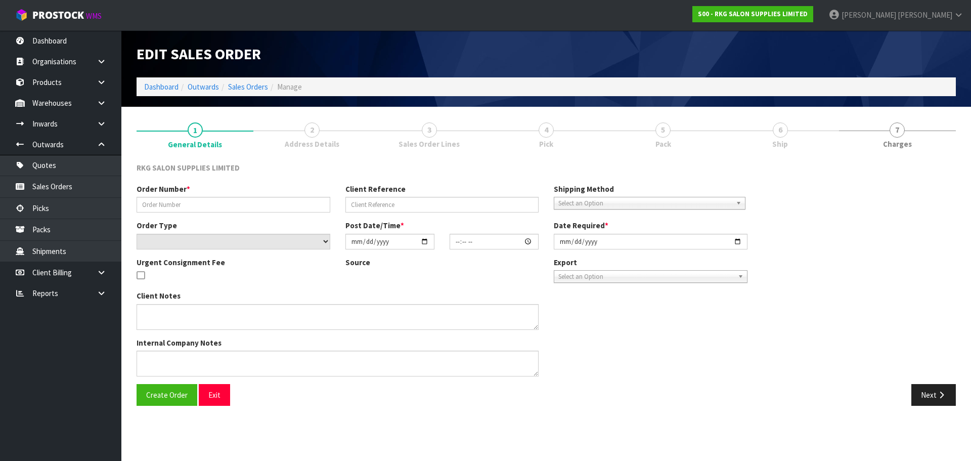
type input "#1590"
type input "[PERSON_NAME]"
select select "number:0"
type input "2025-09-08"
type input "16:02:00.000"
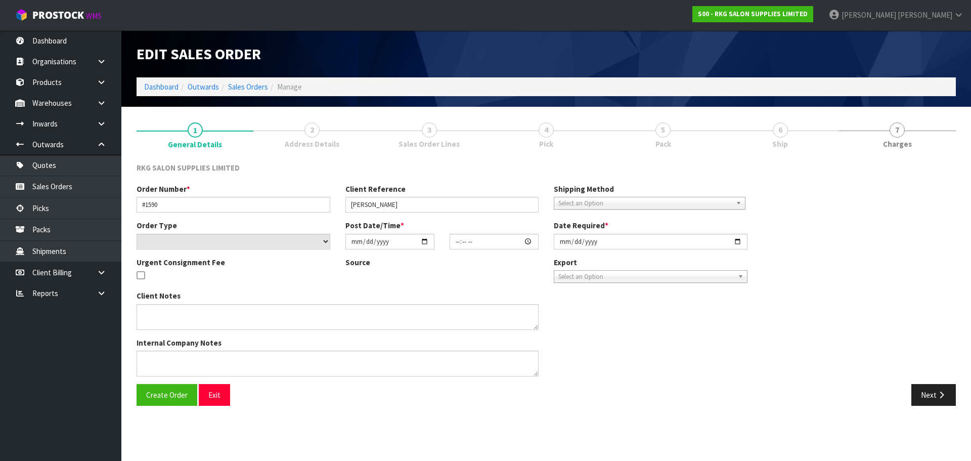
type input "2025-09-08"
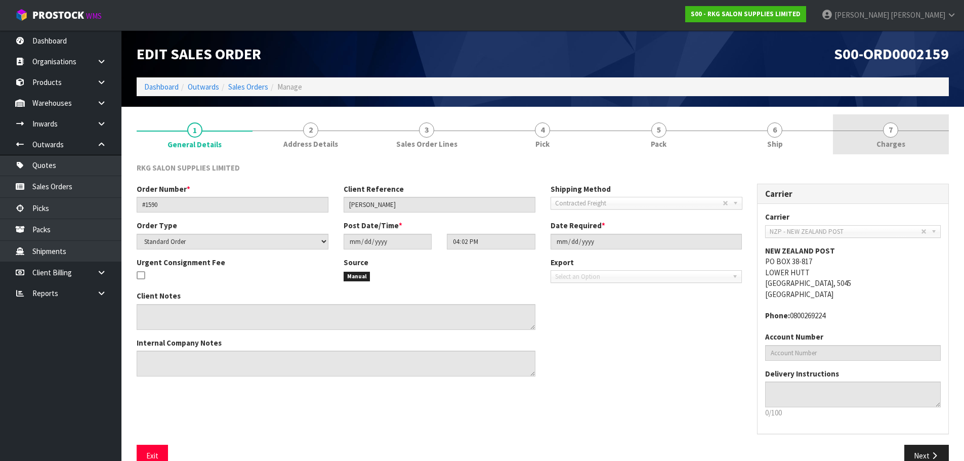
click at [890, 130] on span "7" at bounding box center [890, 129] width 15 height 15
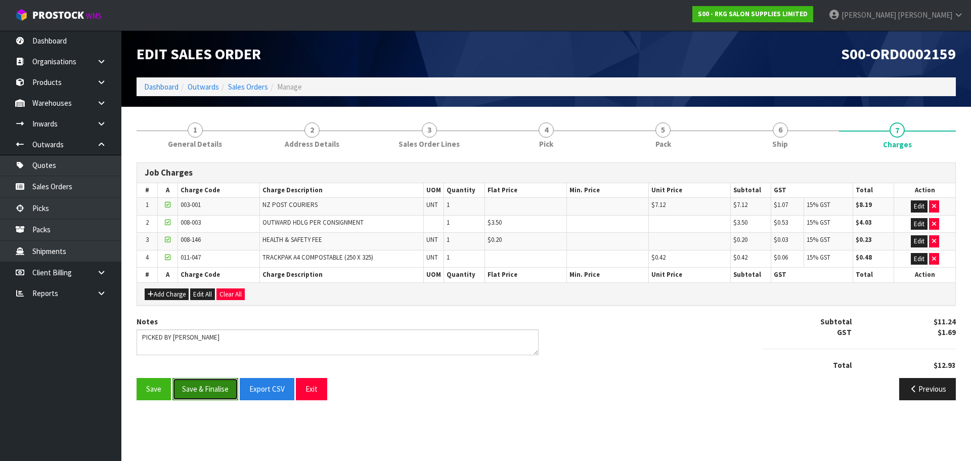
click at [212, 391] on button "Save & Finalise" at bounding box center [205, 389] width 66 height 22
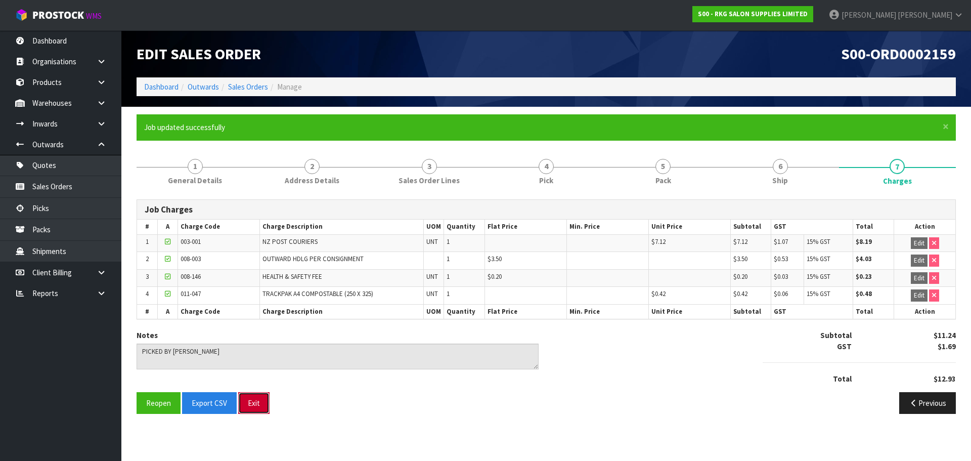
click at [257, 404] on button "Exit" at bounding box center [253, 403] width 31 height 22
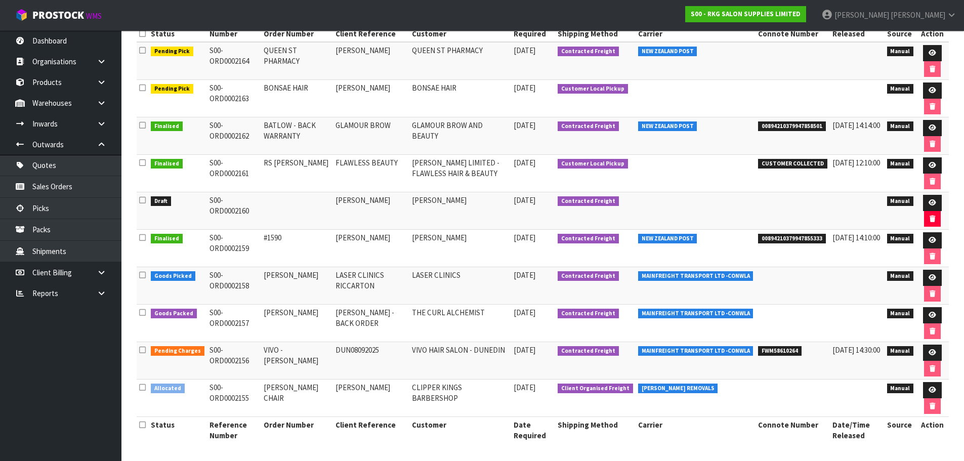
scroll to position [169, 0]
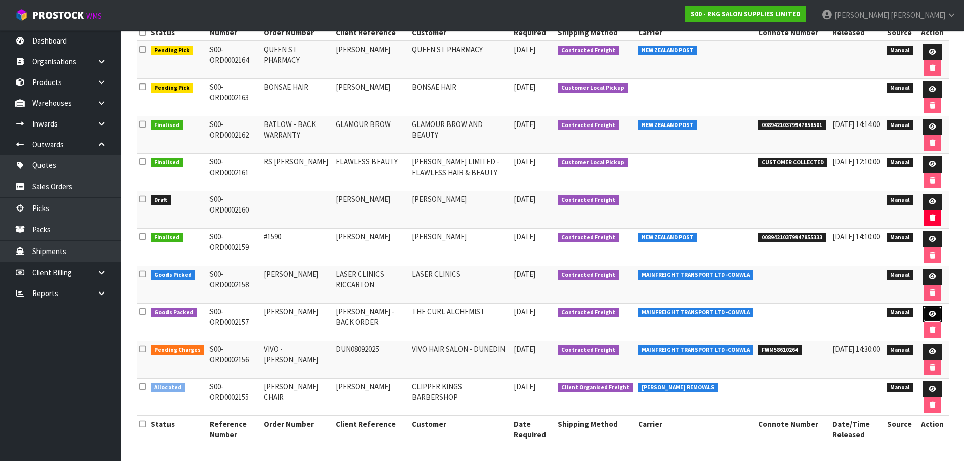
click at [930, 316] on icon at bounding box center [932, 314] width 8 height 7
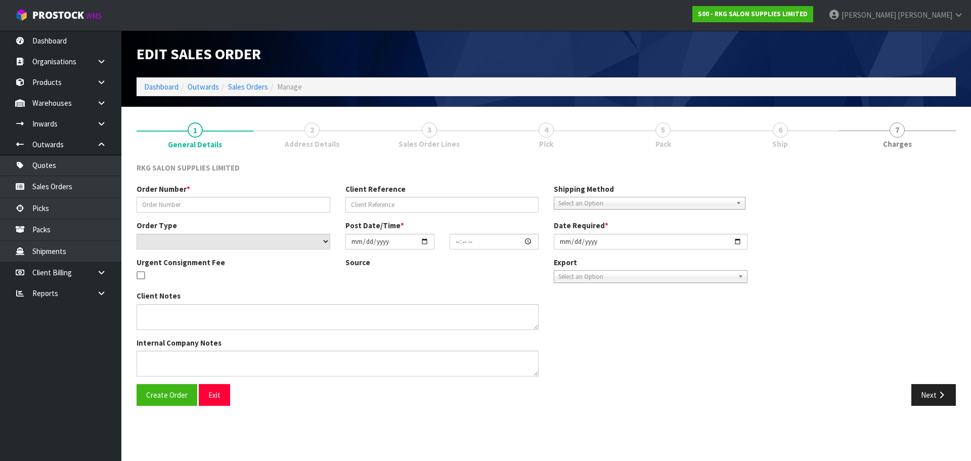
type input "SARAH EUSTACE"
type input "SARAH EUSTACE -BACK ORDER"
select select "number:0"
type input "2025-09-08"
type input "15:54:00.000"
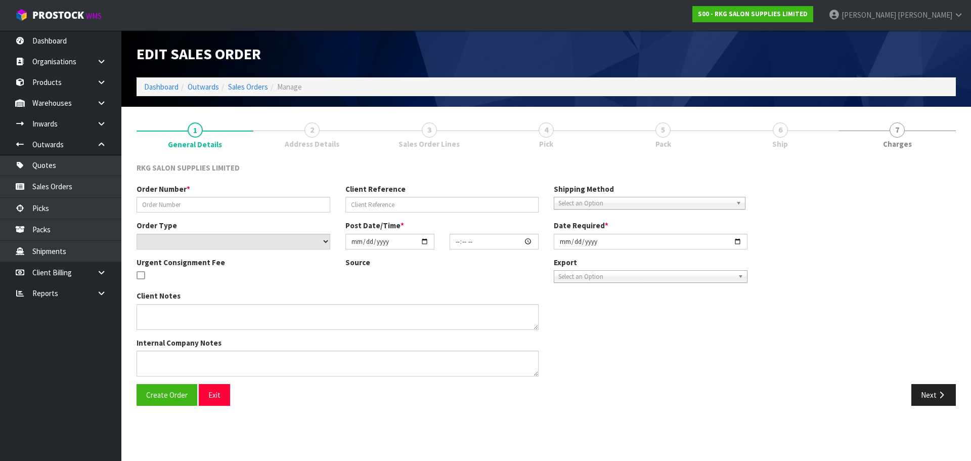
type input "2025-09-08"
type textarea "SEND LOOSE"
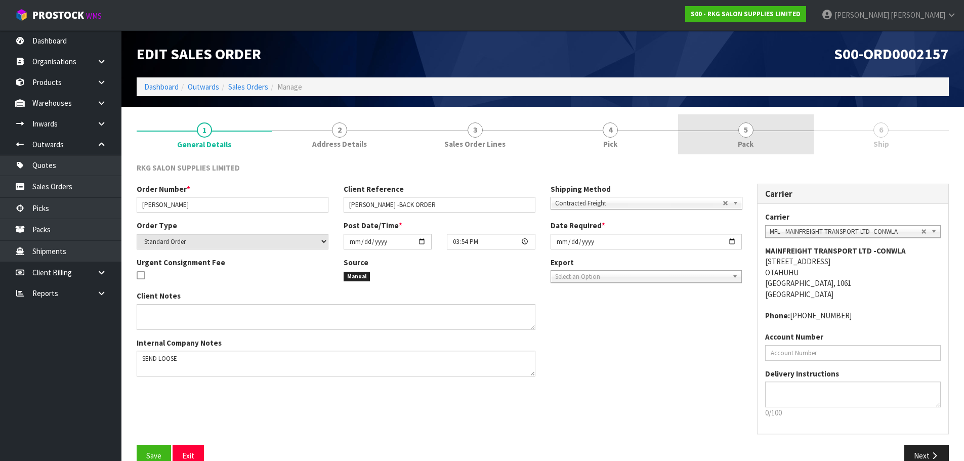
click at [745, 132] on span "5" at bounding box center [745, 129] width 15 height 15
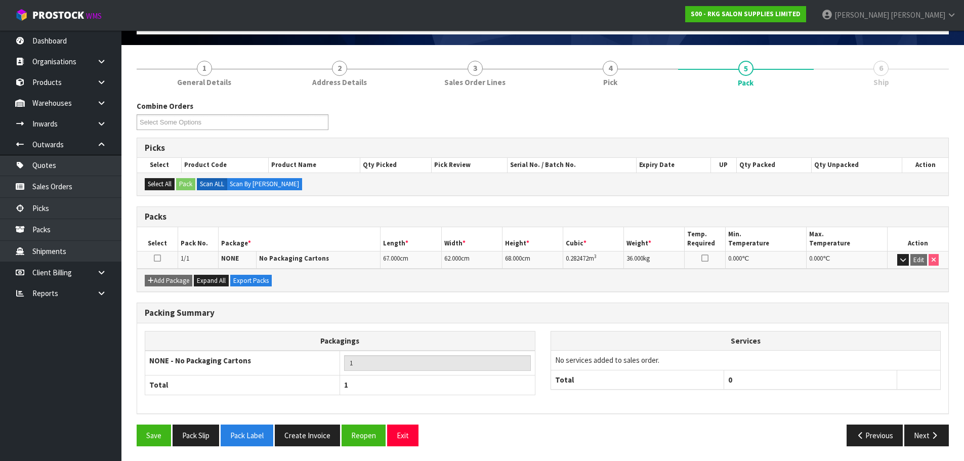
scroll to position [62, 0]
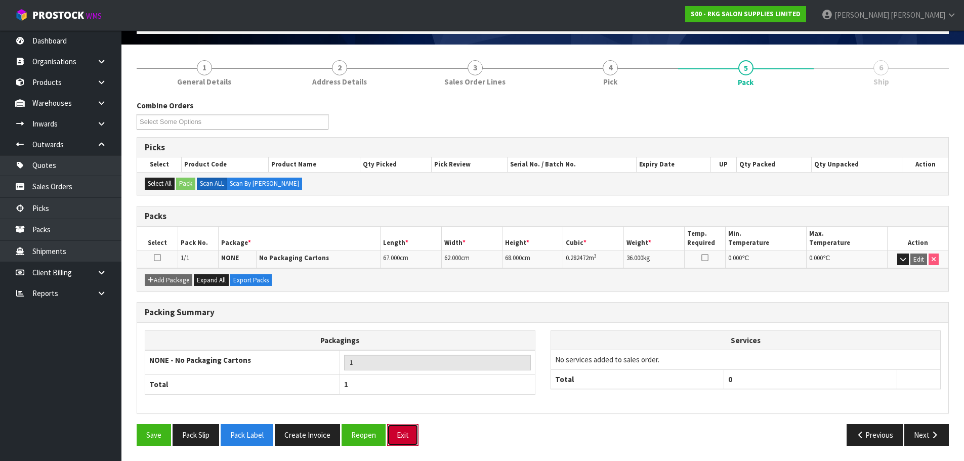
click at [402, 436] on button "Exit" at bounding box center [402, 435] width 31 height 22
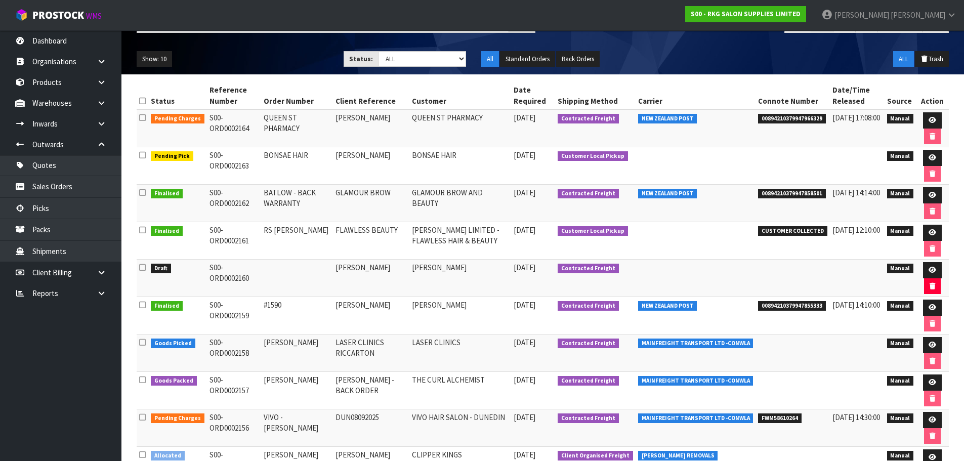
scroll to position [169, 0]
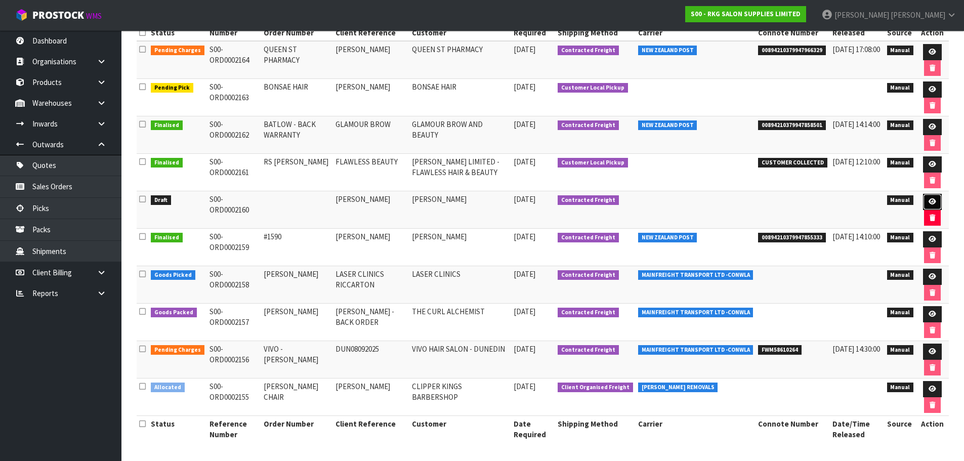
click at [928, 202] on icon at bounding box center [932, 201] width 8 height 7
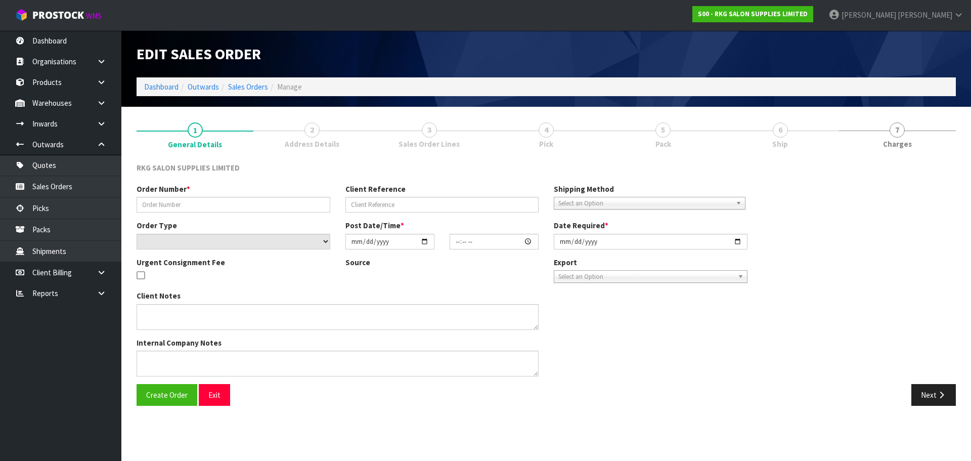
type input "KELLEN TAMAKI"
select select "number:0"
type input "2025-09-08"
type textarea "BEAUTY STARTER SET INCLUDE 1 X WELLINGTON BED, 1 X TROLLEY, 1 X STOOL"
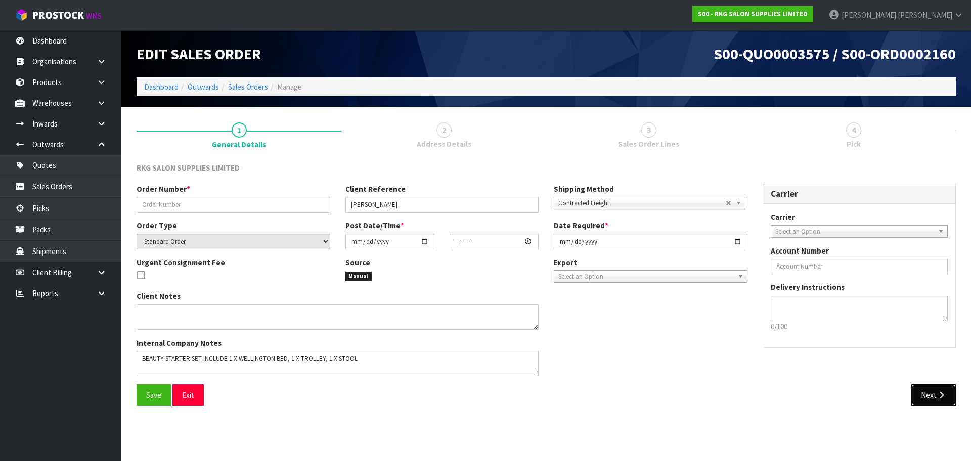
click at [934, 393] on button "Next" at bounding box center [933, 395] width 45 height 22
drag, startPoint x: 186, startPoint y: 205, endPoint x: 197, endPoint y: 201, distance: 12.3
click at [186, 205] on input "text" at bounding box center [234, 205] width 194 height 16
click at [220, 204] on input "text" at bounding box center [234, 205] width 194 height 16
type input "KELLEN BSS"
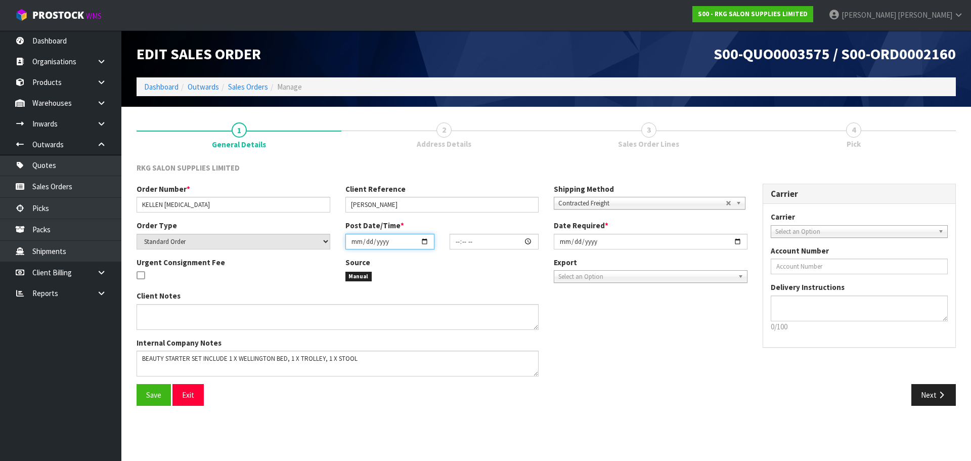
click at [425, 243] on input "date" at bounding box center [389, 242] width 89 height 16
type input "2025-09-09"
type input "00:00:00.000"
type input "2025-09-09"
click at [736, 242] on input "2025-09-08" at bounding box center [651, 242] width 194 height 16
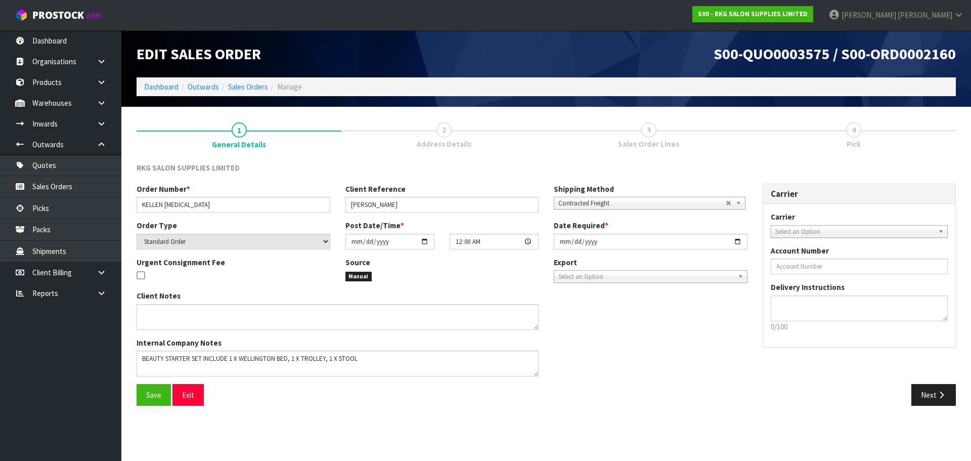
click at [610, 203] on span "Contracted Freight" at bounding box center [641, 203] width 167 height 12
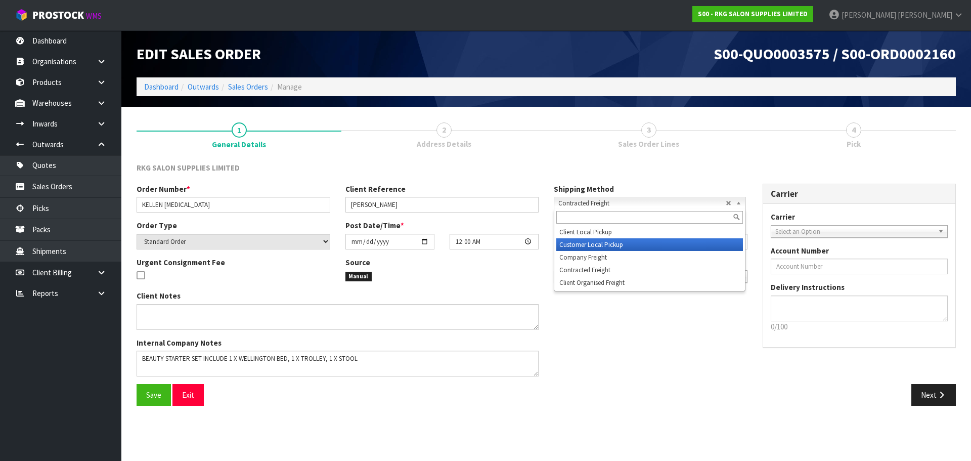
click at [598, 245] on li "Customer Local Pickup" at bounding box center [649, 244] width 187 height 13
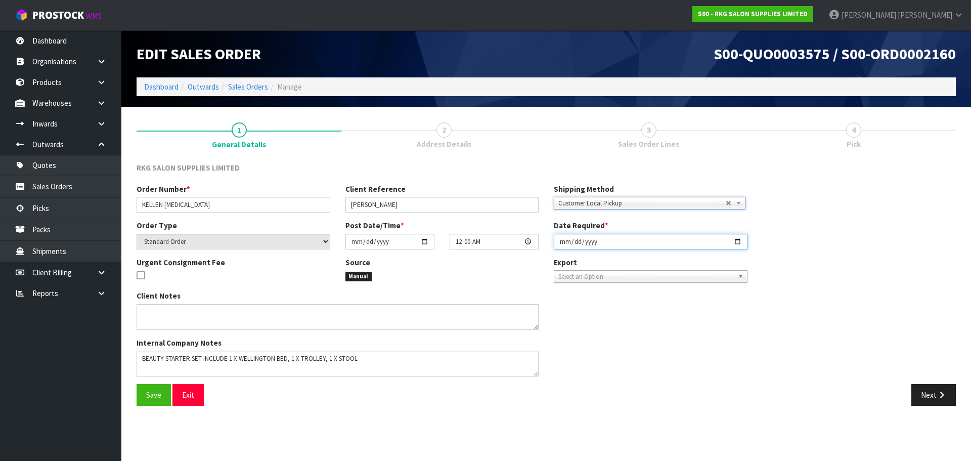
click at [627, 241] on input "2025-09-10" at bounding box center [651, 242] width 194 height 16
click at [735, 243] on input "2025-09-10" at bounding box center [651, 242] width 194 height 16
click at [744, 240] on input "2025-09-09" at bounding box center [651, 242] width 194 height 16
click at [736, 243] on input "2025-09-09" at bounding box center [651, 242] width 194 height 16
type input "2025-09-11"
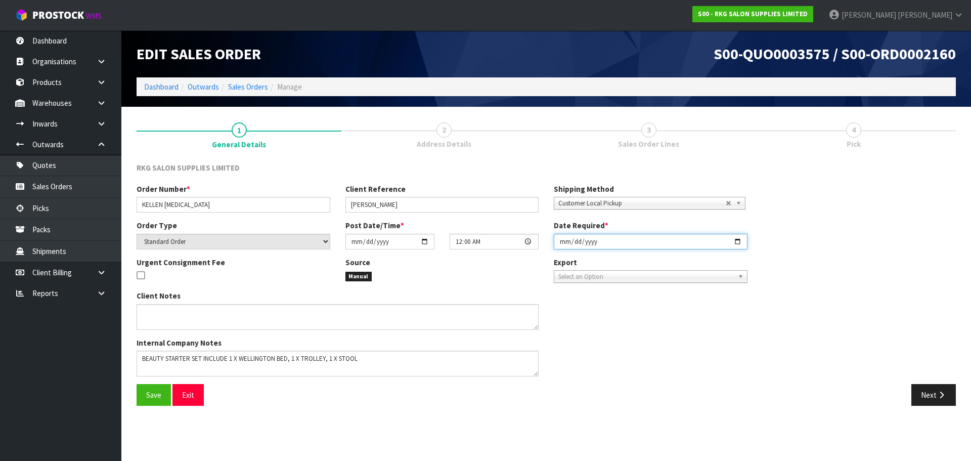
click at [739, 240] on input "2025-09-11" at bounding box center [651, 242] width 194 height 16
click at [736, 242] on input "2025-09-11" at bounding box center [651, 242] width 194 height 16
click at [531, 283] on div "Source Manual" at bounding box center [442, 273] width 209 height 32
click at [157, 393] on span "Save" at bounding box center [153, 395] width 15 height 10
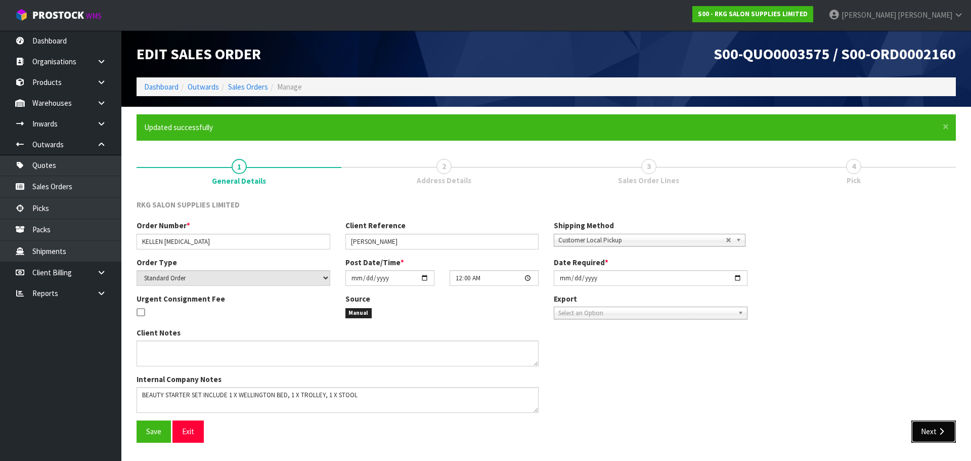
click at [929, 428] on button "Next" at bounding box center [933, 431] width 45 height 22
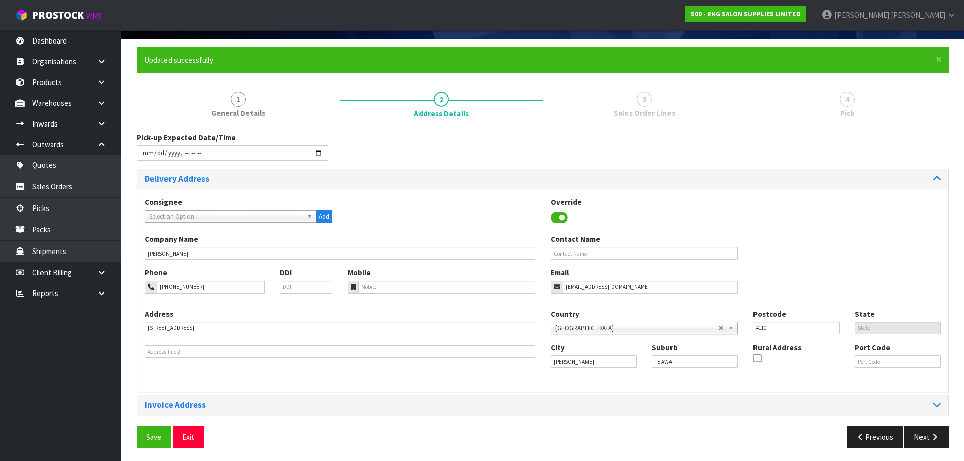
scroll to position [69, 0]
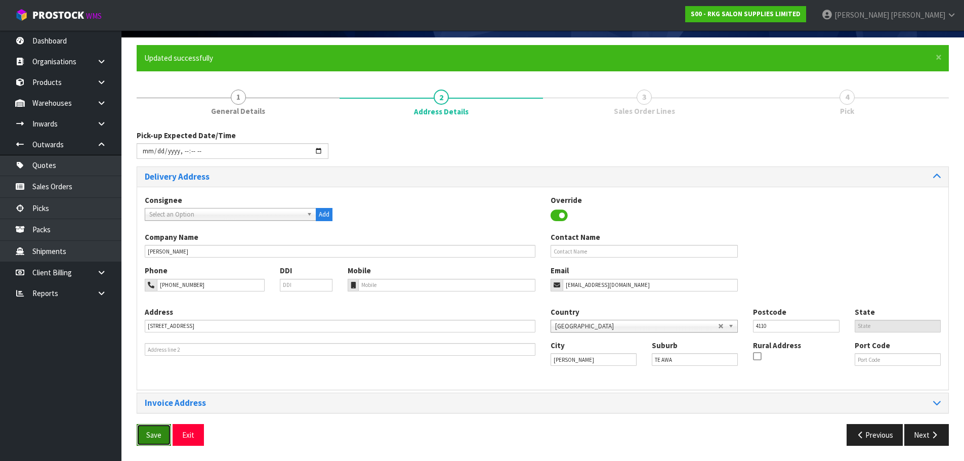
drag, startPoint x: 152, startPoint y: 437, endPoint x: 157, endPoint y: 434, distance: 5.7
click at [152, 437] on span "Save" at bounding box center [153, 435] width 15 height 10
click at [932, 437] on icon "button" at bounding box center [934, 435] width 10 height 8
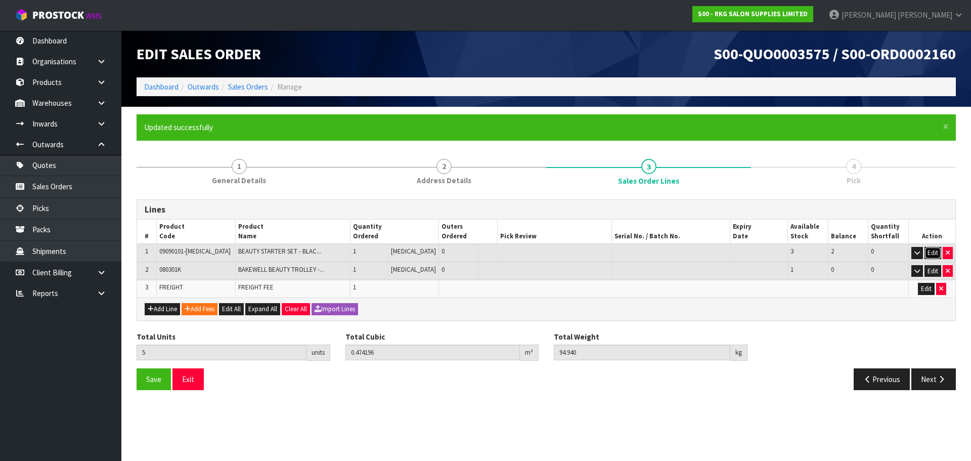
click at [931, 252] on button "Edit" at bounding box center [933, 253] width 17 height 12
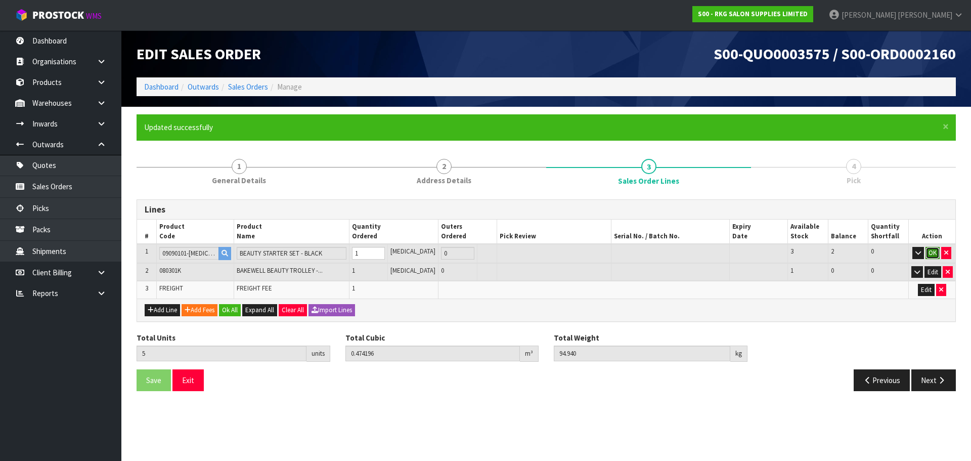
click at [929, 252] on button "OK" at bounding box center [933, 253] width 14 height 12
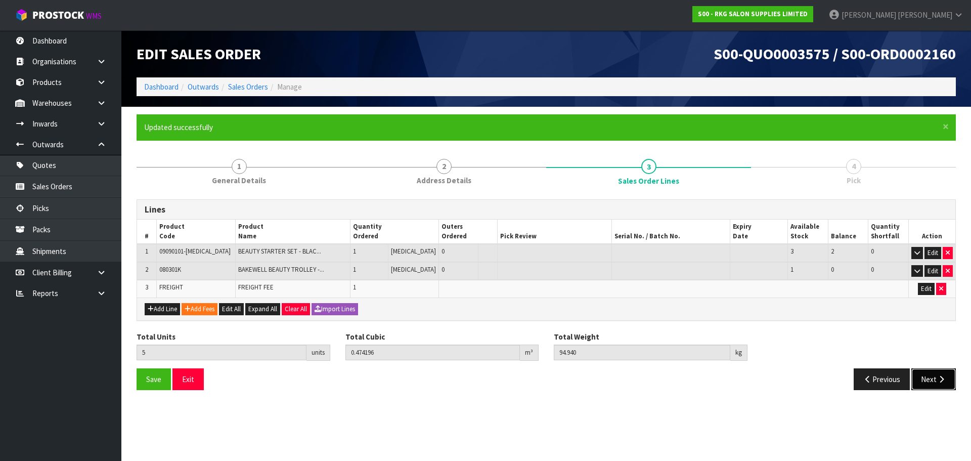
click at [932, 377] on button "Next" at bounding box center [933, 379] width 45 height 22
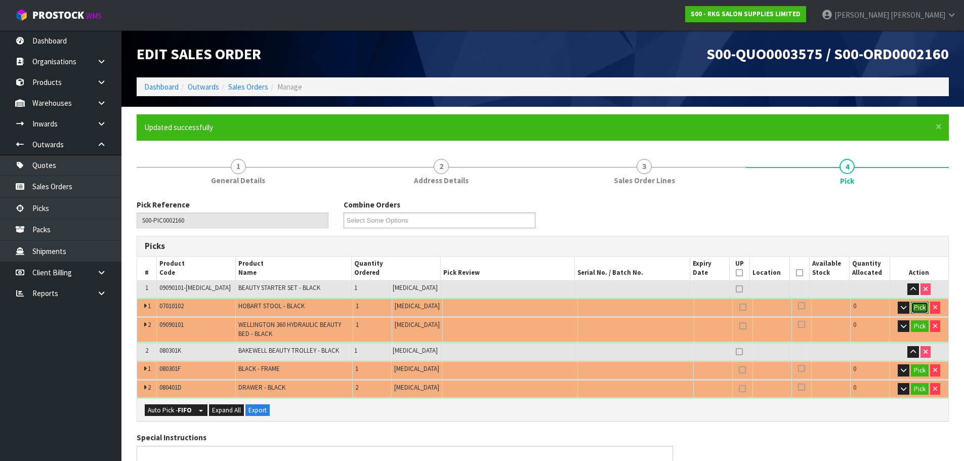
click at [921, 307] on button "Pick" at bounding box center [919, 307] width 18 height 12
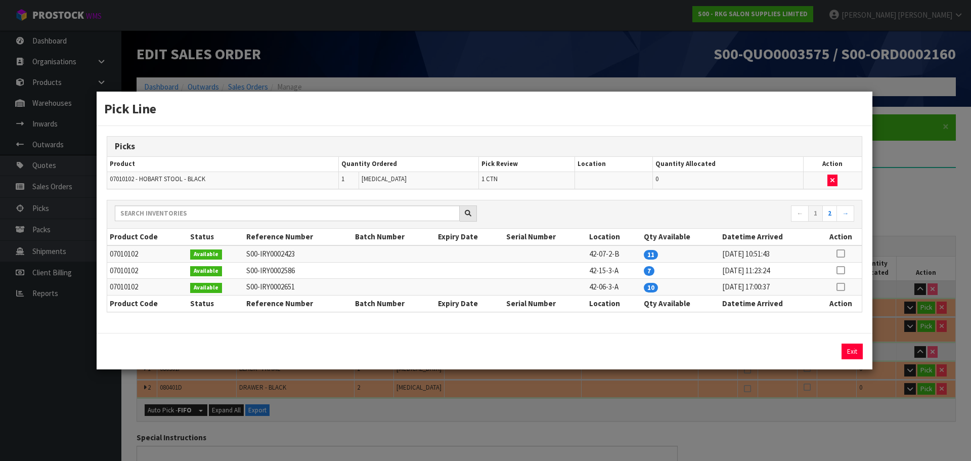
click at [841, 254] on icon at bounding box center [841, 253] width 8 height 1
click at [820, 350] on button "Assign Pick" at bounding box center [817, 351] width 41 height 16
type input "1"
type input "0.029232"
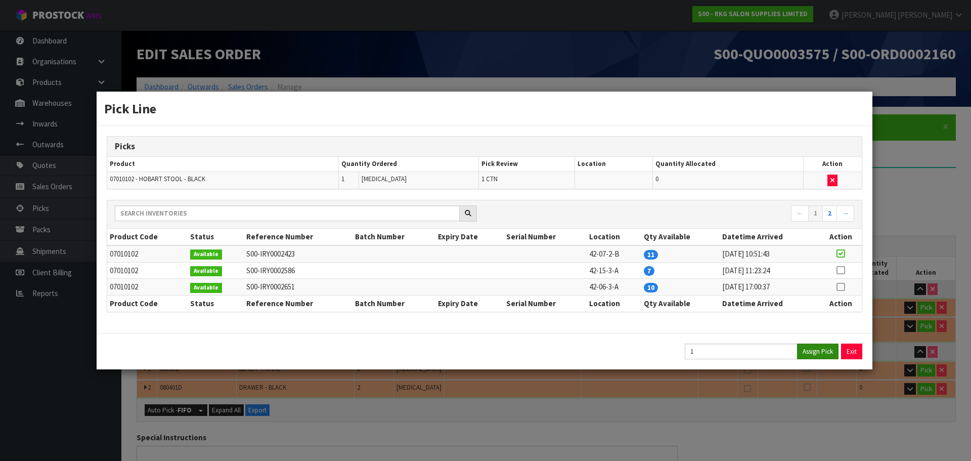
type input "5"
click at [850, 349] on button "Exit" at bounding box center [852, 351] width 21 height 16
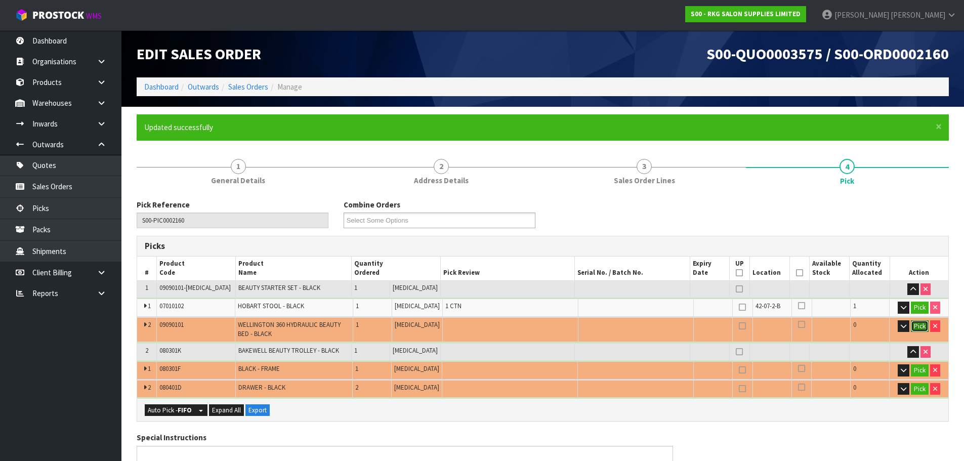
click at [920, 326] on button "Pick" at bounding box center [919, 326] width 18 height 12
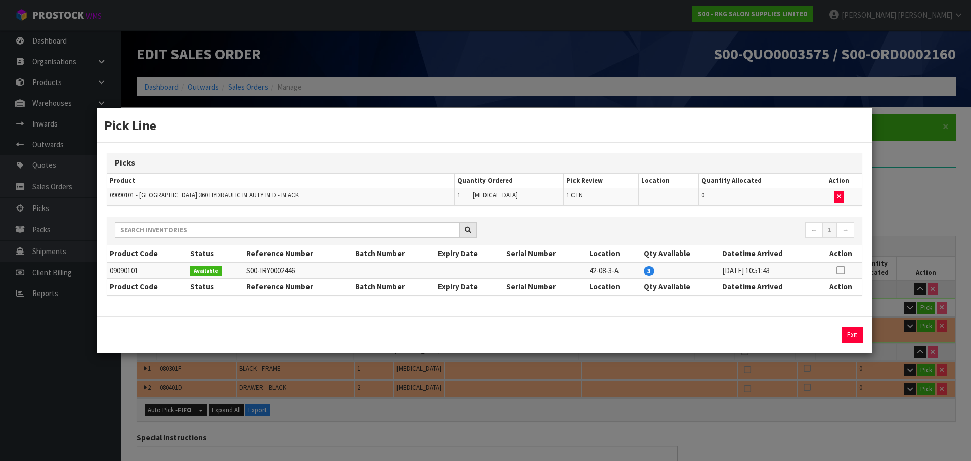
click at [839, 271] on icon at bounding box center [841, 270] width 8 height 1
click at [813, 334] on button "Assign Pick" at bounding box center [817, 335] width 41 height 16
type input "2"
type input "0.317052"
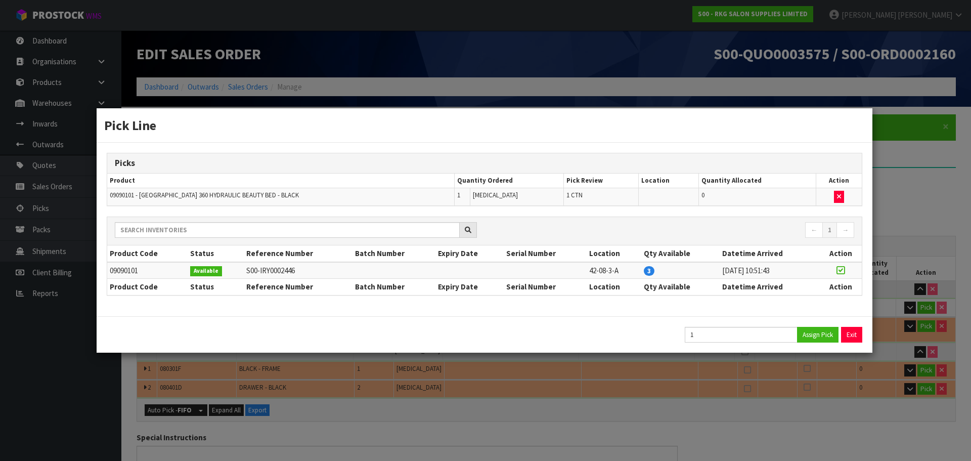
type input "53.62"
click at [853, 334] on button "Exit" at bounding box center [852, 335] width 21 height 16
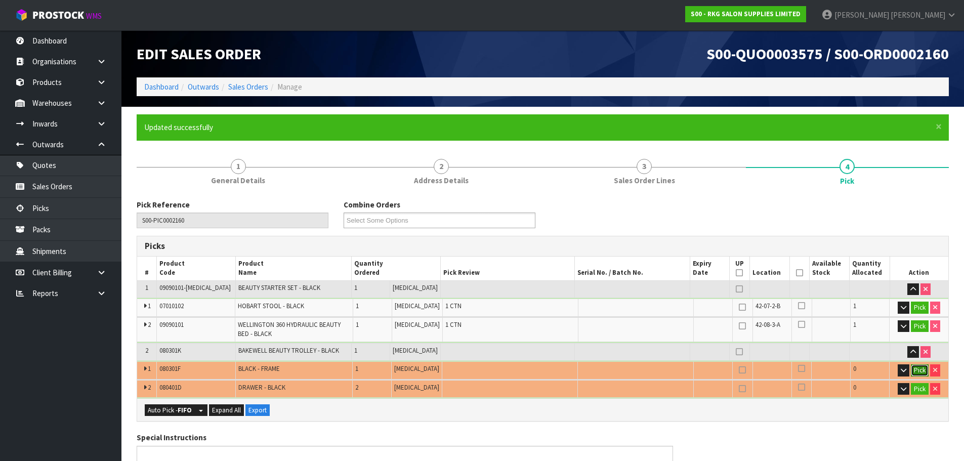
click at [919, 371] on button "Pick" at bounding box center [919, 370] width 18 height 12
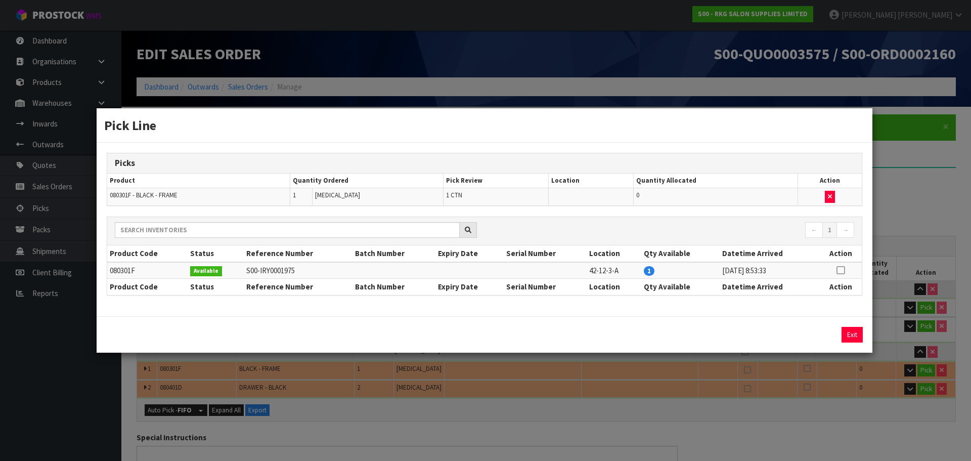
click at [843, 270] on icon at bounding box center [841, 270] width 8 height 1
click at [826, 334] on button "Assign Pick" at bounding box center [817, 335] width 41 height 16
type input "3"
type input "0.373284"
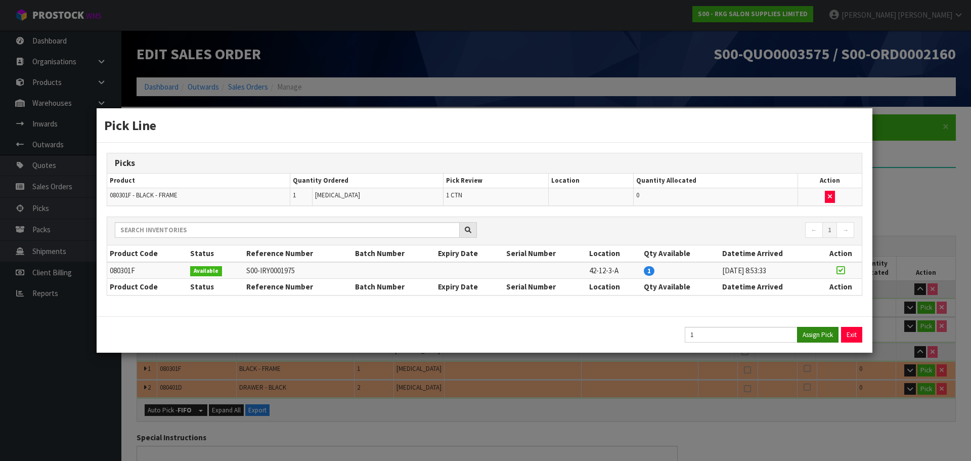
type input "63.62"
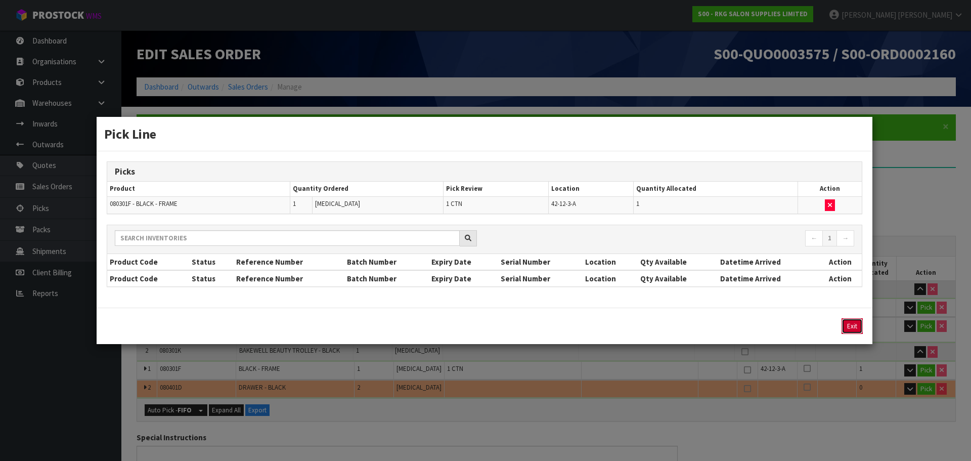
click at [852, 331] on button "Exit" at bounding box center [852, 326] width 21 height 16
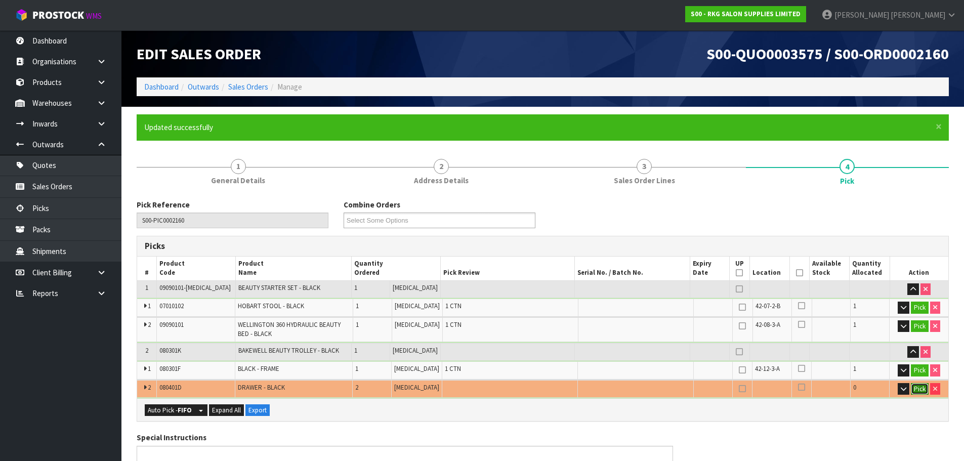
click at [915, 387] on button "Pick" at bounding box center [919, 389] width 18 height 12
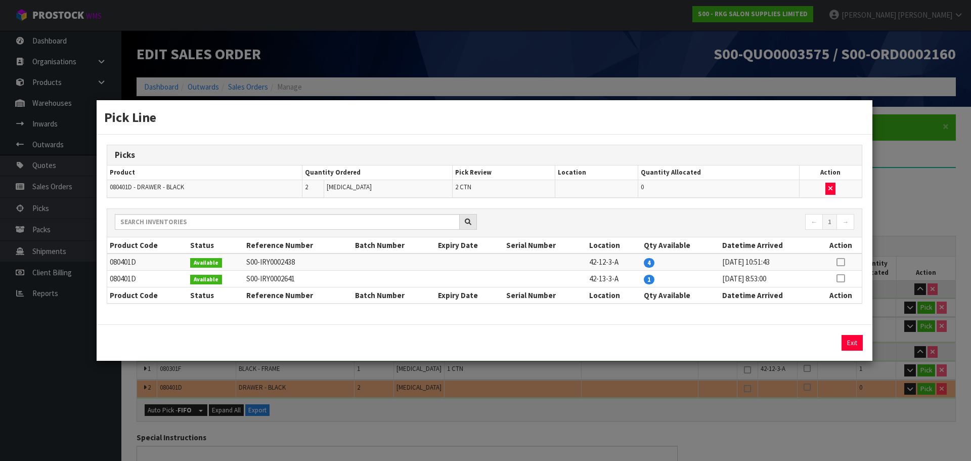
click at [843, 262] on icon at bounding box center [841, 262] width 8 height 1
click at [820, 341] on button "Assign Pick" at bounding box center [817, 343] width 41 height 16
type input "5"
type input "0.474196"
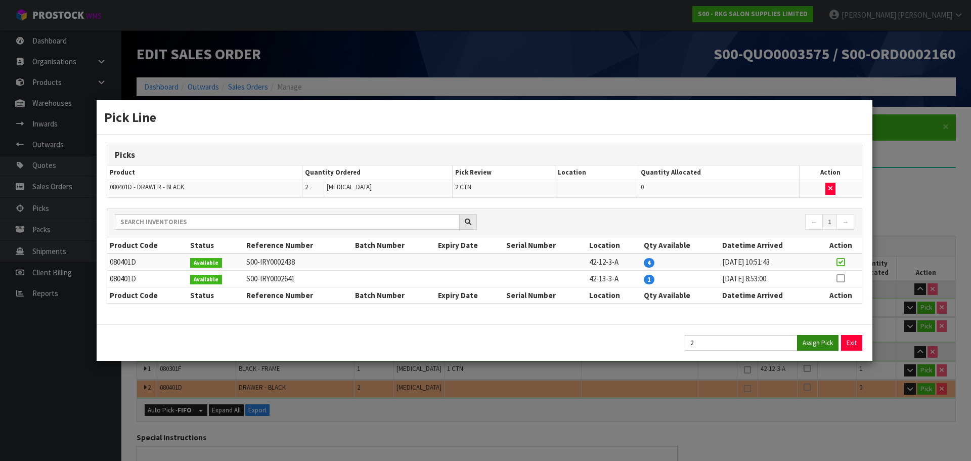
type input "94.94"
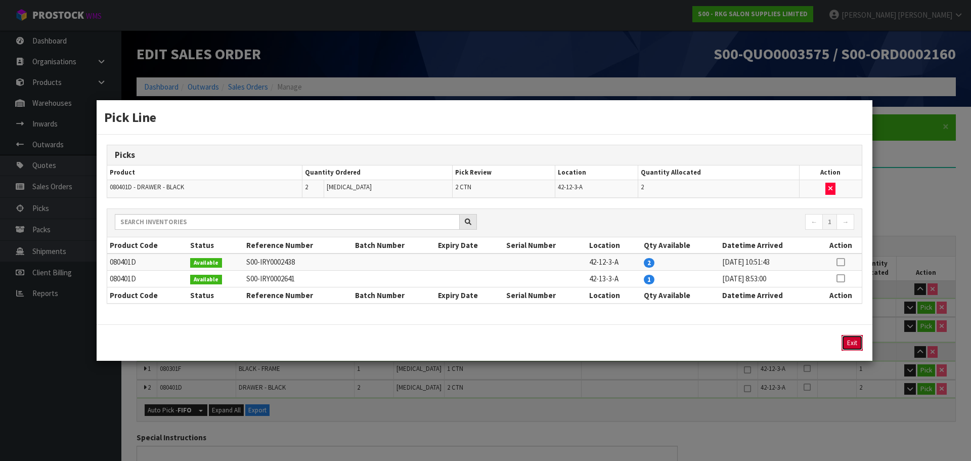
click at [853, 343] on button "Exit" at bounding box center [852, 343] width 21 height 16
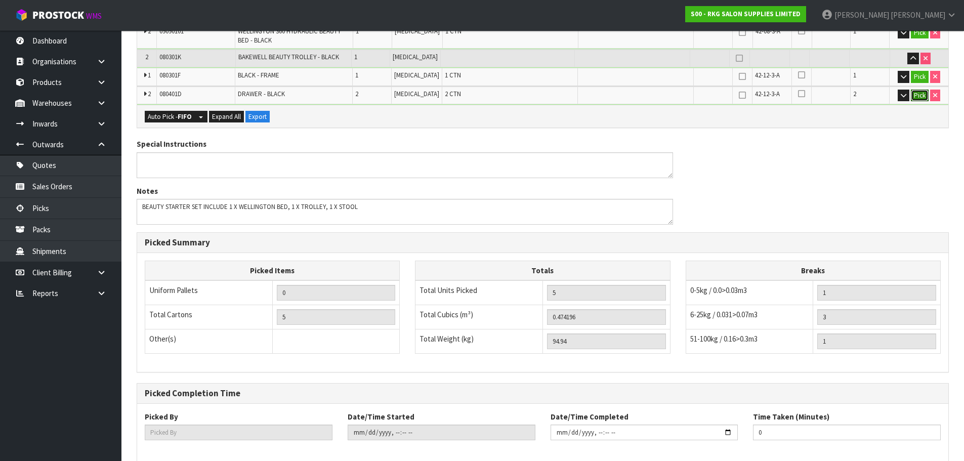
scroll to position [344, 0]
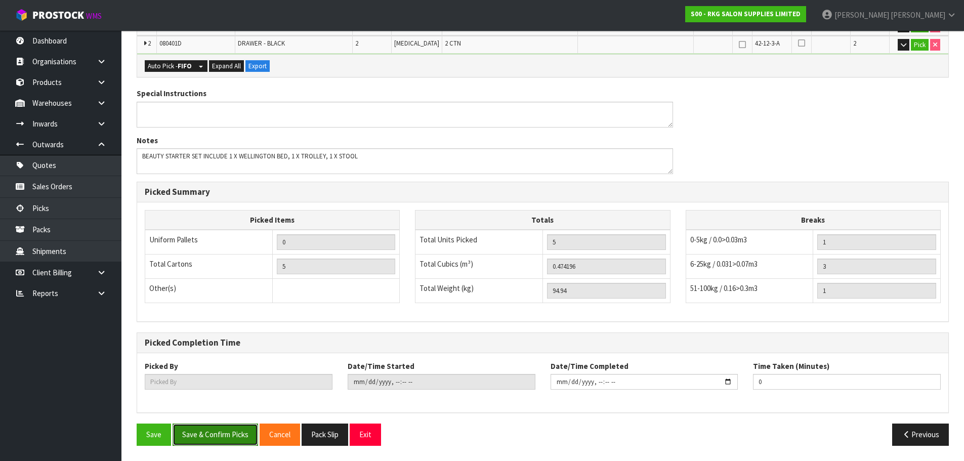
click at [210, 440] on button "Save & Confirm Picks" at bounding box center [214, 434] width 85 height 22
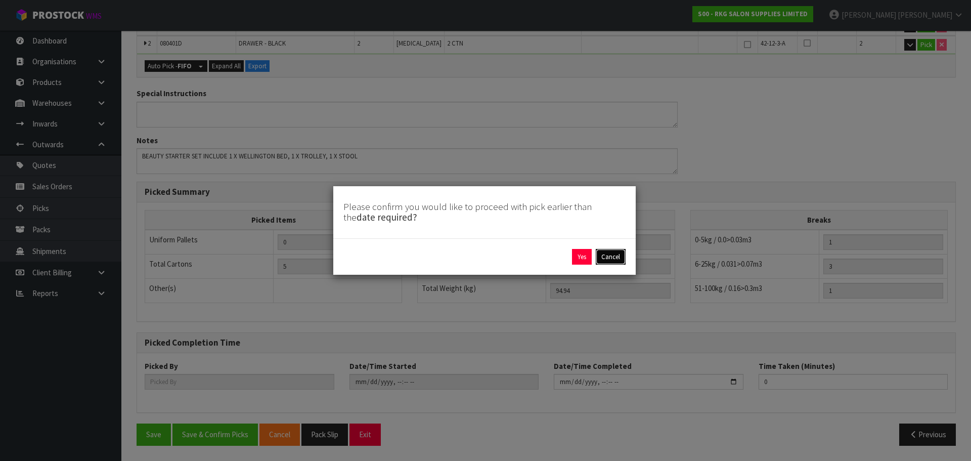
click at [614, 259] on button "Cancel" at bounding box center [611, 257] width 30 height 16
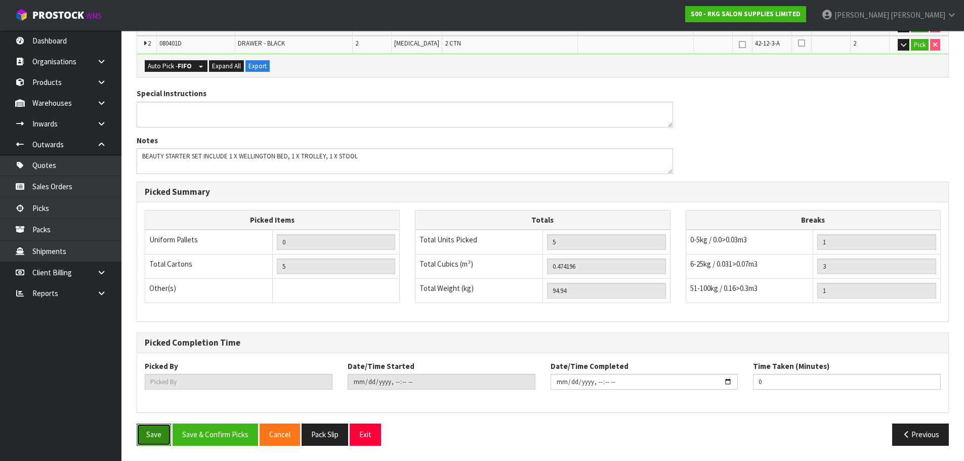
click at [141, 437] on button "Save" at bounding box center [154, 434] width 34 height 22
click at [147, 432] on button "Save" at bounding box center [154, 434] width 34 height 22
click at [374, 435] on button "Exit" at bounding box center [364, 434] width 31 height 22
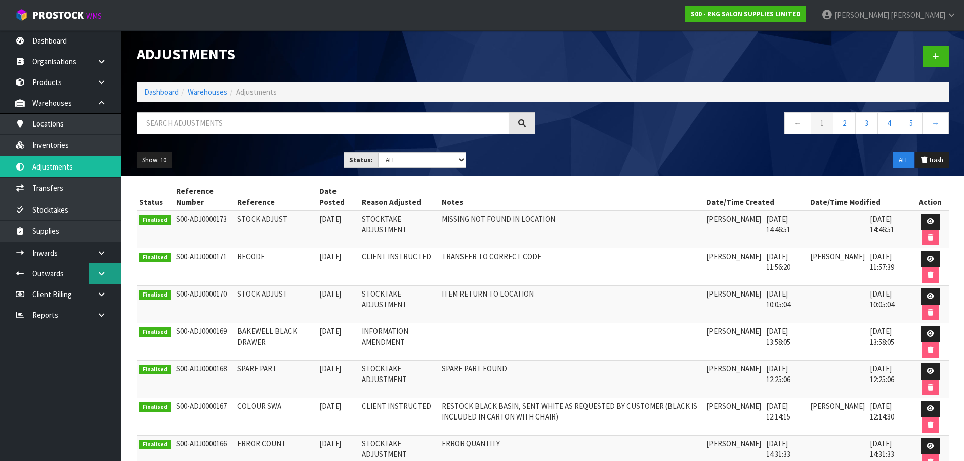
click at [102, 273] on icon at bounding box center [102, 274] width 10 height 8
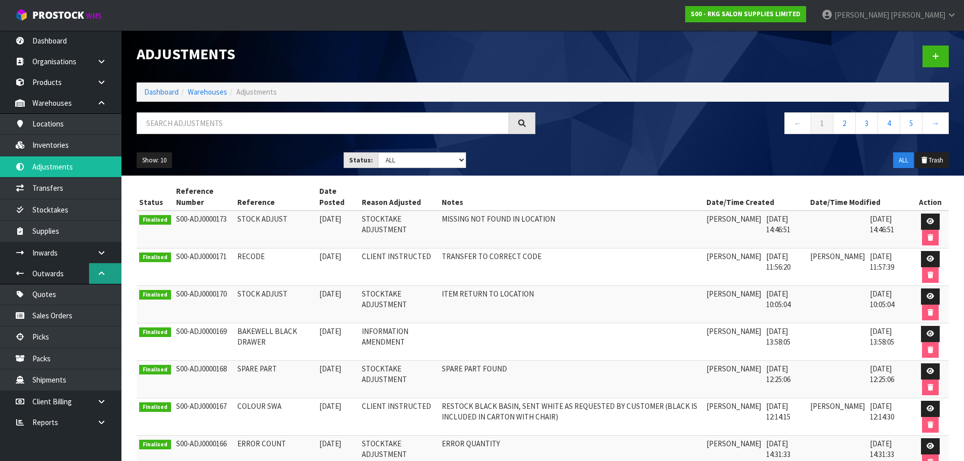
click at [99, 274] on icon at bounding box center [102, 274] width 10 height 8
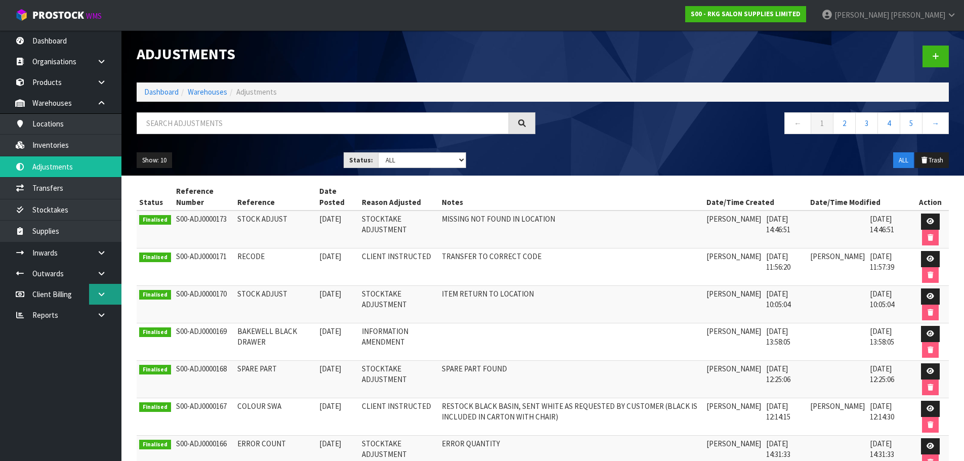
click at [100, 293] on icon at bounding box center [102, 294] width 10 height 8
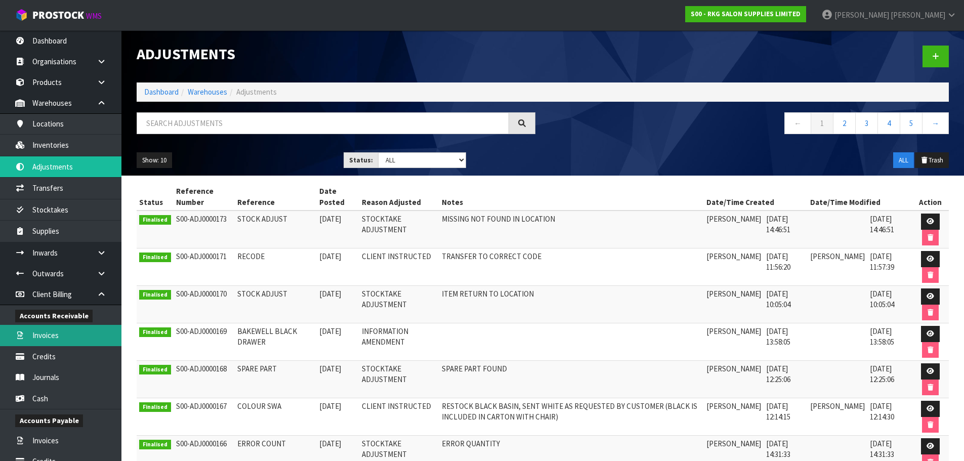
click at [47, 337] on link "Invoices" at bounding box center [60, 335] width 121 height 21
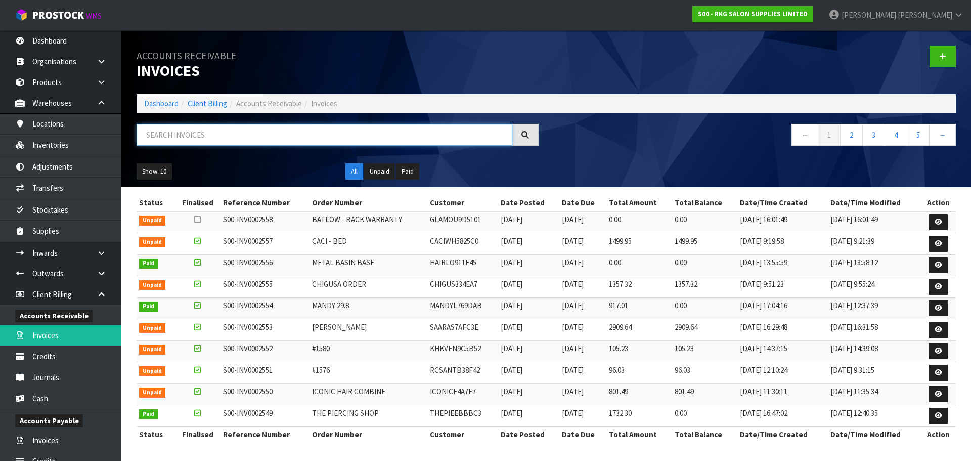
click at [188, 133] on input "text" at bounding box center [325, 135] width 376 height 22
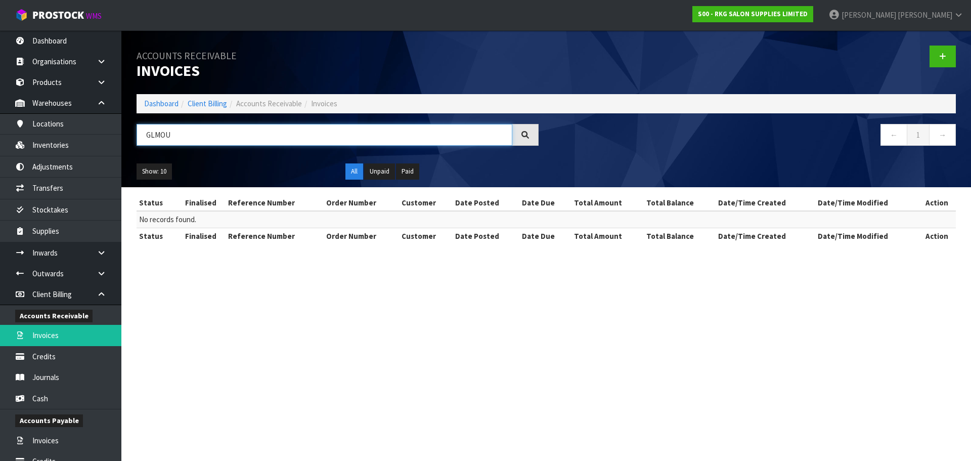
click at [152, 138] on input "GLMOU" at bounding box center [325, 135] width 376 height 22
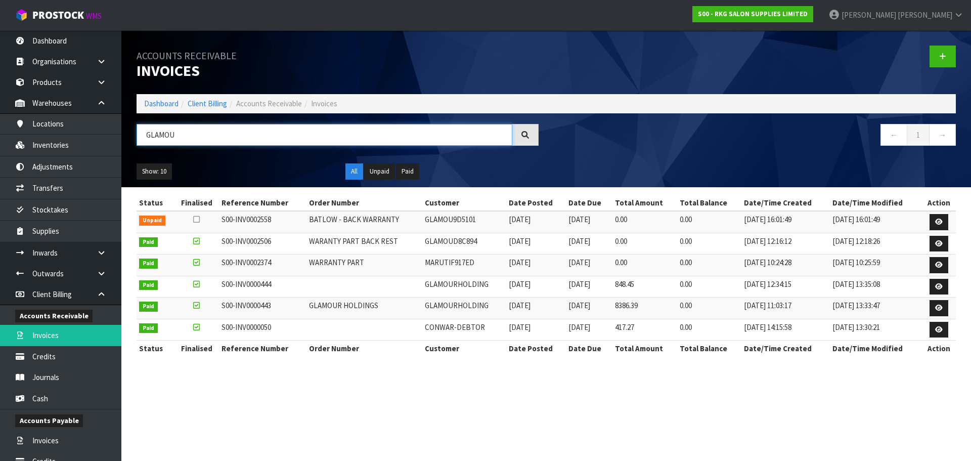
type input "GLAMOU"
drag, startPoint x: 426, startPoint y: 243, endPoint x: 476, endPoint y: 243, distance: 50.6
click at [476, 243] on td "GLAMOUD8C894" at bounding box center [464, 244] width 84 height 22
copy td "GLAMOUD8C894"
click at [103, 292] on icon at bounding box center [102, 294] width 10 height 8
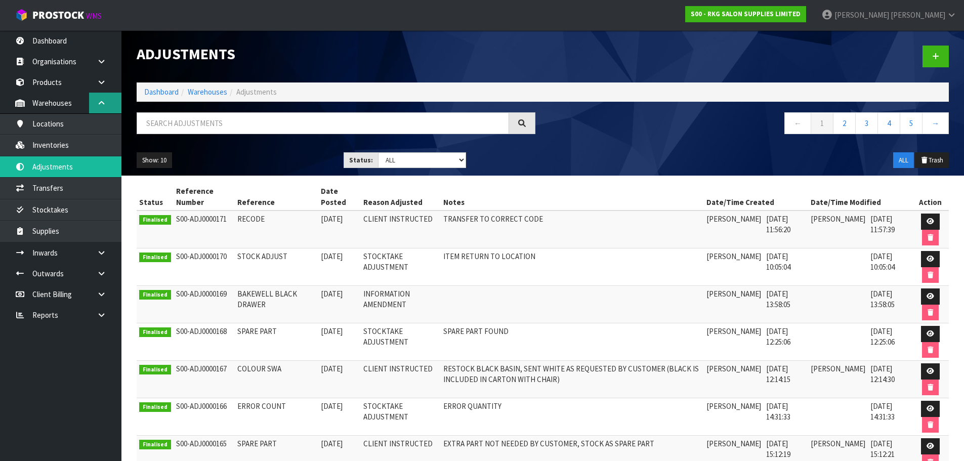
click at [100, 102] on icon at bounding box center [102, 103] width 10 height 8
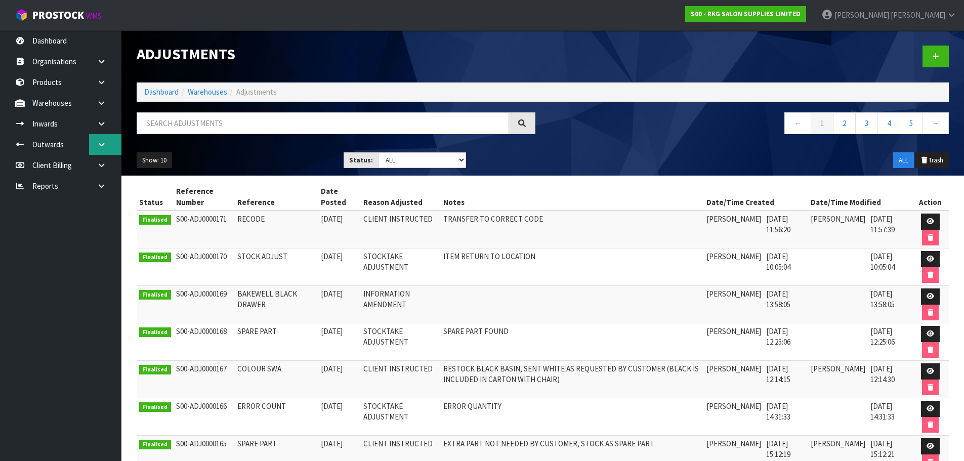
click at [94, 144] on link at bounding box center [105, 144] width 32 height 21
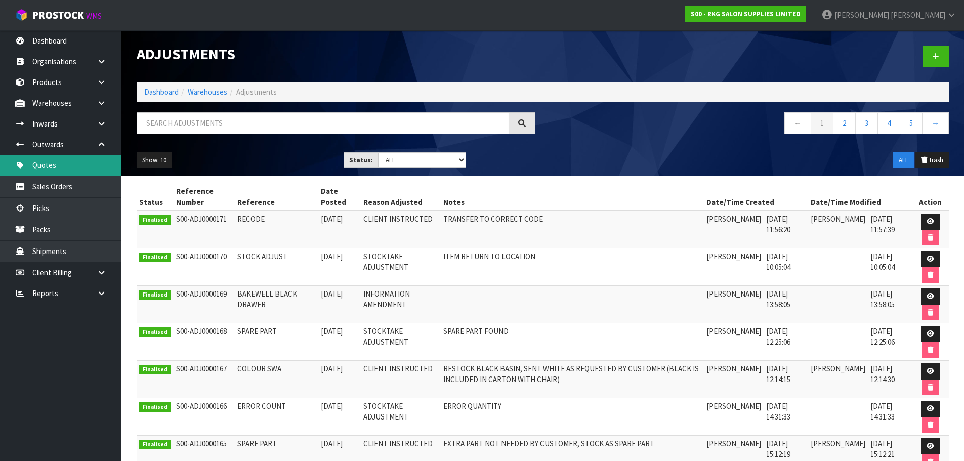
click at [62, 167] on link "Quotes" at bounding box center [60, 165] width 121 height 21
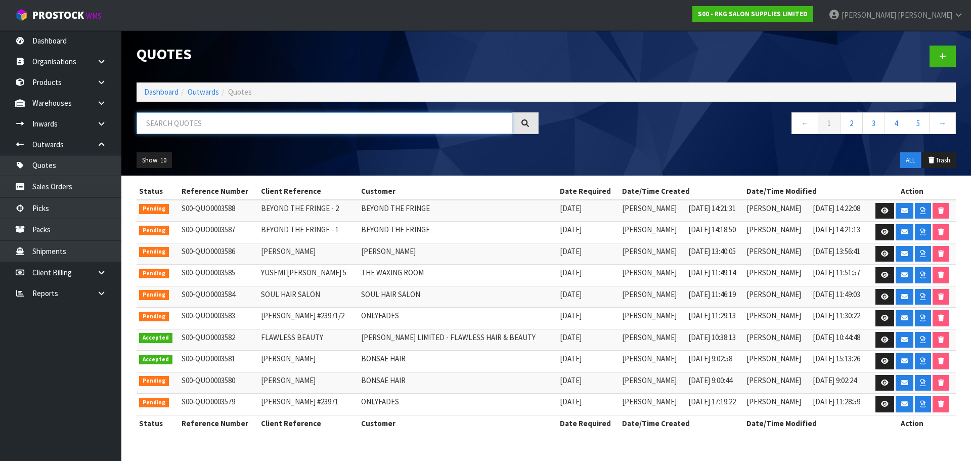
click at [162, 123] on input "text" at bounding box center [325, 123] width 376 height 22
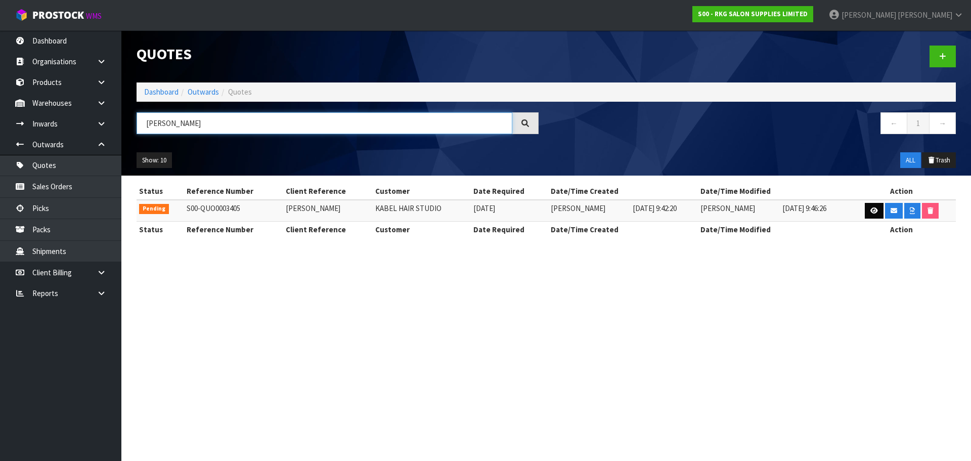
type input "[PERSON_NAME]"
click at [873, 212] on icon at bounding box center [874, 210] width 8 height 7
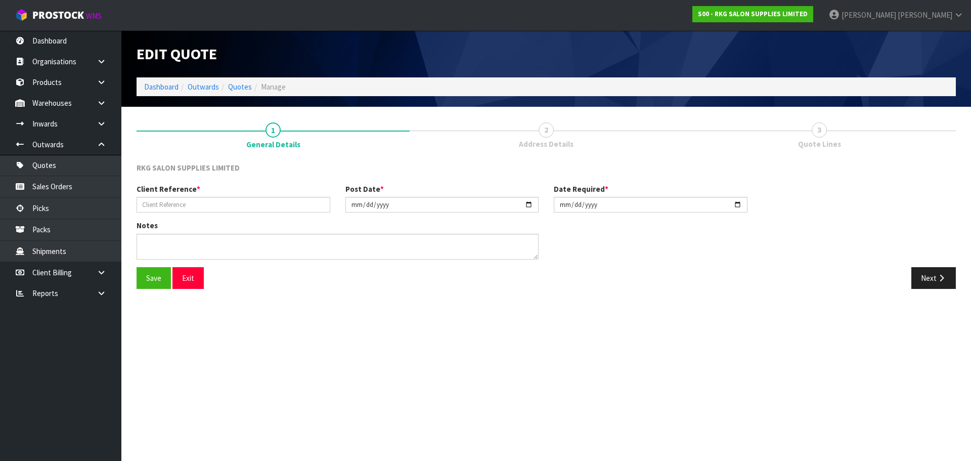
type input "[PERSON_NAME]"
type input "[DATE]"
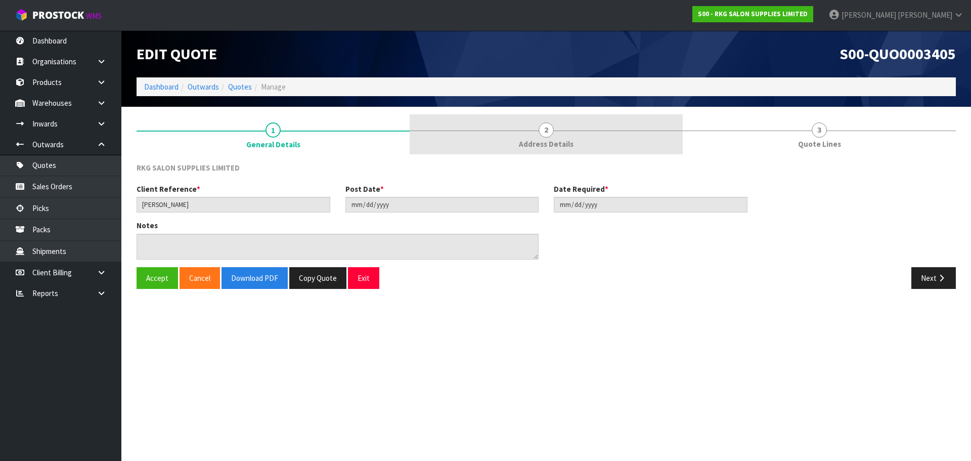
click at [549, 132] on span "2" at bounding box center [546, 129] width 15 height 15
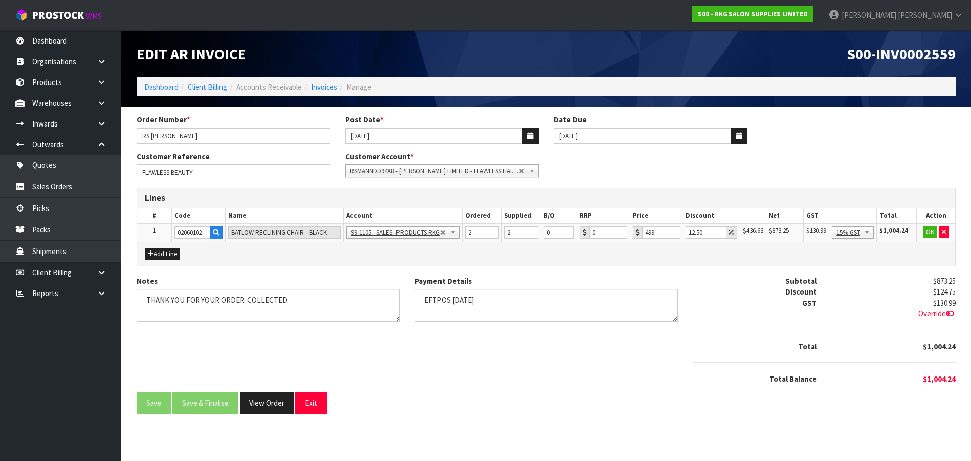
click at [374, 169] on span "RSMANNDD94A8 - [PERSON_NAME] LIMITED - FLAWLESS HAIR & BEAUTY" at bounding box center [434, 171] width 169 height 12
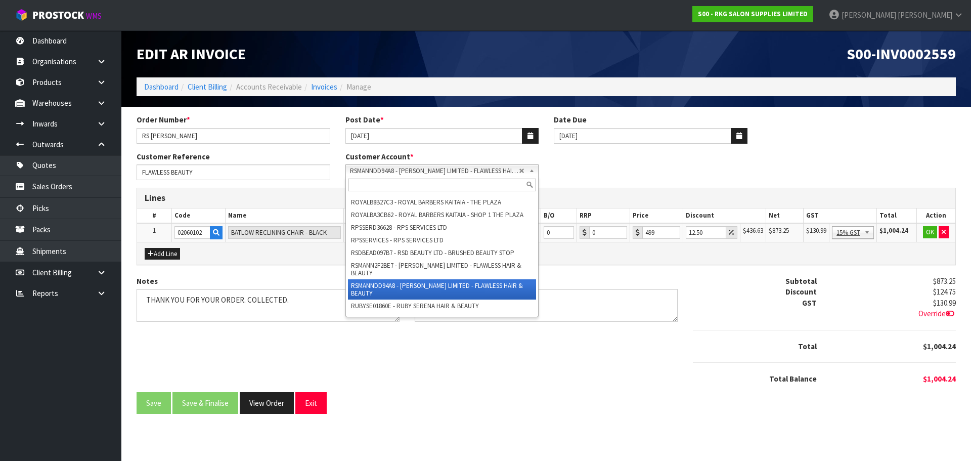
paste input "RSMANN2F2BE7"
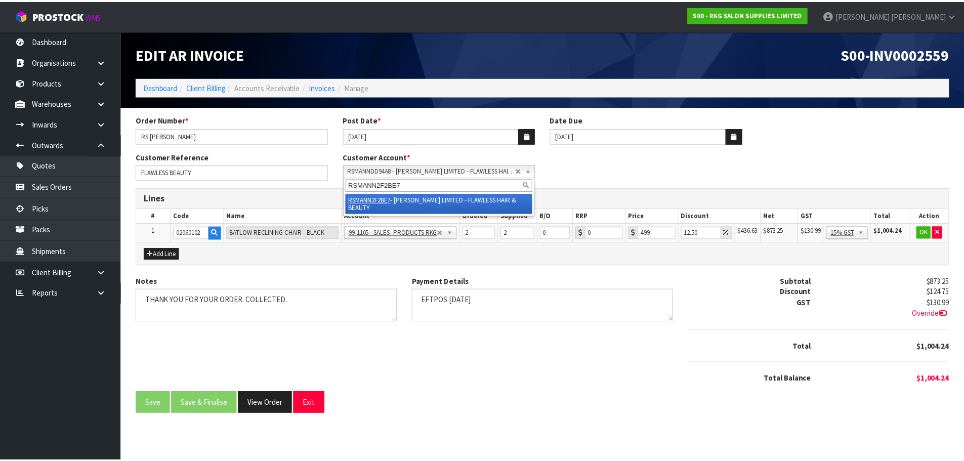
scroll to position [0, 0]
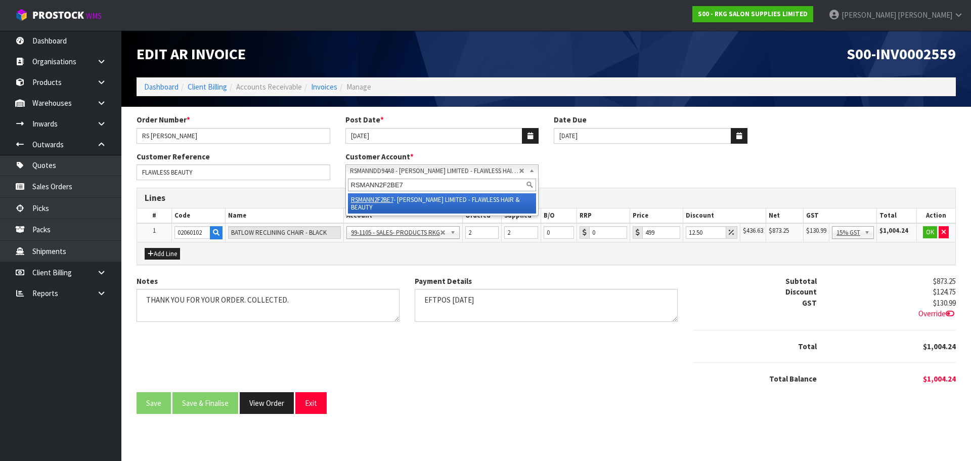
type input "RSMANN2F2BE7"
click at [380, 199] on em "RSMANN2F2BE7" at bounding box center [372, 199] width 42 height 9
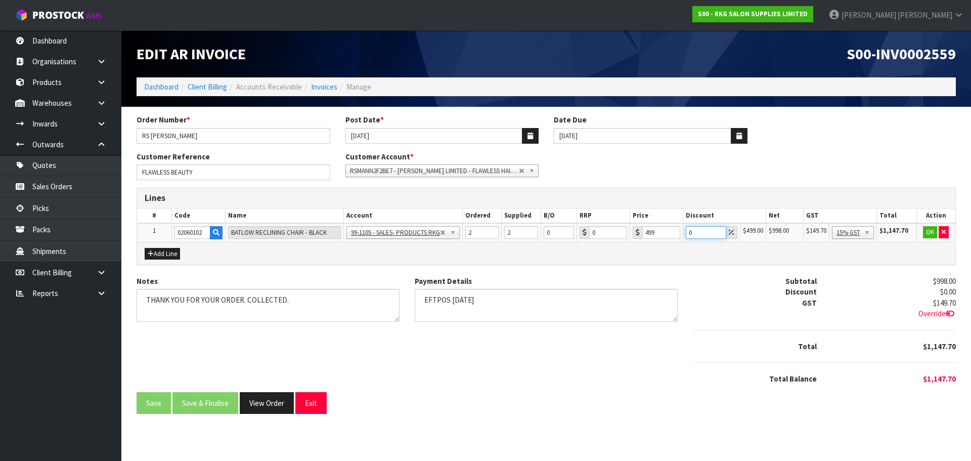
drag, startPoint x: 696, startPoint y: 231, endPoint x: 674, endPoint y: 231, distance: 22.8
click at [674, 231] on tr "1 02060102 [PERSON_NAME] RECLINING CHAIR - BLACK 99-1100 - SALES -ADMIN 99-1105…" at bounding box center [546, 232] width 818 height 19
type input "12.5"
click at [929, 234] on button "OK" at bounding box center [930, 232] width 14 height 12
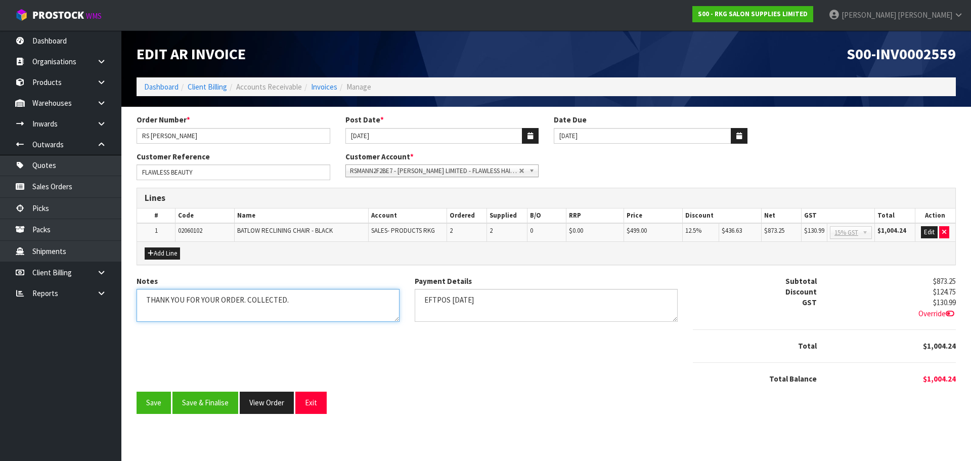
click at [308, 301] on textarea "Notes" at bounding box center [268, 305] width 263 height 33
click at [499, 302] on textarea "Payment Details" at bounding box center [546, 305] width 263 height 33
click at [208, 403] on button "Save & Finalise" at bounding box center [205, 402] width 66 height 22
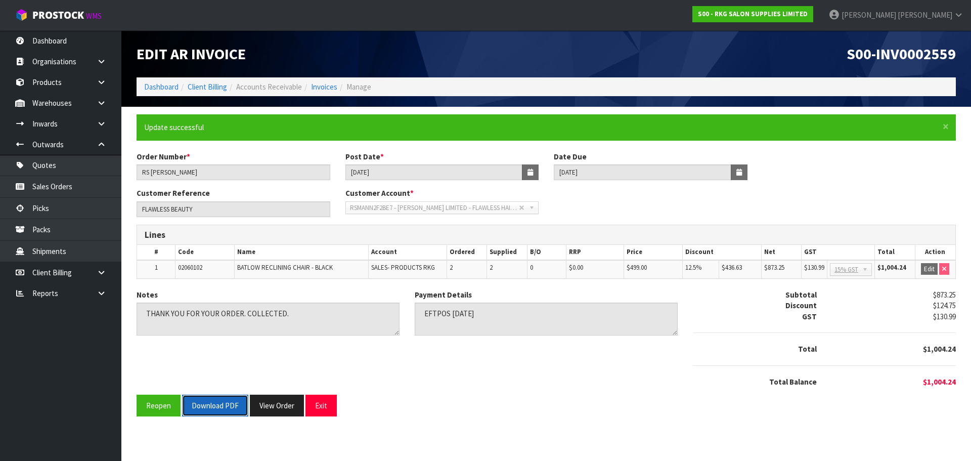
click at [216, 404] on button "Download PDF" at bounding box center [215, 406] width 66 height 22
drag, startPoint x: 324, startPoint y: 409, endPoint x: 404, endPoint y: 317, distance: 122.6
click at [324, 409] on button "Exit" at bounding box center [320, 406] width 31 height 22
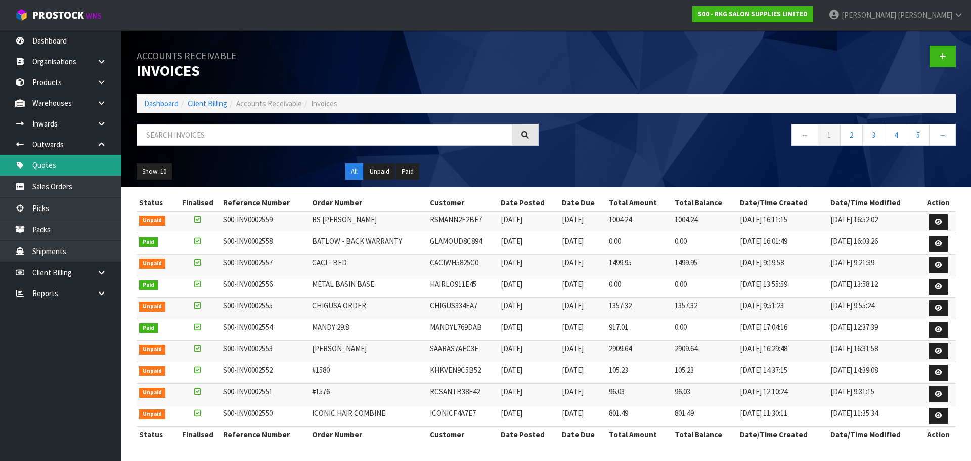
click at [62, 170] on link "Quotes" at bounding box center [60, 165] width 121 height 21
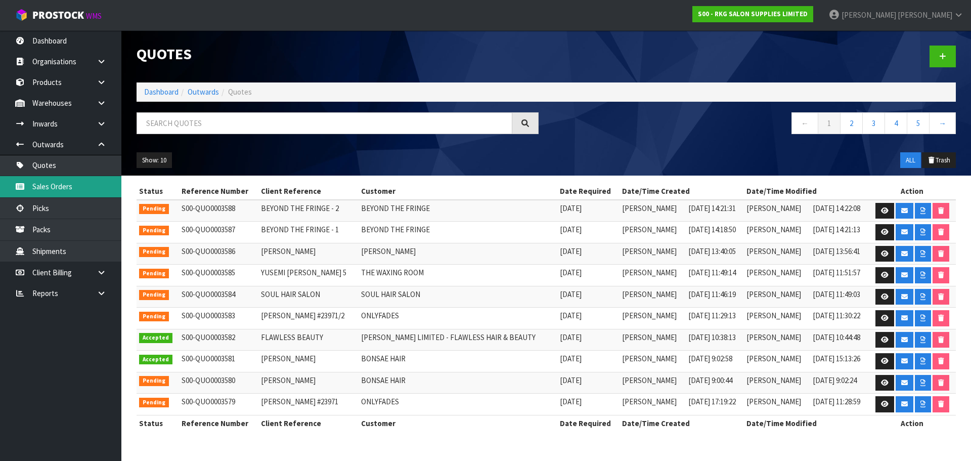
click at [51, 188] on link "Sales Orders" at bounding box center [60, 186] width 121 height 21
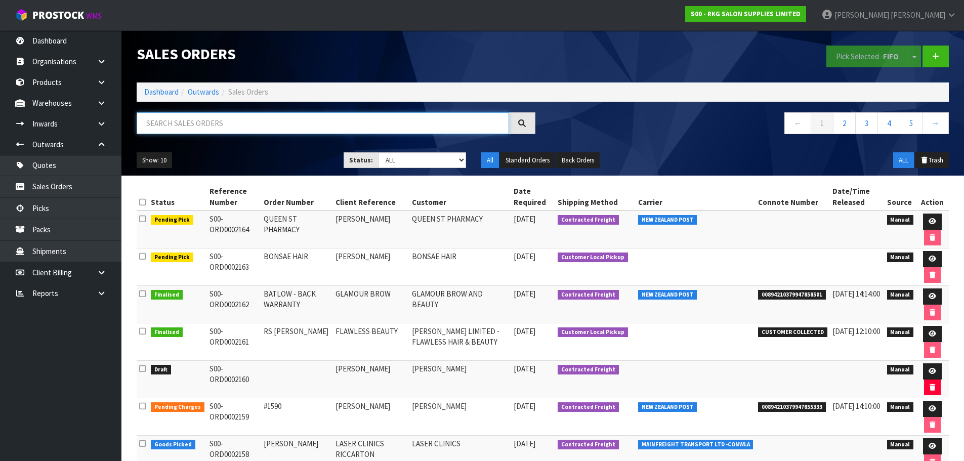
click at [176, 124] on input "text" at bounding box center [323, 123] width 372 height 22
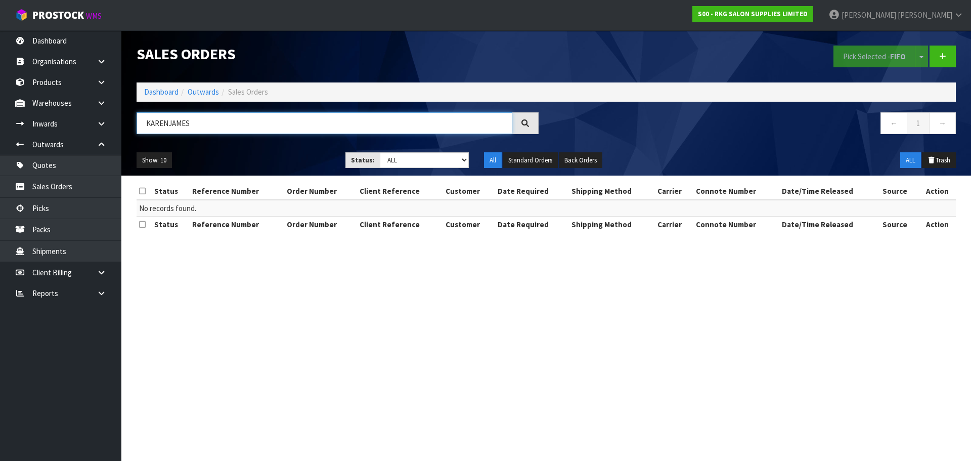
click at [168, 124] on input "KARENJAMES" at bounding box center [325, 123] width 376 height 22
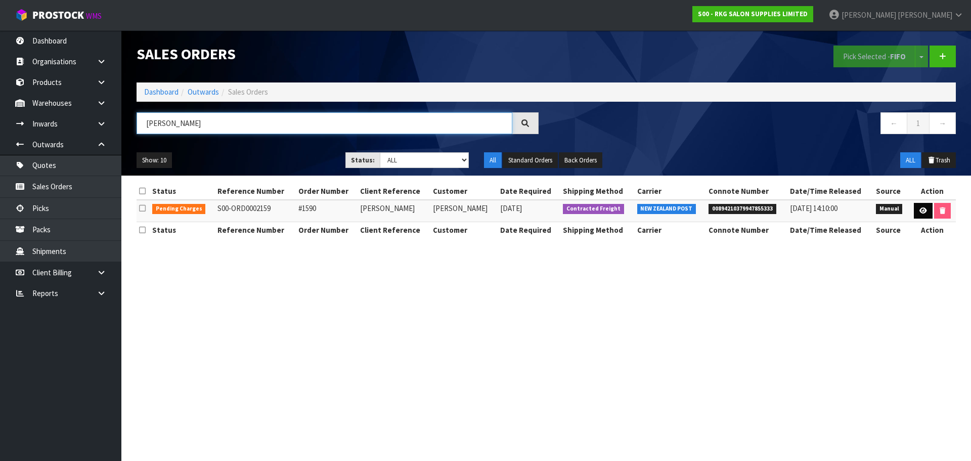
type input "[PERSON_NAME]"
click at [927, 209] on link at bounding box center [923, 211] width 19 height 16
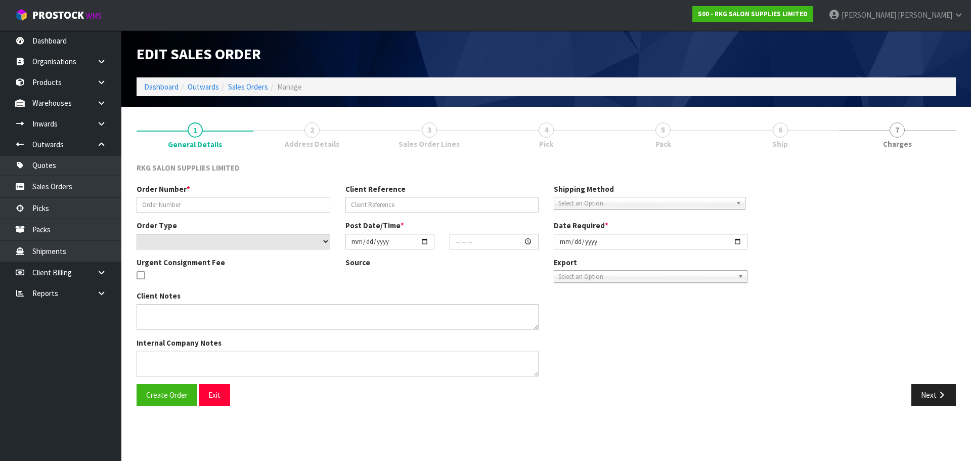
type input "#1590"
type input "[PERSON_NAME]"
select select "number:0"
type input "[DATE]"
type input "16:02:00.000"
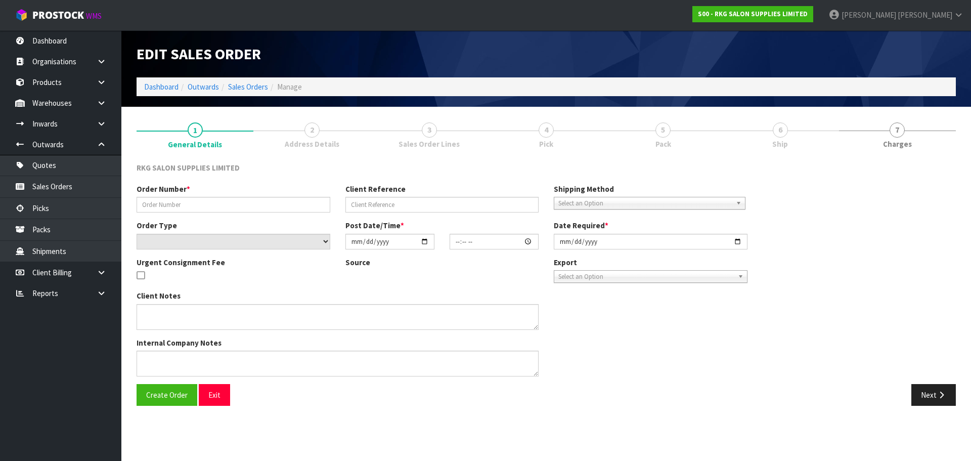
type input "[DATE]"
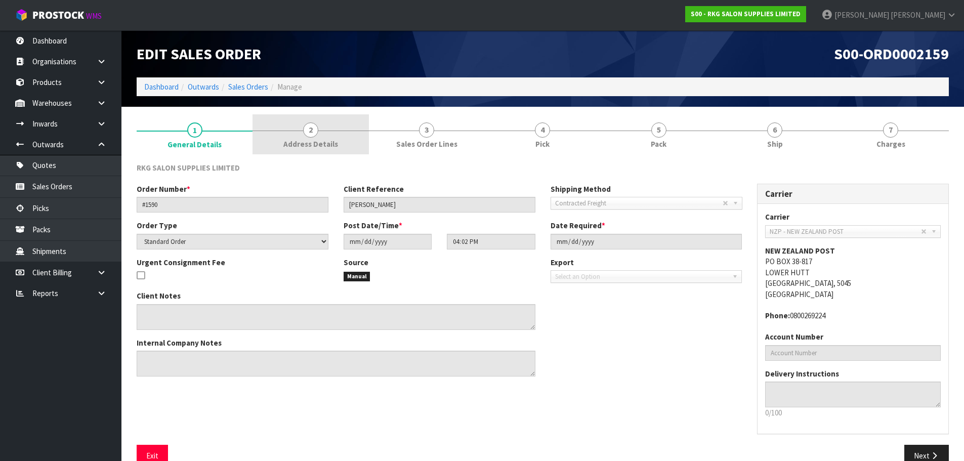
click at [312, 129] on span "2" at bounding box center [310, 129] width 15 height 15
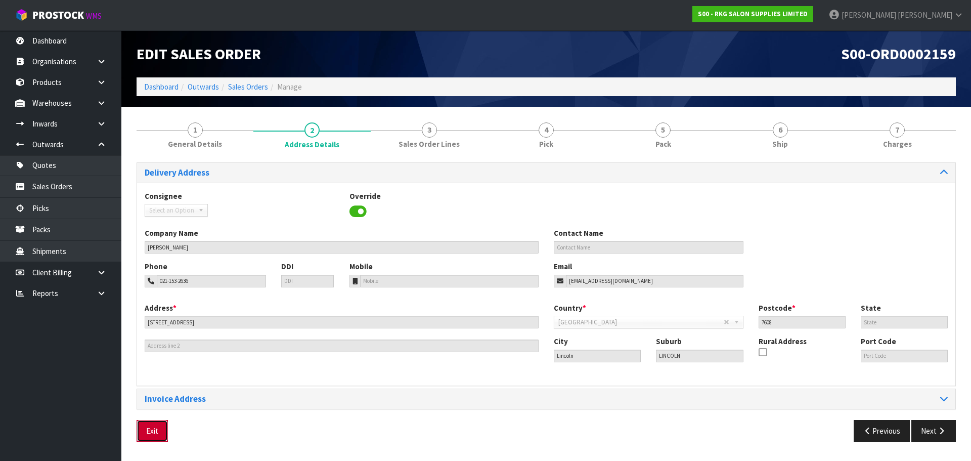
click at [153, 434] on button "Exit" at bounding box center [152, 431] width 31 height 22
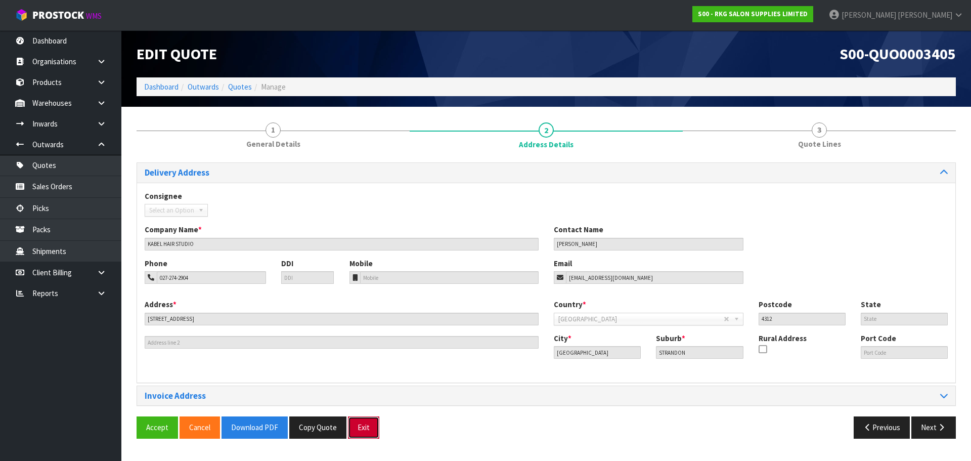
drag, startPoint x: 366, startPoint y: 426, endPoint x: 369, endPoint y: 417, distance: 9.8
click at [366, 426] on button "Exit" at bounding box center [363, 427] width 31 height 22
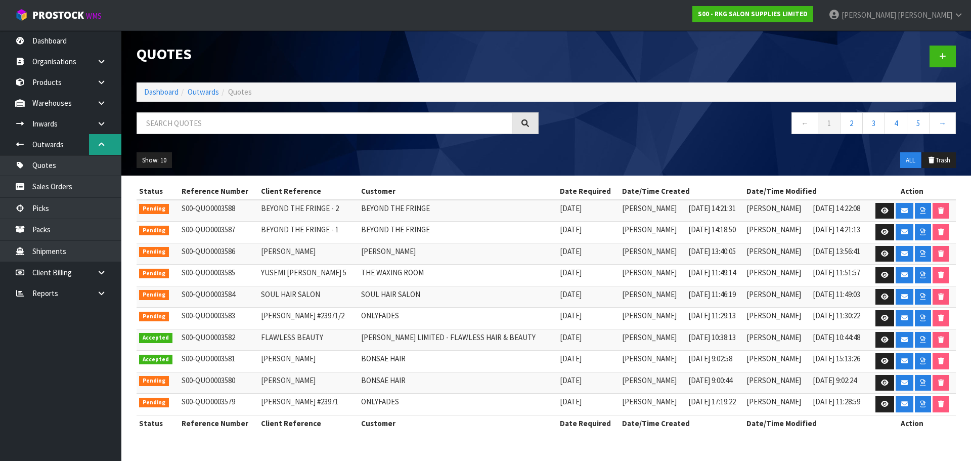
click at [102, 143] on icon at bounding box center [102, 145] width 10 height 8
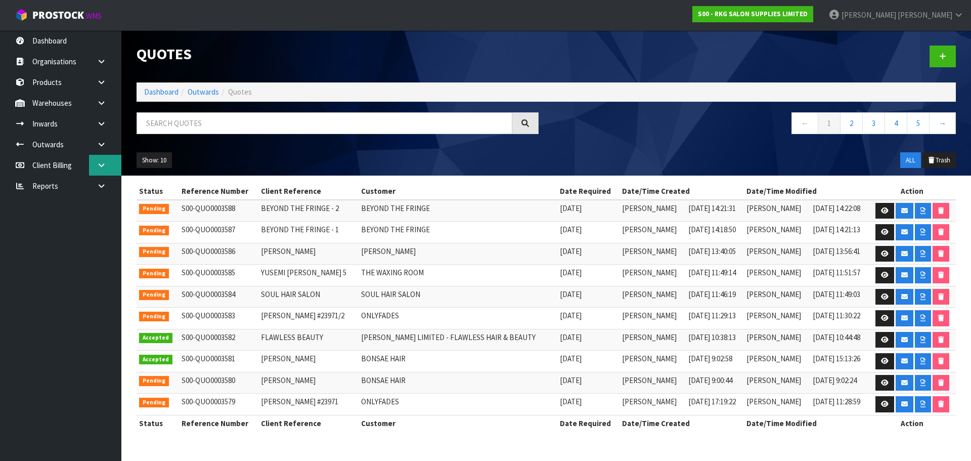
click at [104, 168] on icon at bounding box center [102, 165] width 10 height 8
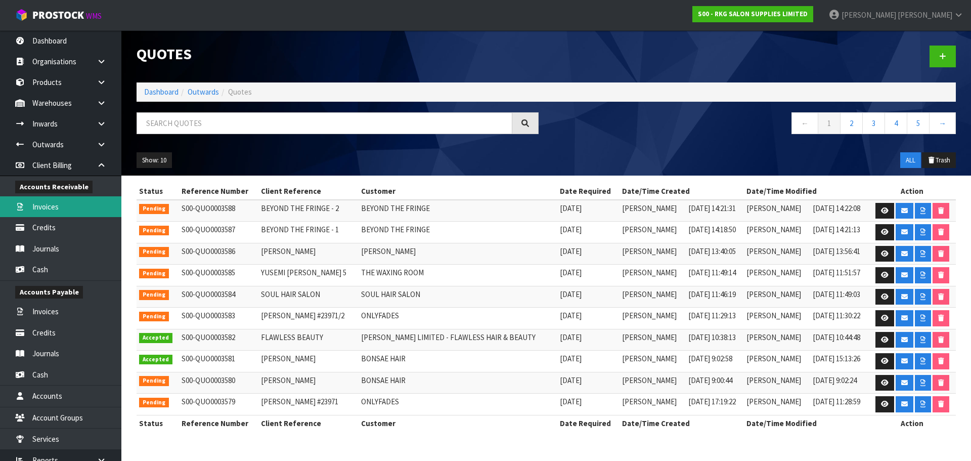
click at [57, 205] on link "Invoices" at bounding box center [60, 206] width 121 height 21
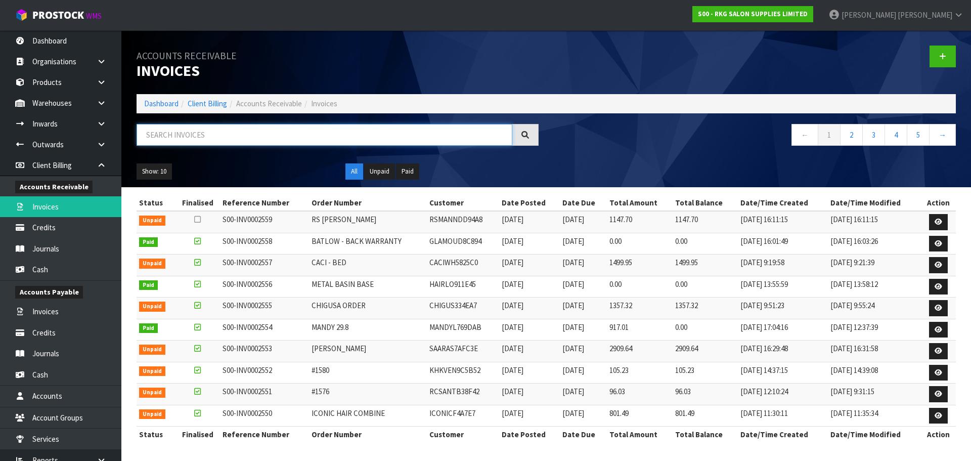
click at [169, 137] on input "text" at bounding box center [325, 135] width 376 height 22
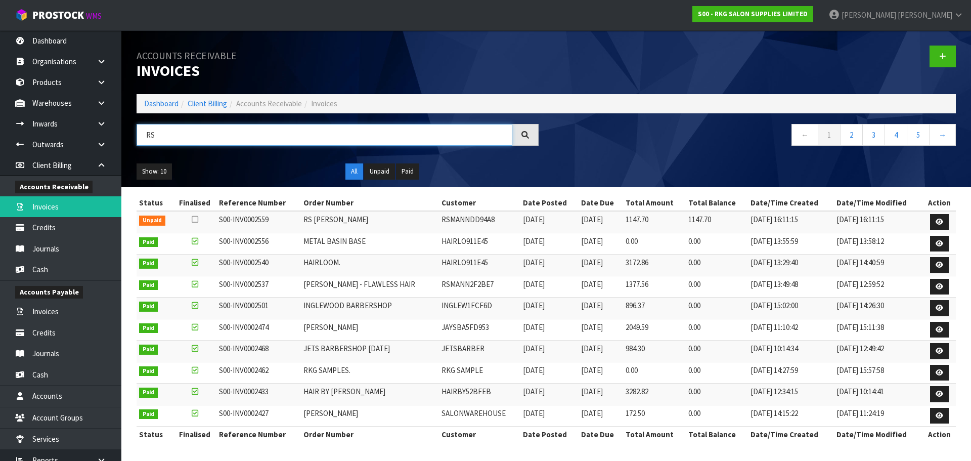
type input "RS"
drag, startPoint x: 424, startPoint y: 285, endPoint x: 476, endPoint y: 287, distance: 52.6
click at [476, 287] on td "RSMANN2F2BE7" at bounding box center [480, 287] width 82 height 22
copy td "RSMANN2F2BE7"
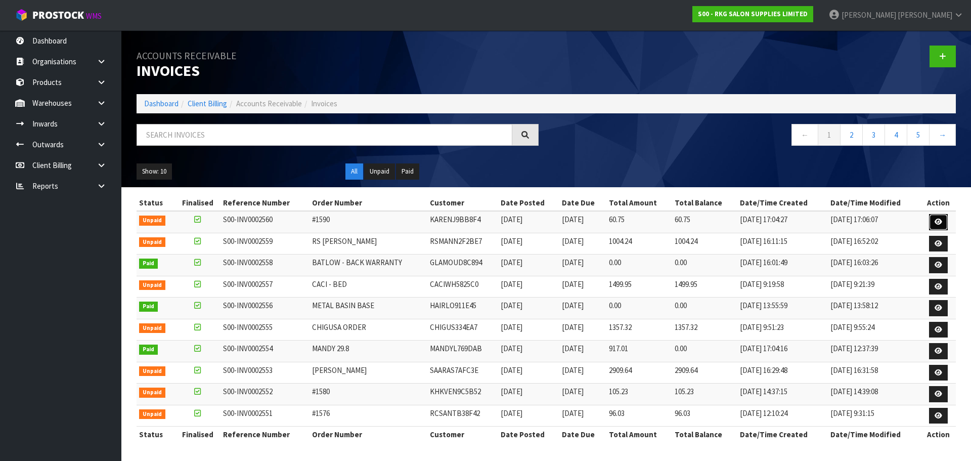
click at [940, 221] on icon at bounding box center [939, 221] width 8 height 7
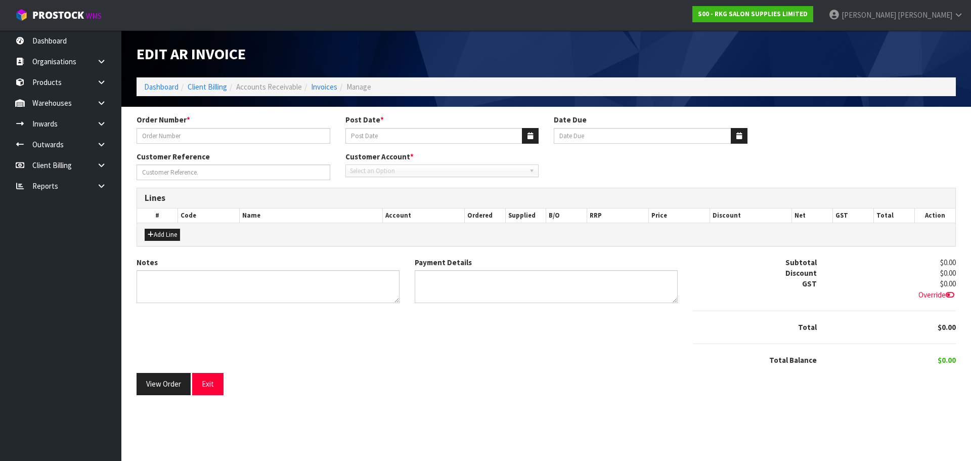
type input "#1590"
type input "[DATE]"
type input "[PERSON_NAME]"
type textarea "THANK YOU FOR YOUR ORDER."
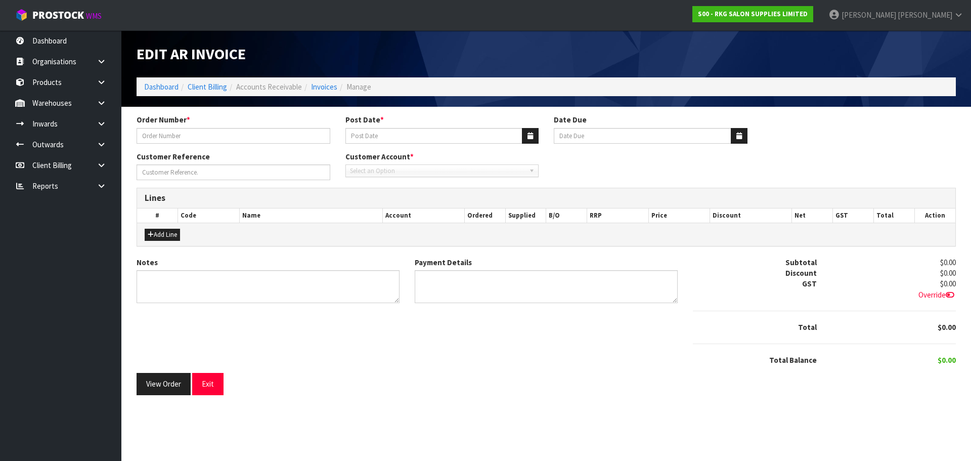
type textarea "PAYPAL [DATE]"
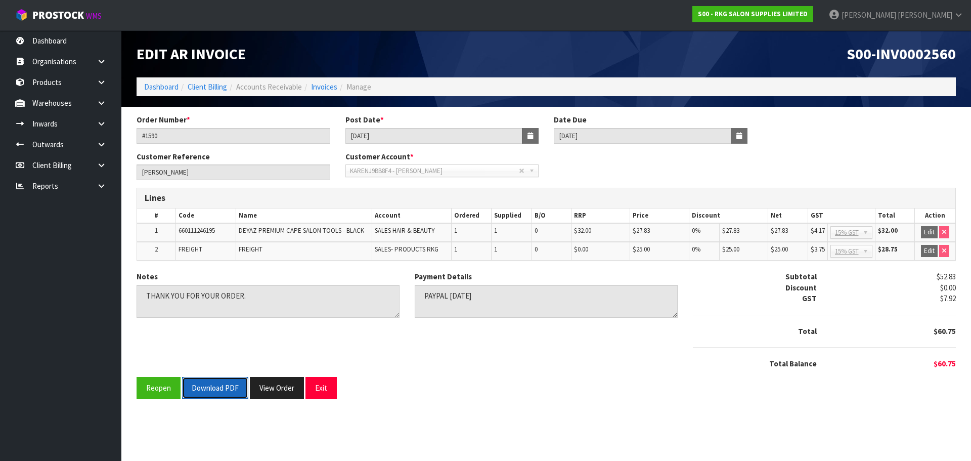
click at [220, 384] on button "Download PDF" at bounding box center [215, 388] width 66 height 22
